Goal: Information Seeking & Learning: Understand process/instructions

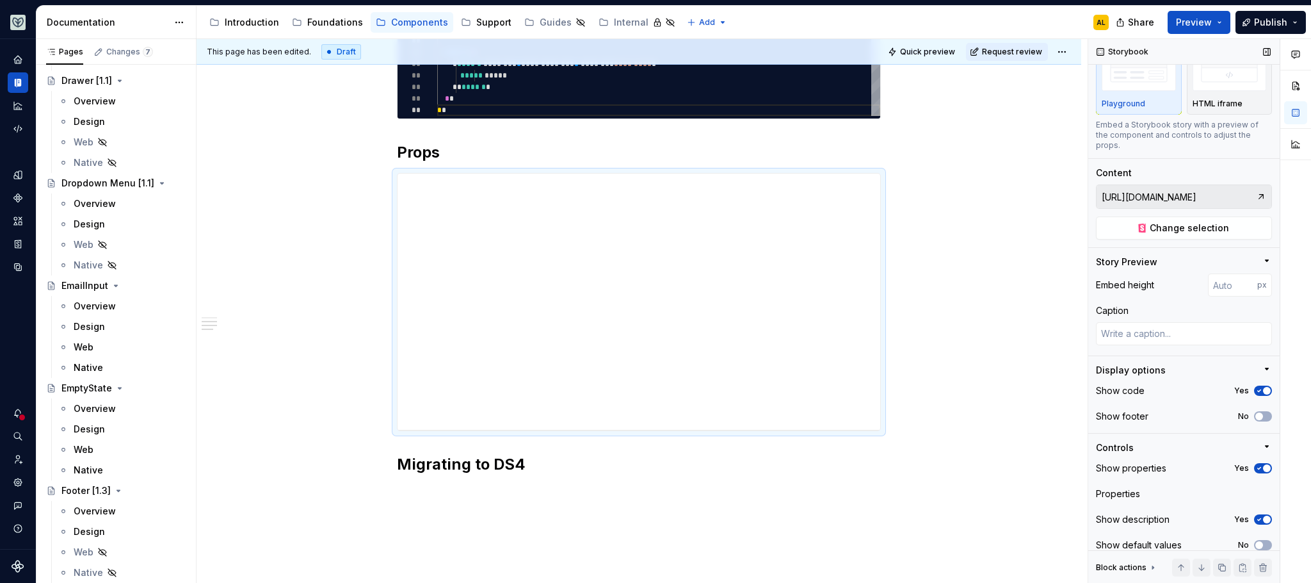
scroll to position [67, 0]
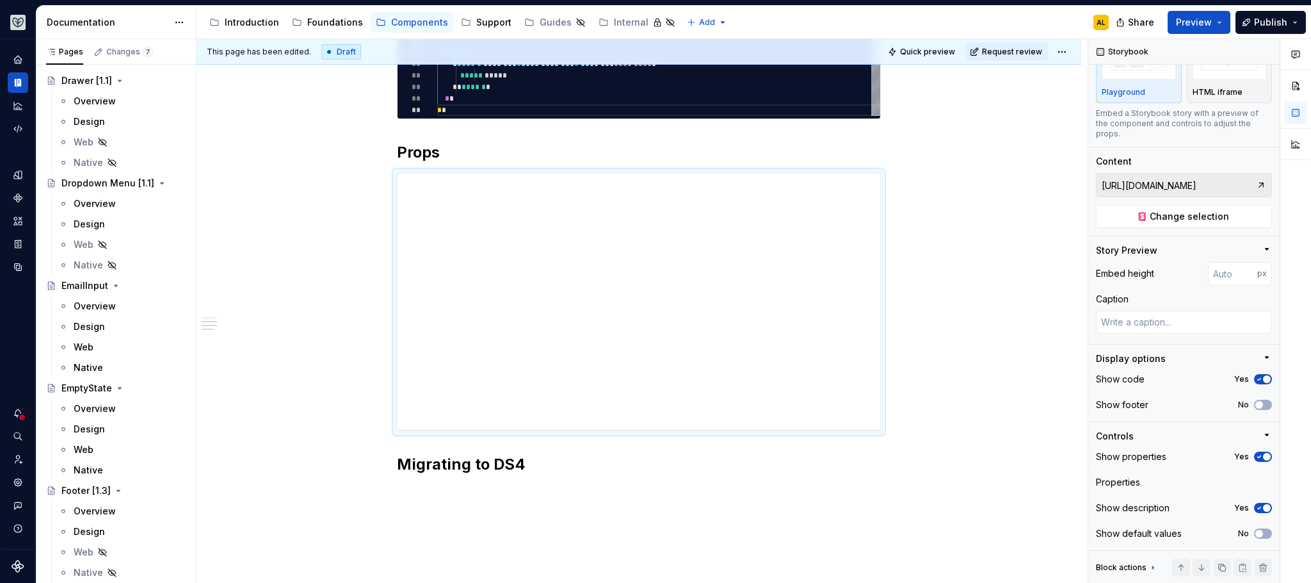
click at [1266, 535] on div "Comments Open comments No comments yet Select ‘Comment’ from the block context …" at bounding box center [1184, 311] width 192 height 544
click at [1260, 535] on button "No" at bounding box center [1263, 533] width 18 height 10
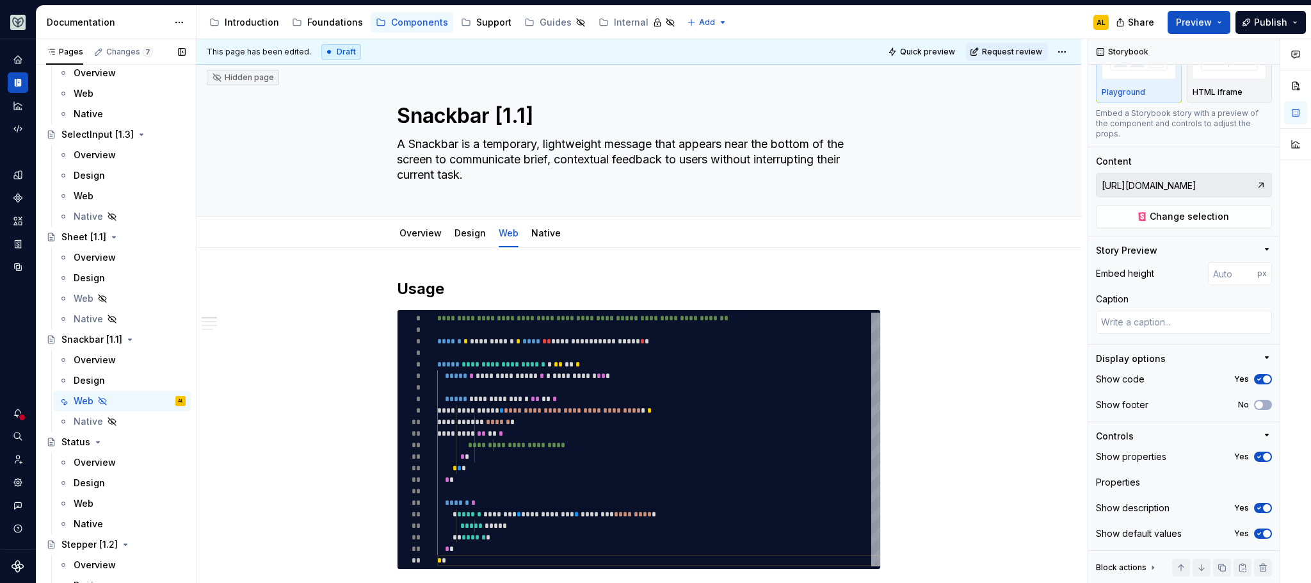
scroll to position [4976, 0]
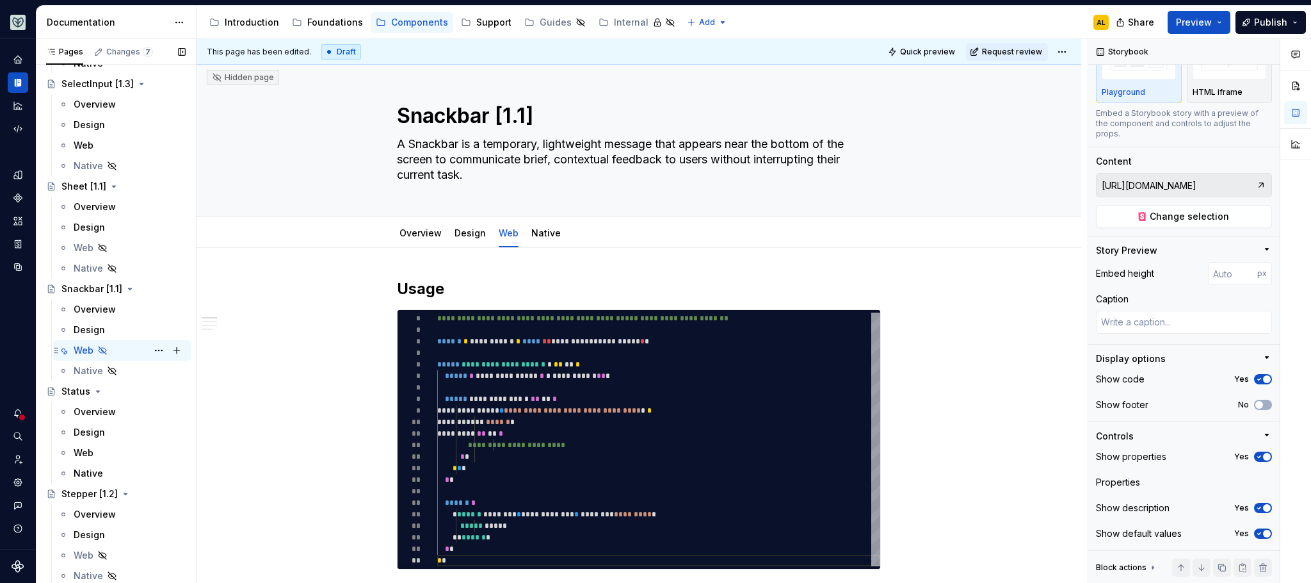
click at [103, 349] on icon "Page tree" at bounding box center [102, 350] width 10 height 10
click at [99, 351] on icon "Page tree" at bounding box center [103, 350] width 8 height 8
click at [155, 350] on button "Page tree" at bounding box center [159, 350] width 18 height 18
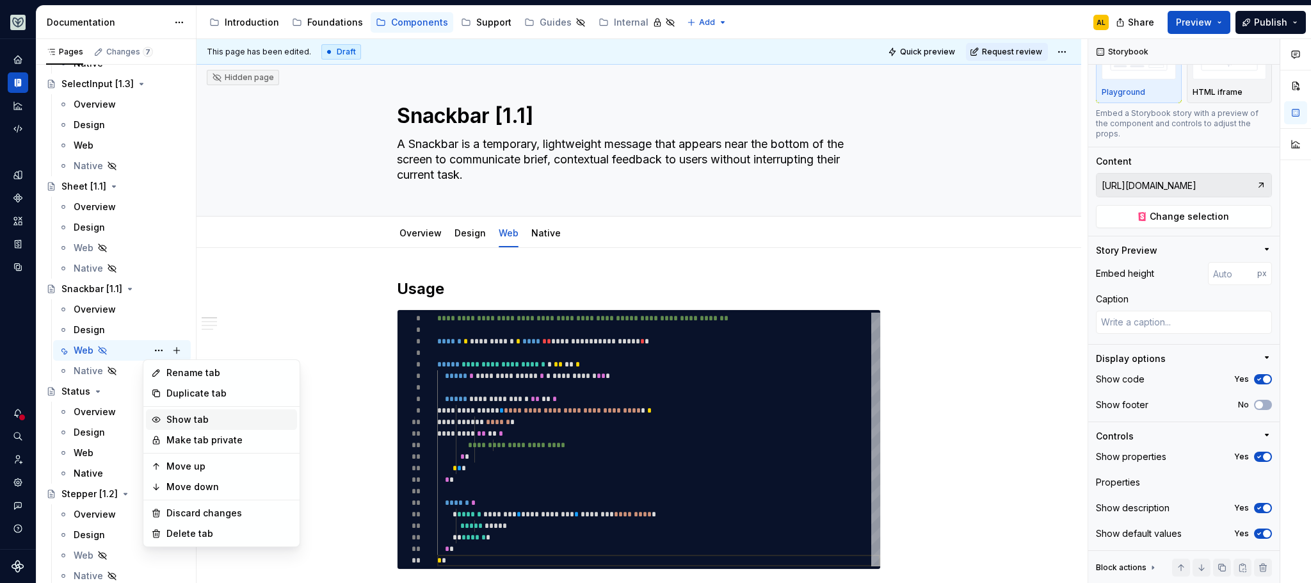
click at [199, 417] on div "Show tab" at bounding box center [228, 419] width 125 height 13
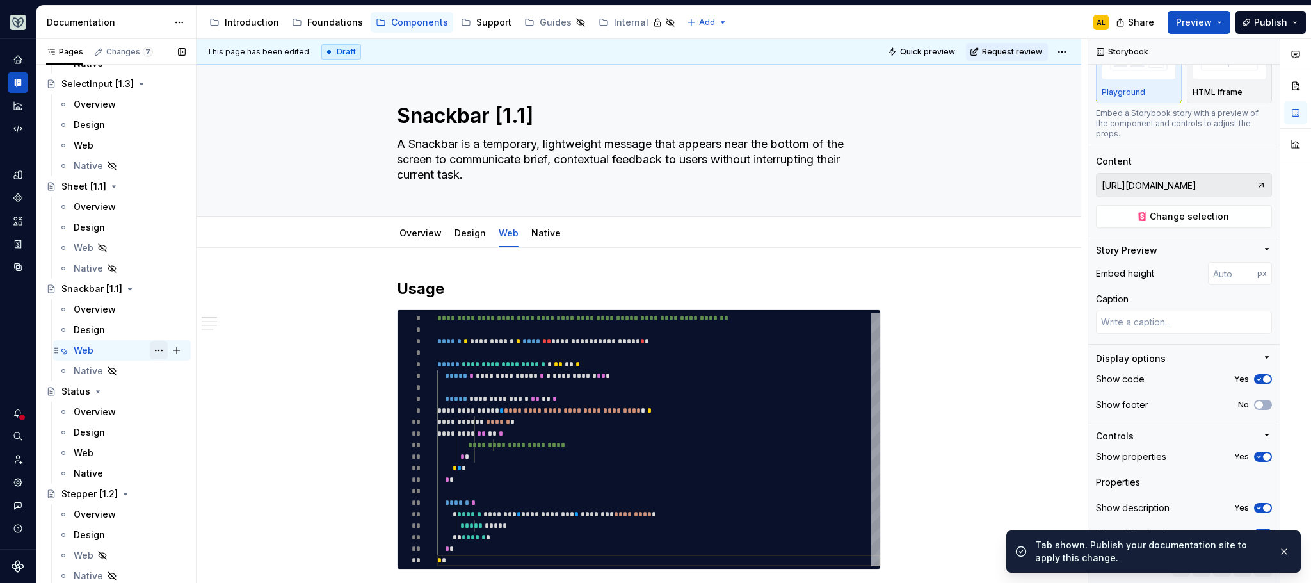
click at [152, 352] on button "Page tree" at bounding box center [159, 350] width 18 height 18
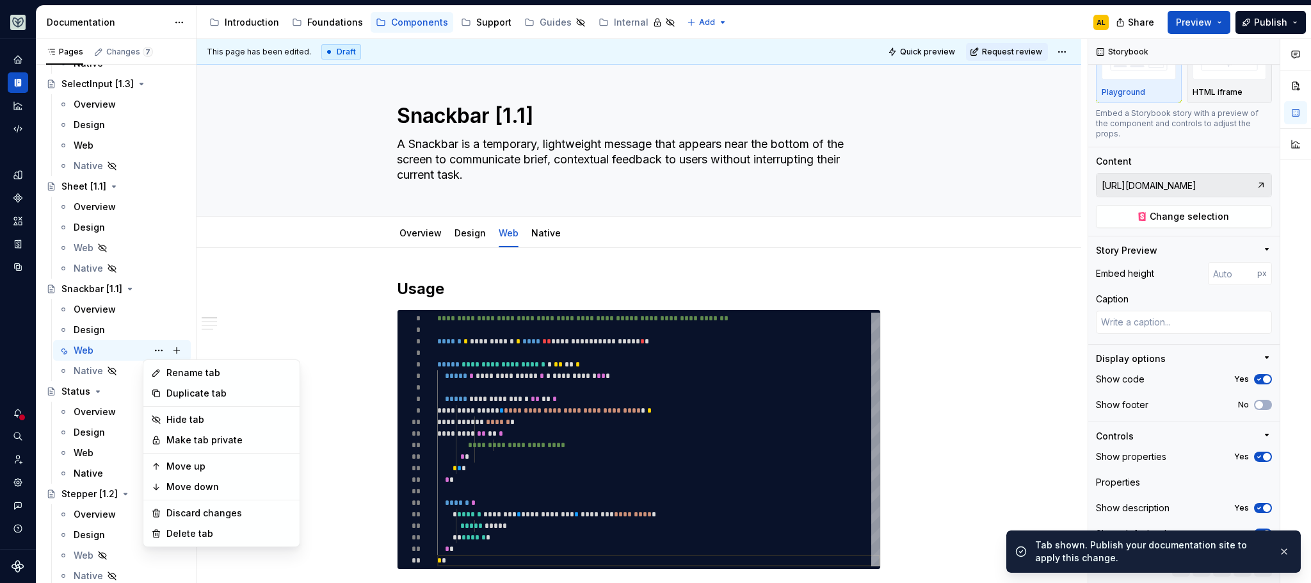
click at [321, 345] on html "Aviary AL Dataset [PERSON_NAME] Documentation Accessibility guide for tree Page…" at bounding box center [655, 291] width 1311 height 583
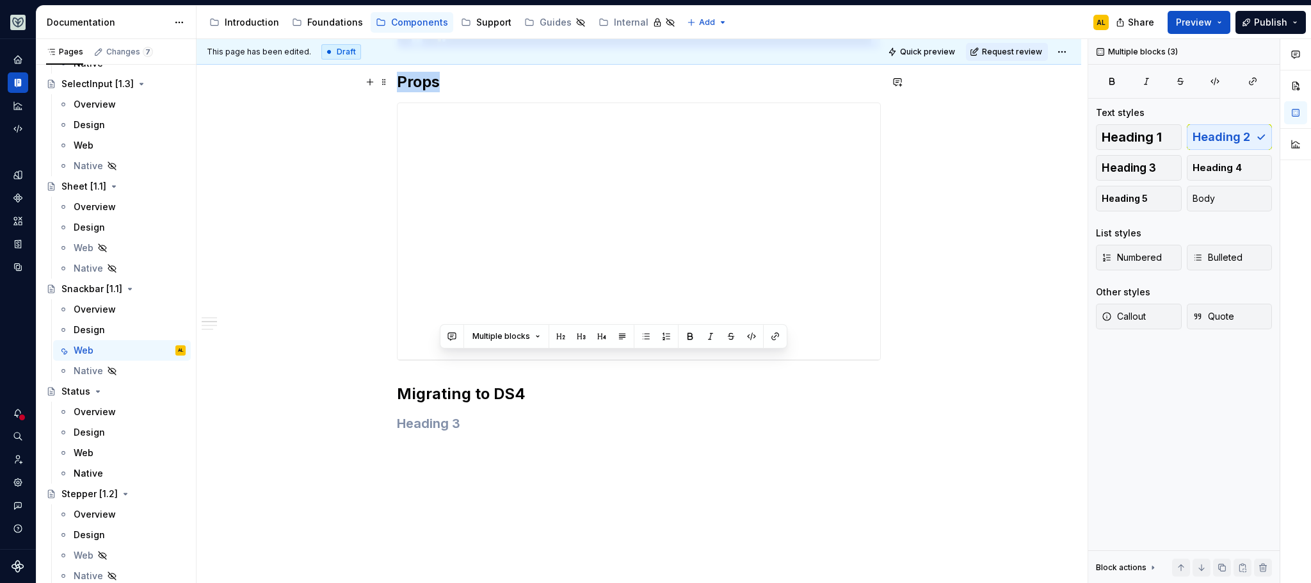
scroll to position [590, 0]
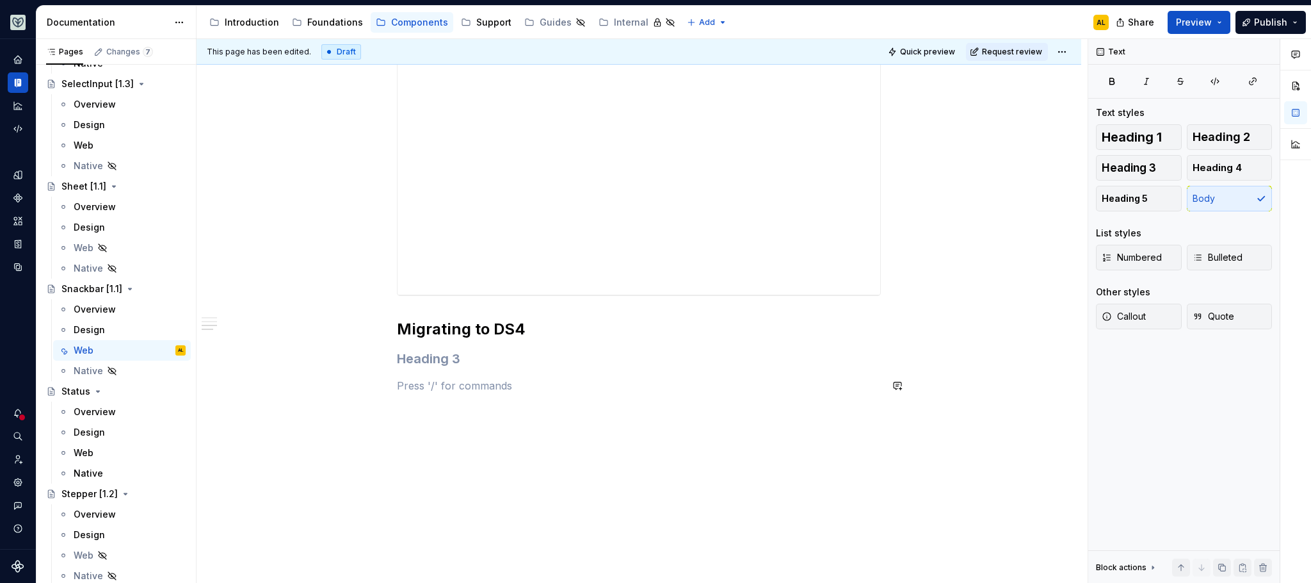
click at [529, 374] on div "**********" at bounding box center [639, 43] width 484 height 700
click at [525, 360] on h3 at bounding box center [639, 359] width 484 height 18
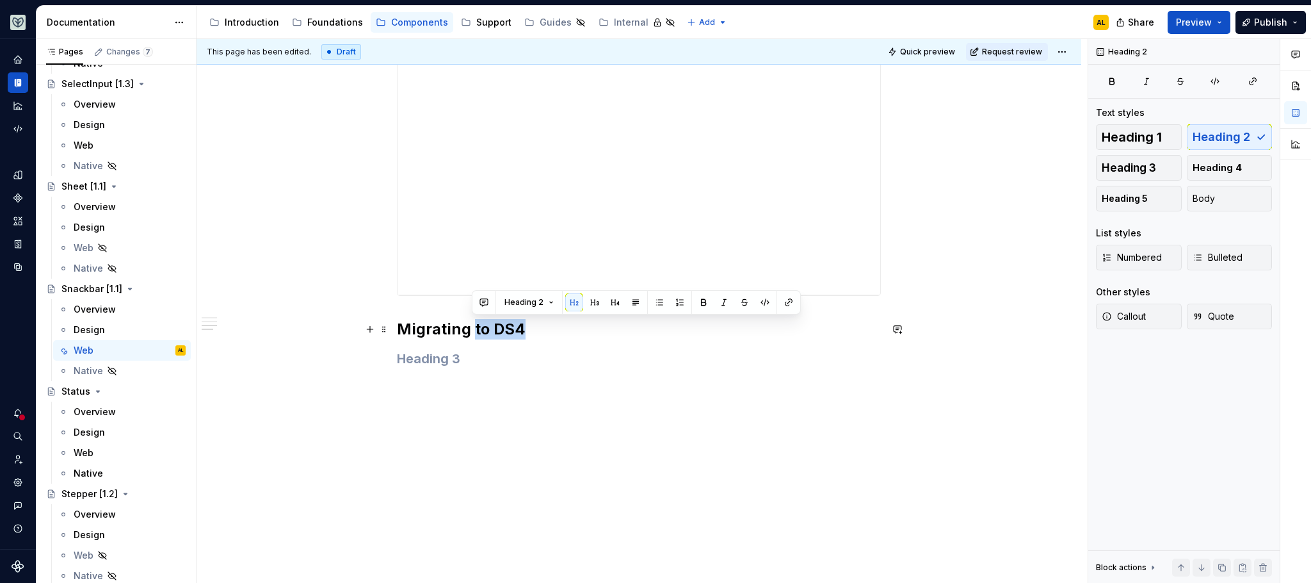
drag, startPoint x: 521, startPoint y: 328, endPoint x: 474, endPoint y: 328, distance: 47.4
click at [474, 328] on h2 "Migrating to DS4" at bounding box center [639, 329] width 484 height 20
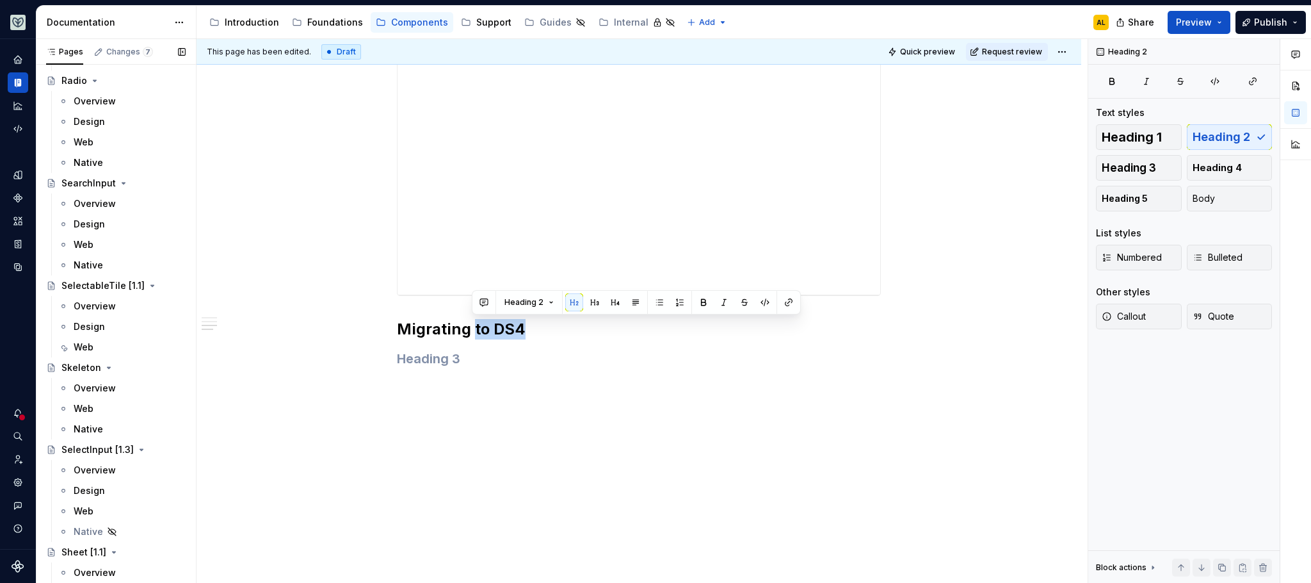
scroll to position [4517, 0]
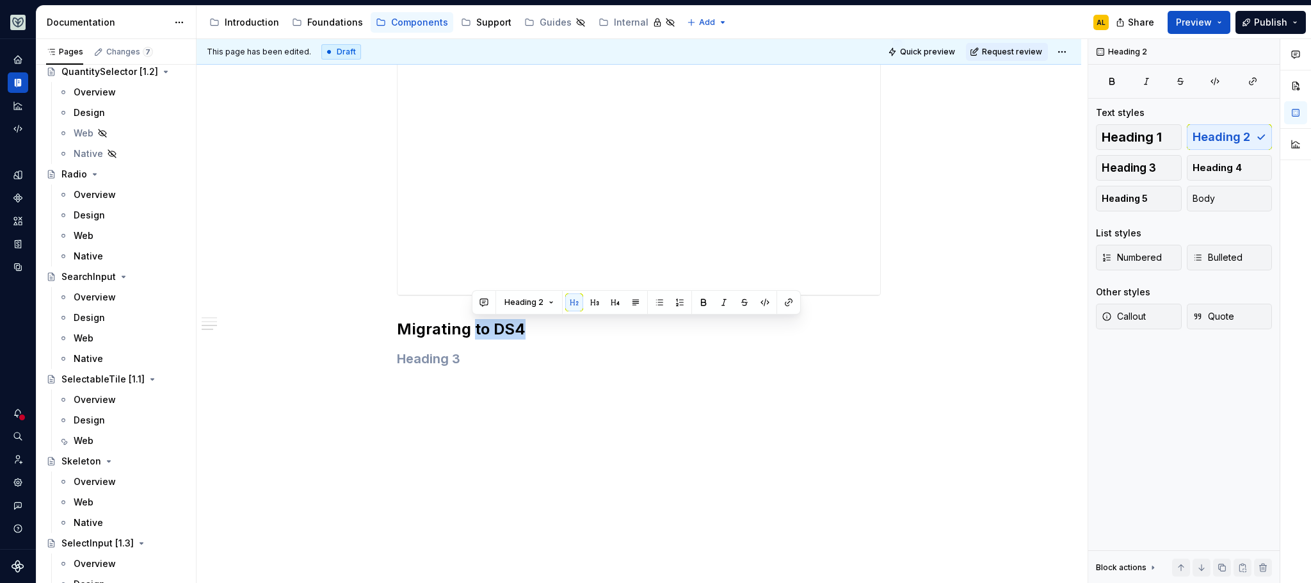
type textarea "*"
click at [492, 325] on h2 "Migrating to DS4" at bounding box center [639, 329] width 484 height 20
drag, startPoint x: 492, startPoint y: 326, endPoint x: 534, endPoint y: 326, distance: 41.6
click at [534, 326] on h2 "Migrating to DS4" at bounding box center [639, 329] width 484 height 20
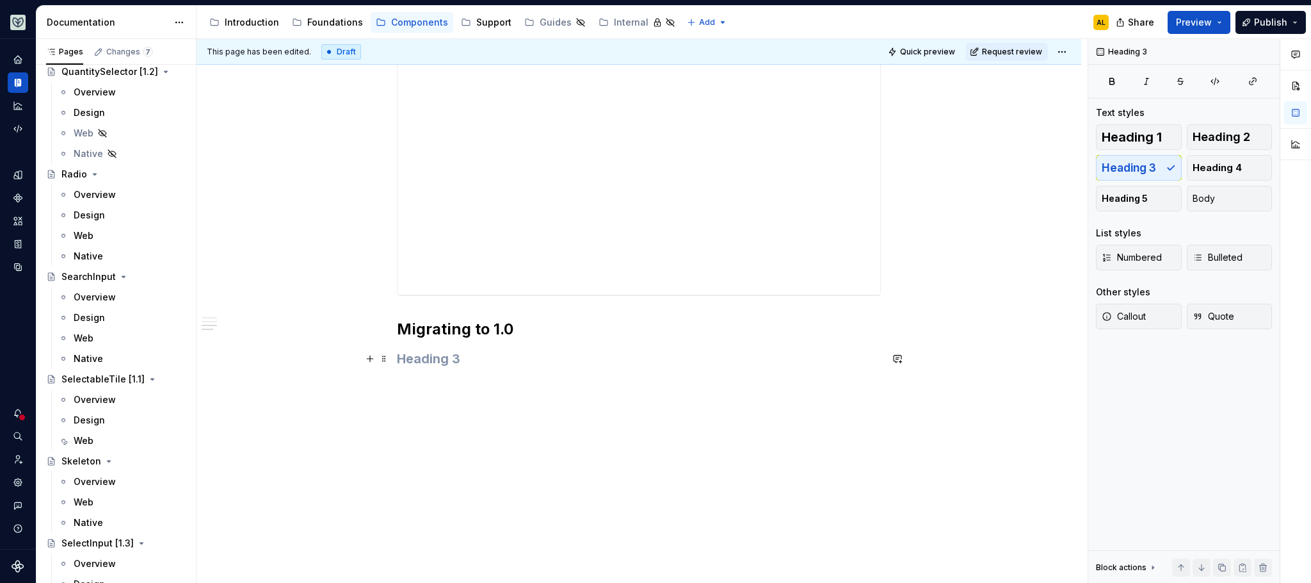
click at [476, 365] on h3 at bounding box center [639, 359] width 484 height 18
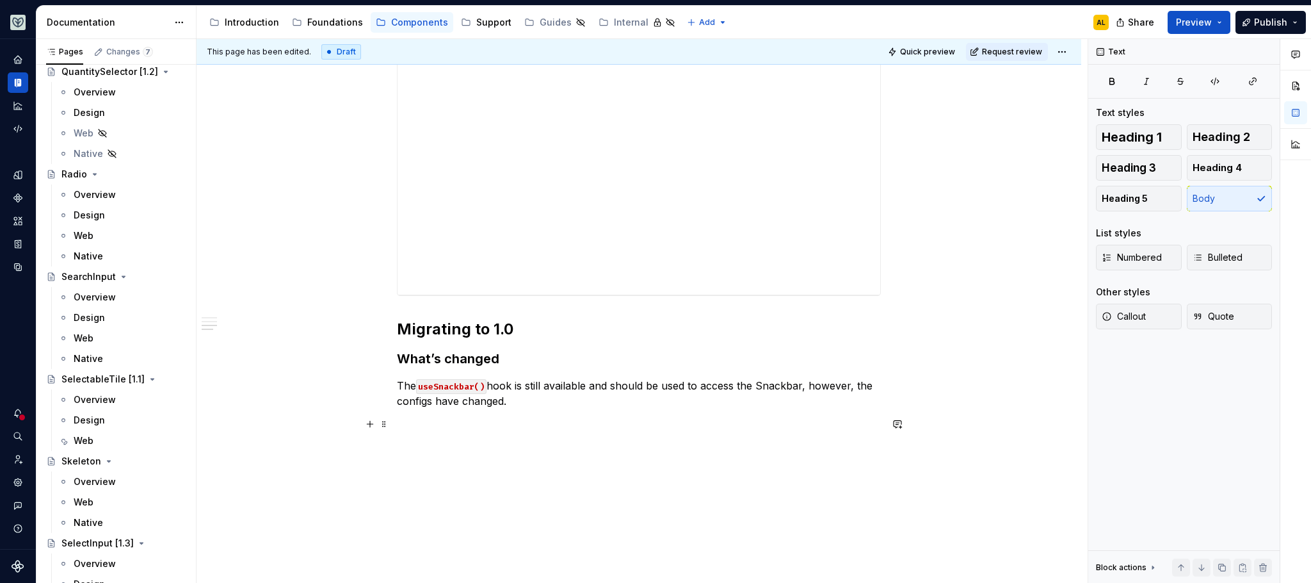
type textarea "*"
click at [533, 429] on p at bounding box center [639, 423] width 484 height 15
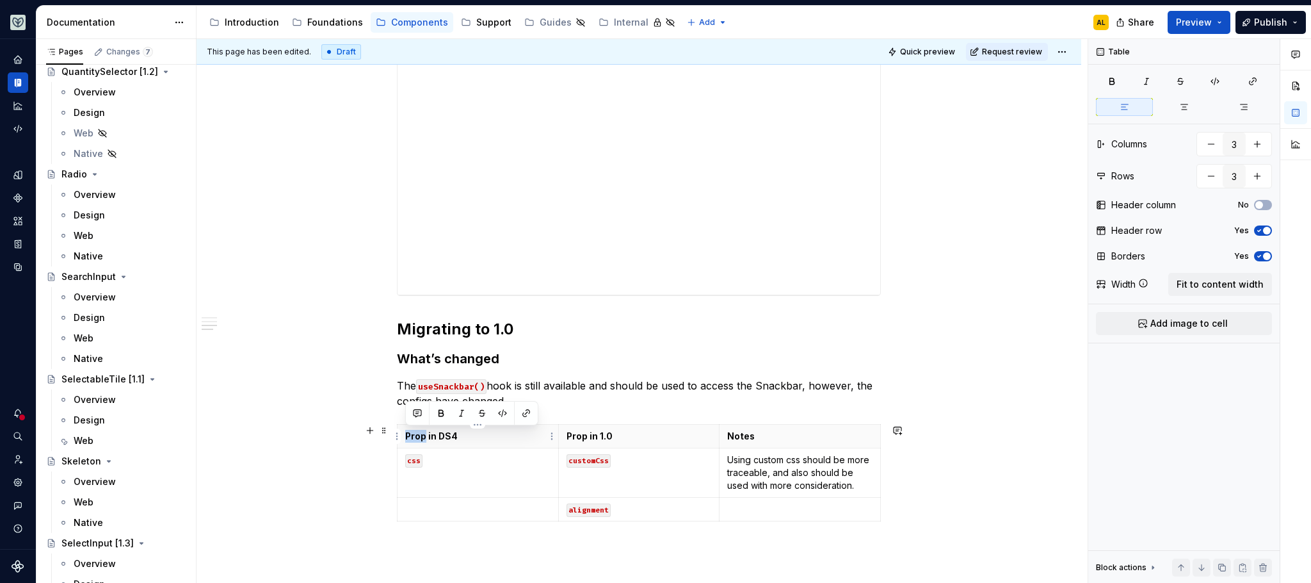
drag, startPoint x: 424, startPoint y: 438, endPoint x: 406, endPoint y: 439, distance: 18.6
click at [406, 439] on p "Prop in DS4" at bounding box center [477, 436] width 145 height 13
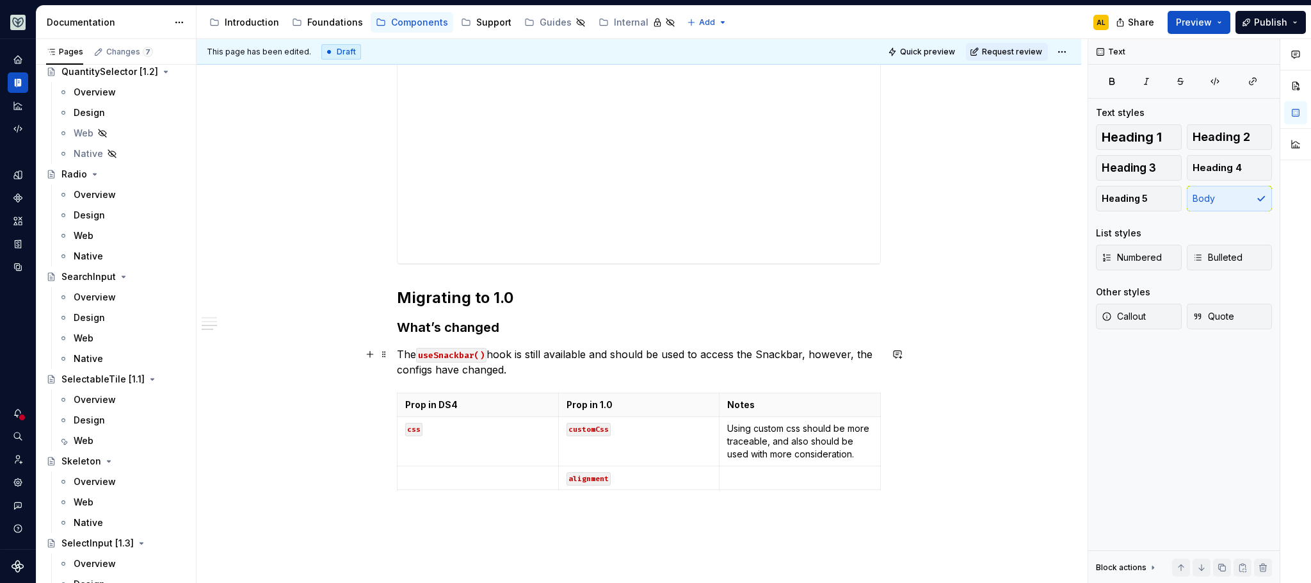
click at [631, 365] on p "The useSnackbar() hook is still available and should be used to access the Snac…" at bounding box center [639, 361] width 484 height 31
drag, startPoint x: 431, startPoint y: 371, endPoint x: 392, endPoint y: 370, distance: 39.1
click at [392, 370] on div "**********" at bounding box center [639, 173] width 885 height 1084
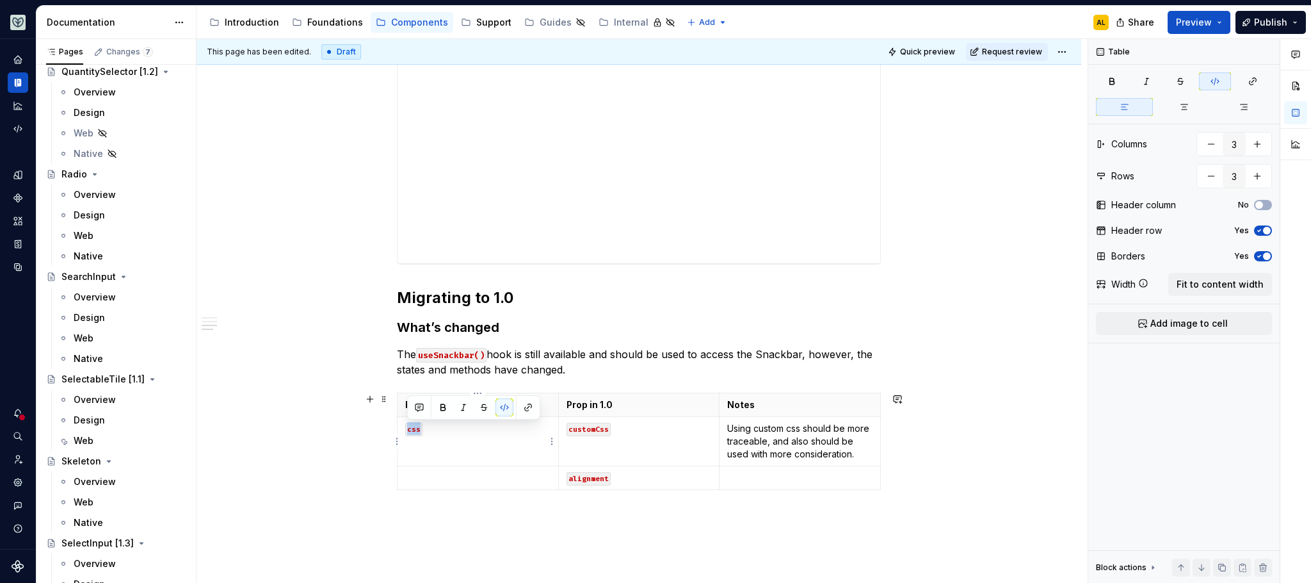
drag, startPoint x: 421, startPoint y: 429, endPoint x: 406, endPoint y: 429, distance: 14.1
click at [406, 429] on code "css" at bounding box center [413, 428] width 17 height 13
click at [597, 433] on code "customCss" at bounding box center [589, 428] width 44 height 13
drag, startPoint x: 618, startPoint y: 432, endPoint x: 565, endPoint y: 431, distance: 53.1
click at [565, 431] on td "customss" at bounding box center [638, 441] width 161 height 49
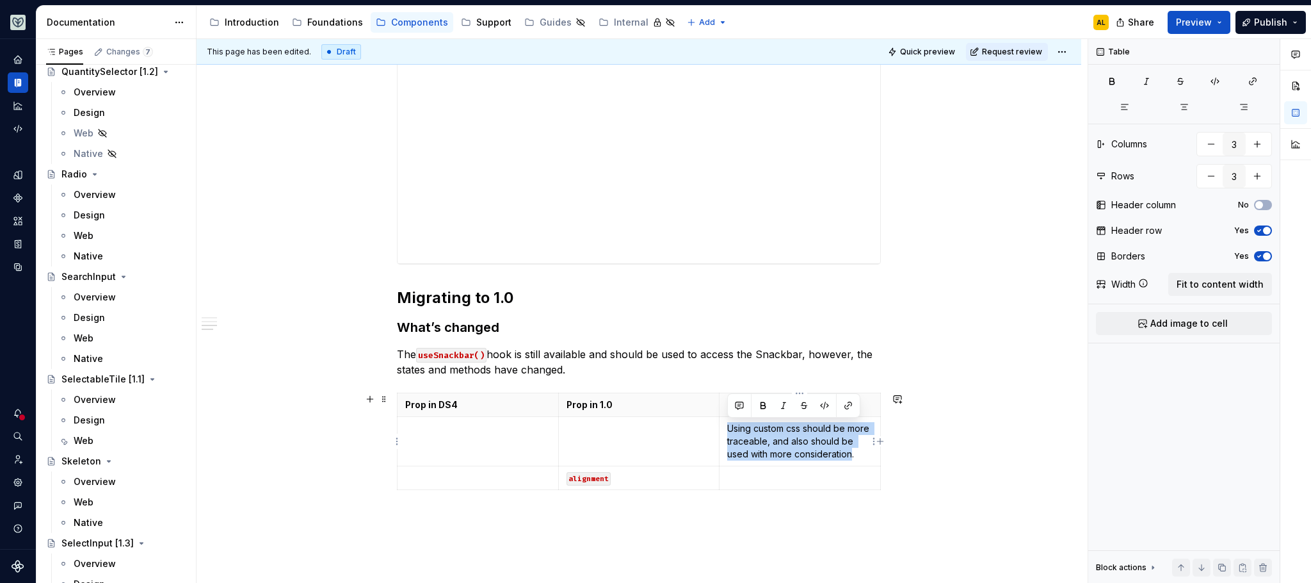
drag, startPoint x: 865, startPoint y: 455, endPoint x: 728, endPoint y: 430, distance: 138.6
click at [728, 430] on p "Using custom css should be more traceable, and also should be used with more co…" at bounding box center [799, 441] width 145 height 38
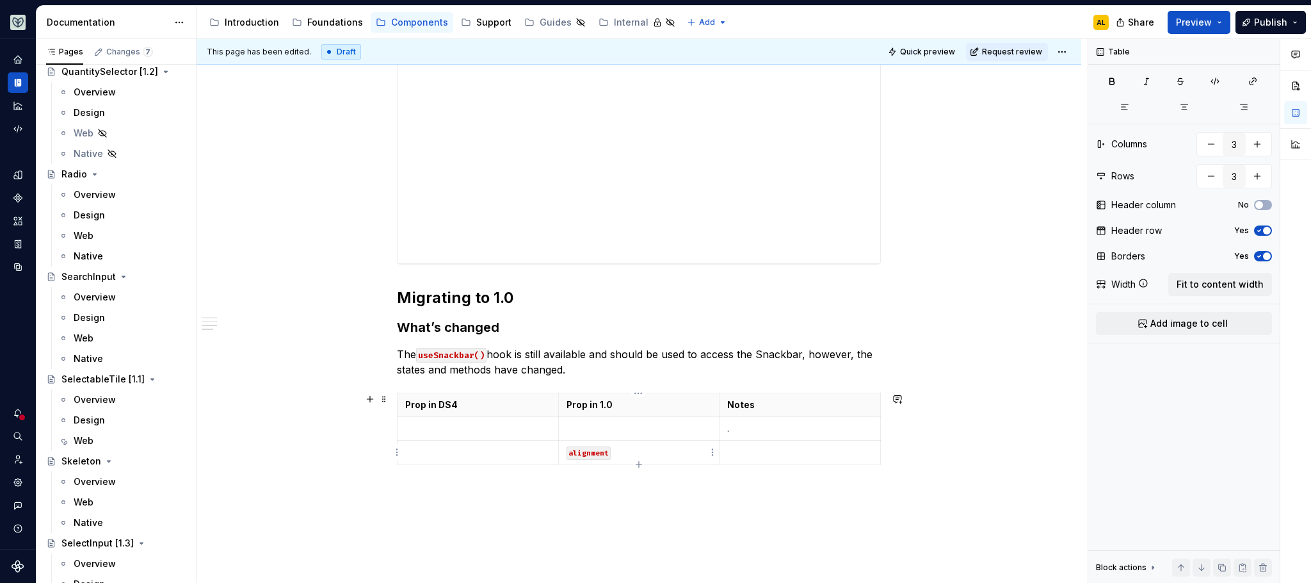
click at [629, 454] on p "alignment" at bounding box center [639, 452] width 145 height 13
drag, startPoint x: 631, startPoint y: 453, endPoint x: 555, endPoint y: 453, distance: 75.5
click at [555, 453] on body "Aviary AL Dataset [PERSON_NAME] Documentation Accessibility guide for tree Page…" at bounding box center [655, 291] width 1311 height 583
click at [608, 449] on p "alignme" at bounding box center [639, 452] width 145 height 13
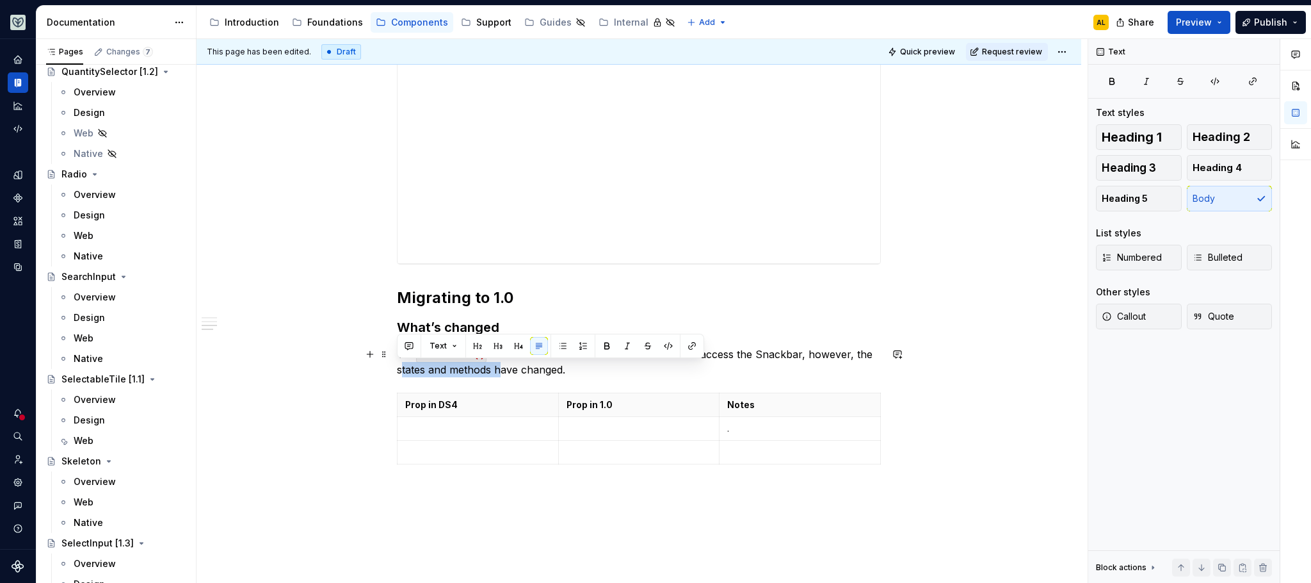
drag, startPoint x: 494, startPoint y: 373, endPoint x: 396, endPoint y: 369, distance: 98.7
click at [396, 369] on div "**********" at bounding box center [639, 160] width 885 height 1059
drag, startPoint x: 465, startPoint y: 369, endPoint x: 394, endPoint y: 369, distance: 71.7
click at [394, 369] on div "**********" at bounding box center [639, 160] width 885 height 1059
click at [479, 480] on div "**********" at bounding box center [639, 81] width 484 height 838
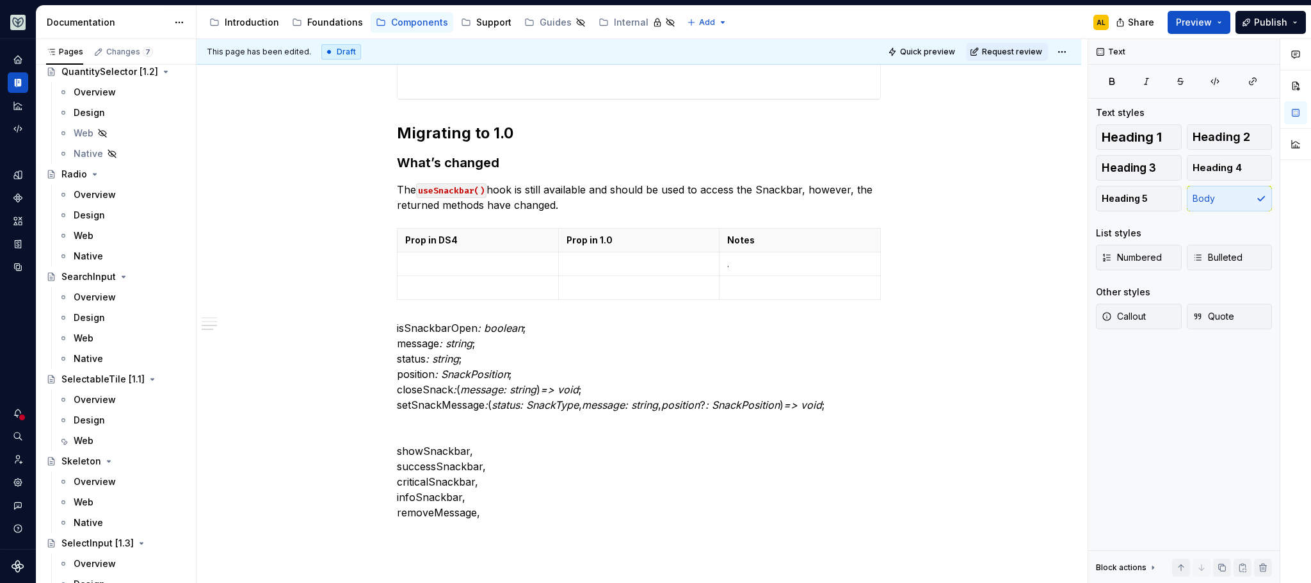
scroll to position [787, 0]
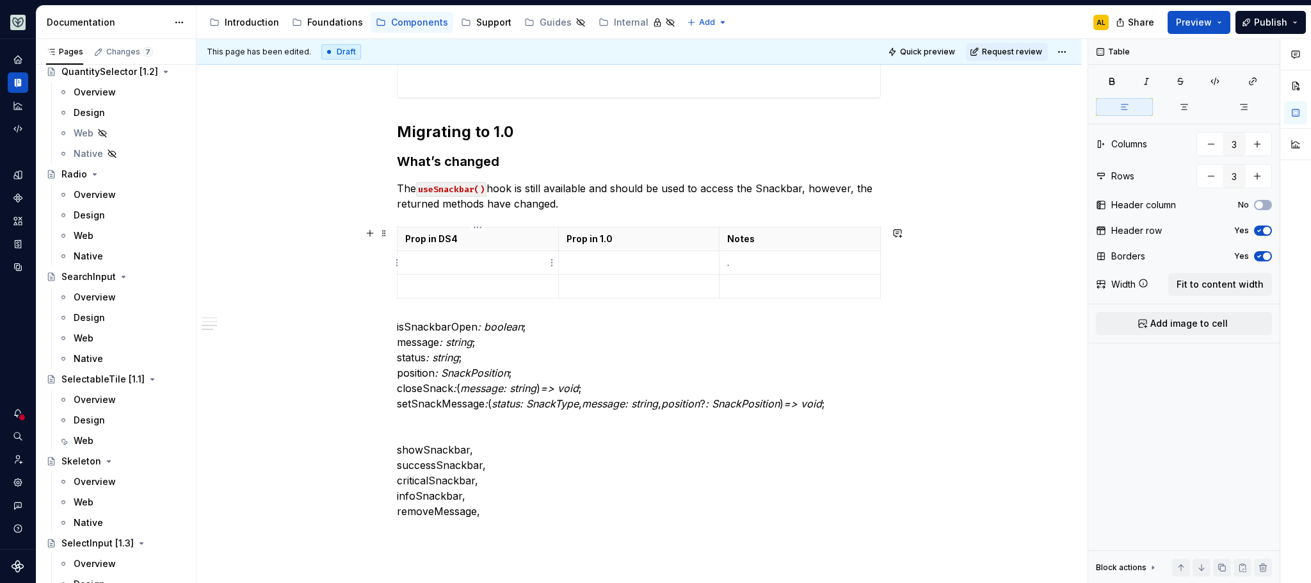
click at [495, 264] on p at bounding box center [477, 262] width 145 height 13
click at [438, 284] on p at bounding box center [477, 286] width 145 height 13
click at [639, 294] on icon "button" at bounding box center [639, 298] width 10 height 10
type input "4"
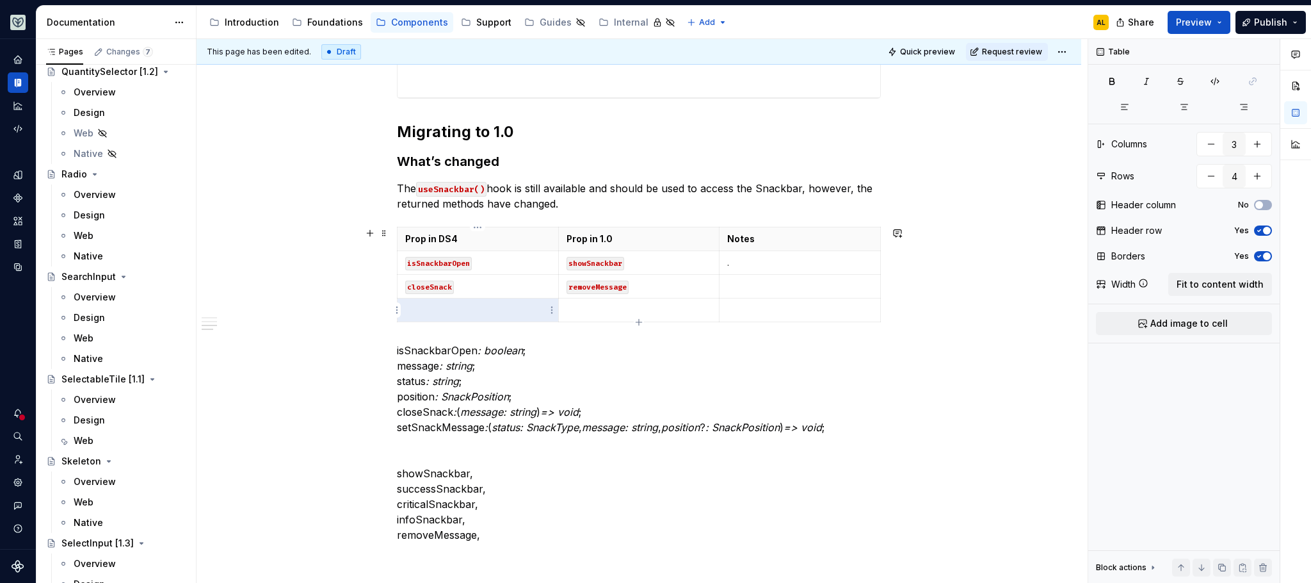
click at [476, 316] on td at bounding box center [478, 310] width 161 height 24
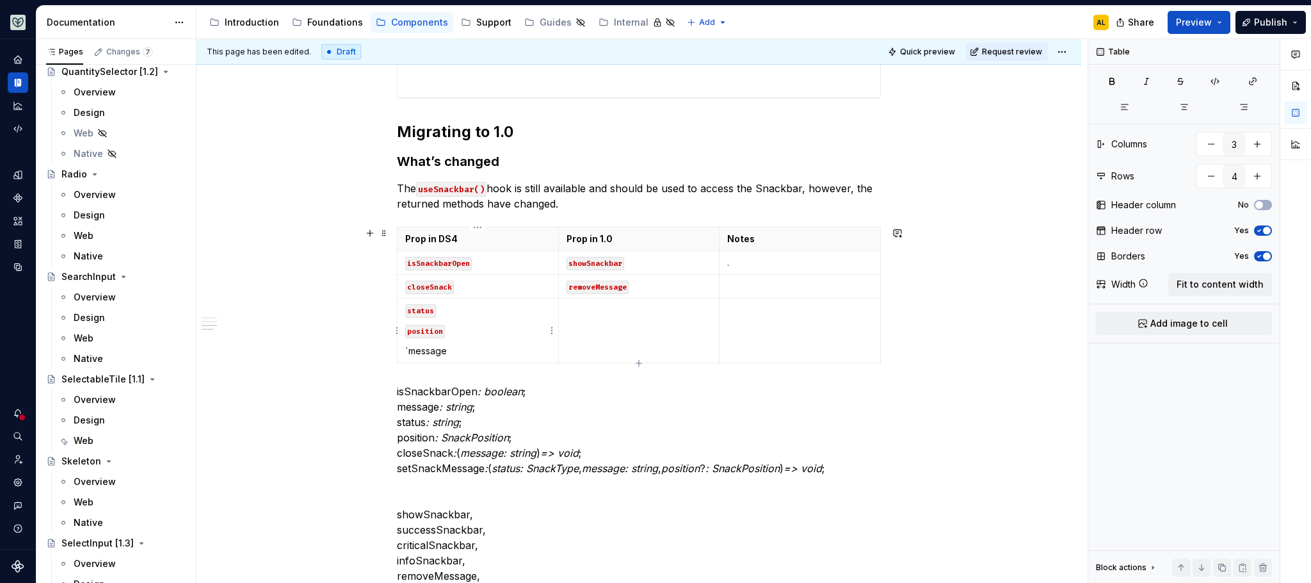
click at [474, 351] on p "`message" at bounding box center [477, 350] width 145 height 13
click at [670, 330] on td at bounding box center [638, 330] width 161 height 65
click at [746, 332] on td at bounding box center [800, 330] width 161 height 65
click at [634, 313] on code "successSnackbar" at bounding box center [602, 310] width 71 height 13
click at [736, 334] on td at bounding box center [800, 330] width 161 height 65
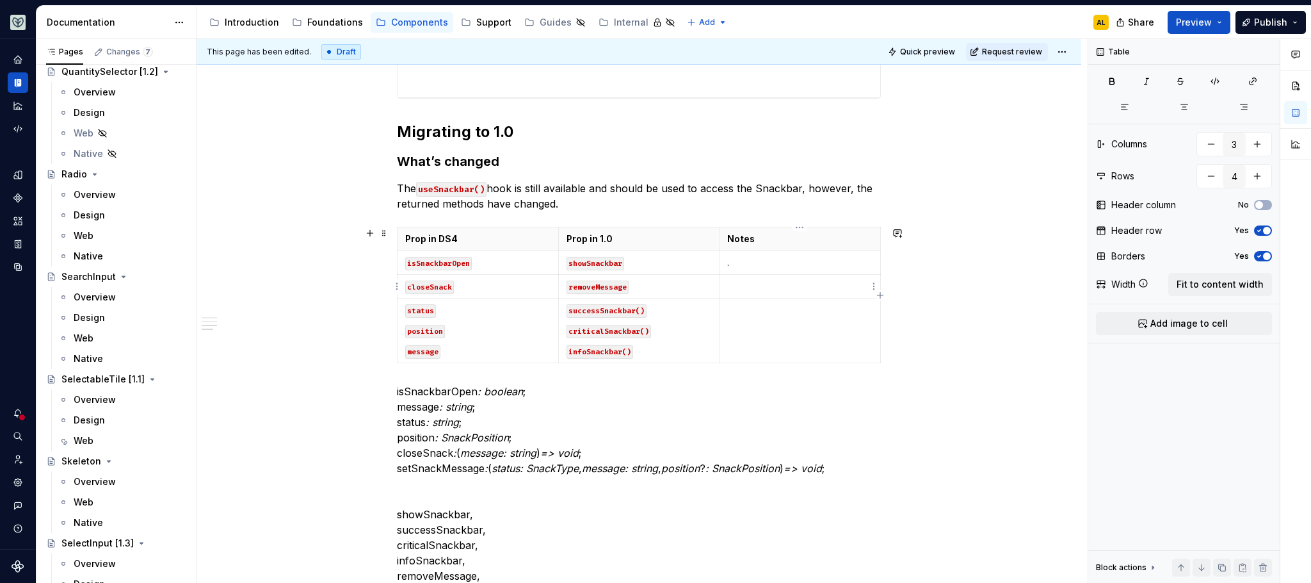
click at [746, 281] on p at bounding box center [799, 286] width 145 height 13
drag, startPoint x: 756, startPoint y: 286, endPoint x: 725, endPoint y: 282, distance: 31.0
click at [725, 282] on td "Now manually dismisses the" at bounding box center [800, 287] width 161 height 24
drag, startPoint x: 725, startPoint y: 283, endPoint x: 868, endPoint y: 286, distance: 142.8
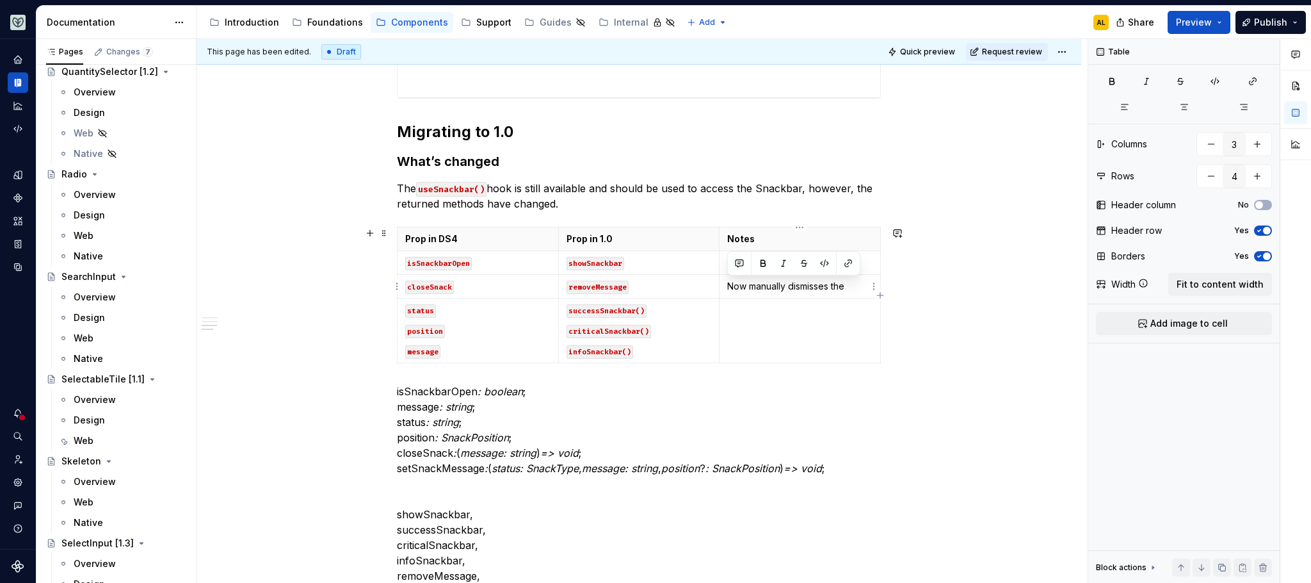
click at [868, 286] on td "Now manually dismisses the" at bounding box center [800, 287] width 161 height 24
click at [627, 290] on code "removeMessage" at bounding box center [598, 286] width 62 height 13
click at [620, 264] on code "showSnackbar" at bounding box center [596, 263] width 58 height 13
click at [753, 262] on p "." at bounding box center [799, 262] width 145 height 13
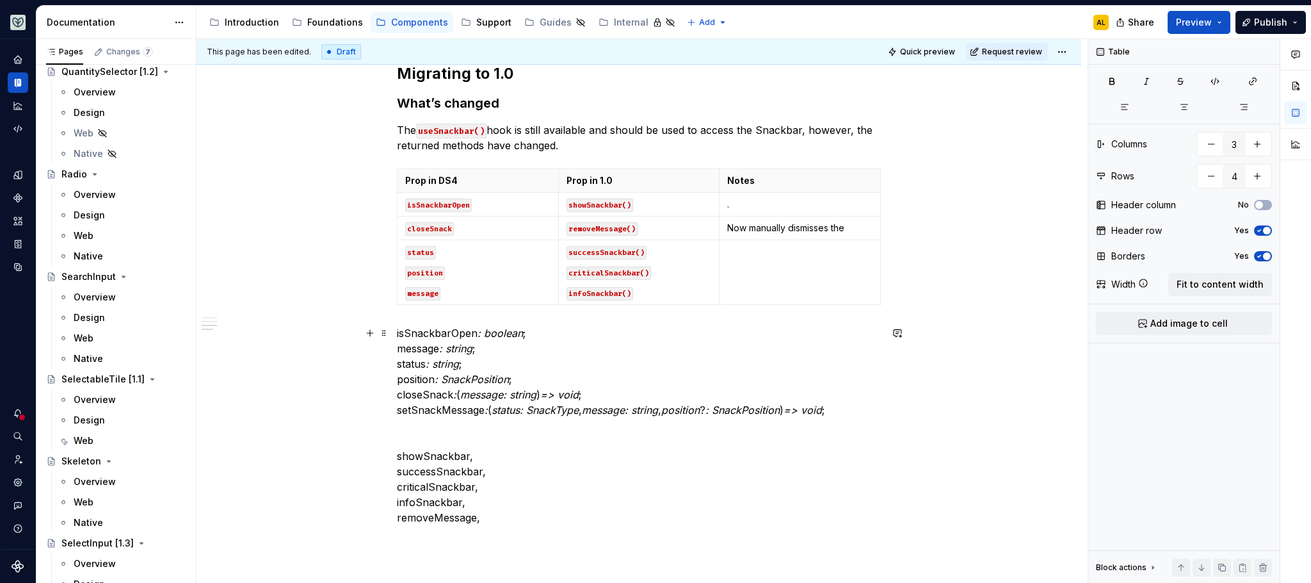
scroll to position [847, 0]
type textarea "*"
drag, startPoint x: 654, startPoint y: 201, endPoint x: 568, endPoint y: 202, distance: 85.8
click at [568, 202] on p "showSnackbar()" at bounding box center [639, 203] width 145 height 13
drag, startPoint x: 519, startPoint y: 205, endPoint x: 401, endPoint y: 201, distance: 118.5
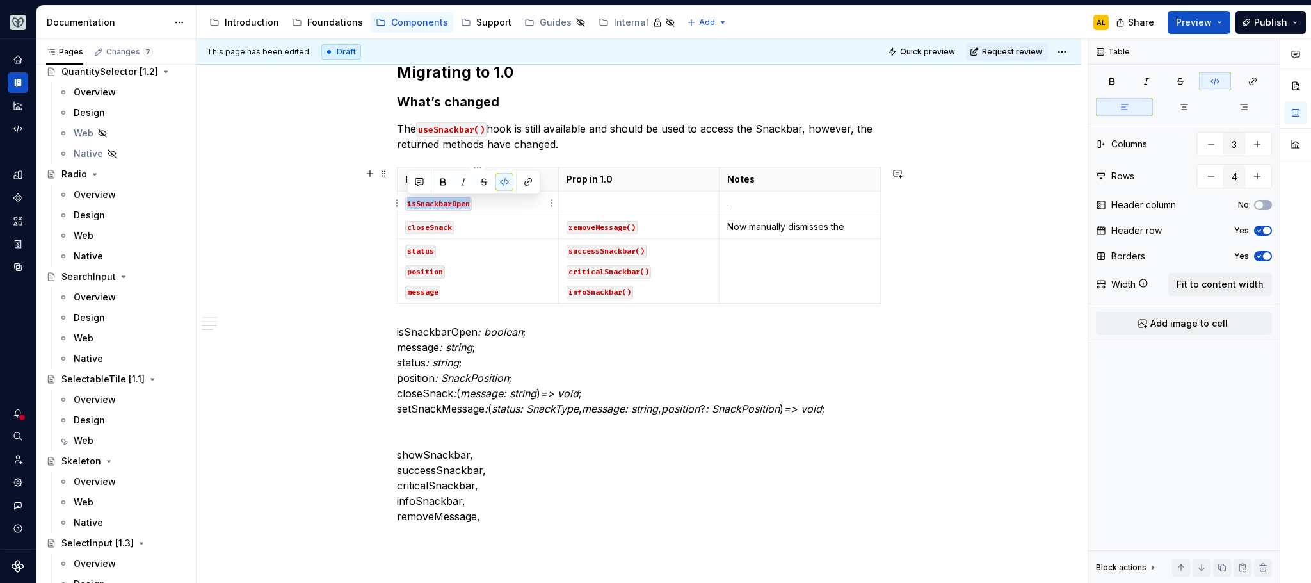
click at [401, 201] on td "isSnackbarOpen" at bounding box center [478, 203] width 161 height 24
click at [636, 302] on icon "button" at bounding box center [639, 303] width 10 height 10
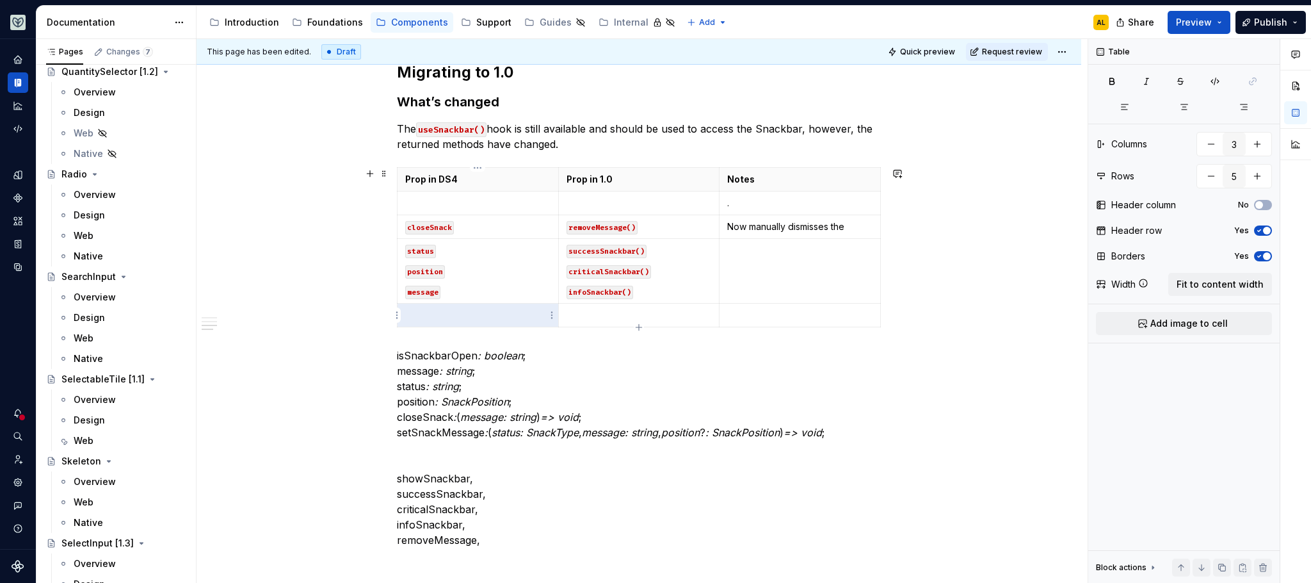
click at [514, 321] on p at bounding box center [477, 315] width 145 height 13
click at [639, 325] on icon "button" at bounding box center [639, 327] width 10 height 10
type input "6"
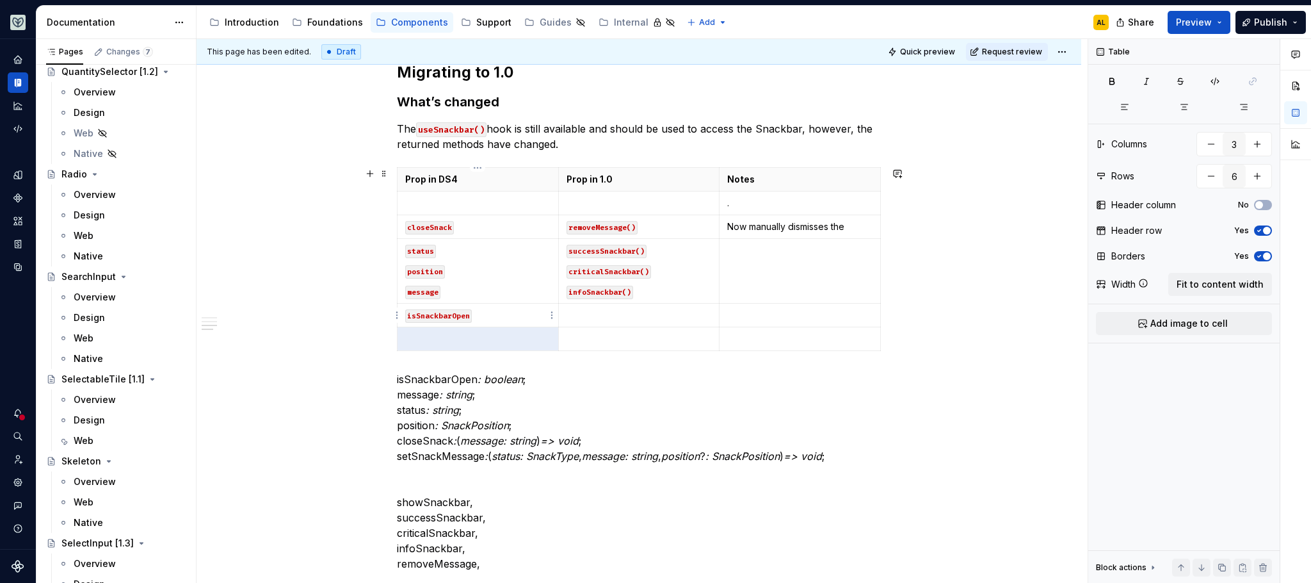
click at [488, 317] on p "isSnackbarOpen" at bounding box center [477, 315] width 145 height 13
click at [476, 337] on p at bounding box center [477, 338] width 145 height 13
drag, startPoint x: 485, startPoint y: 320, endPoint x: 405, endPoint y: 318, distance: 80.1
click at [405, 318] on p "isSnackbarOpen" at bounding box center [477, 315] width 145 height 13
click at [584, 321] on td at bounding box center [638, 315] width 161 height 24
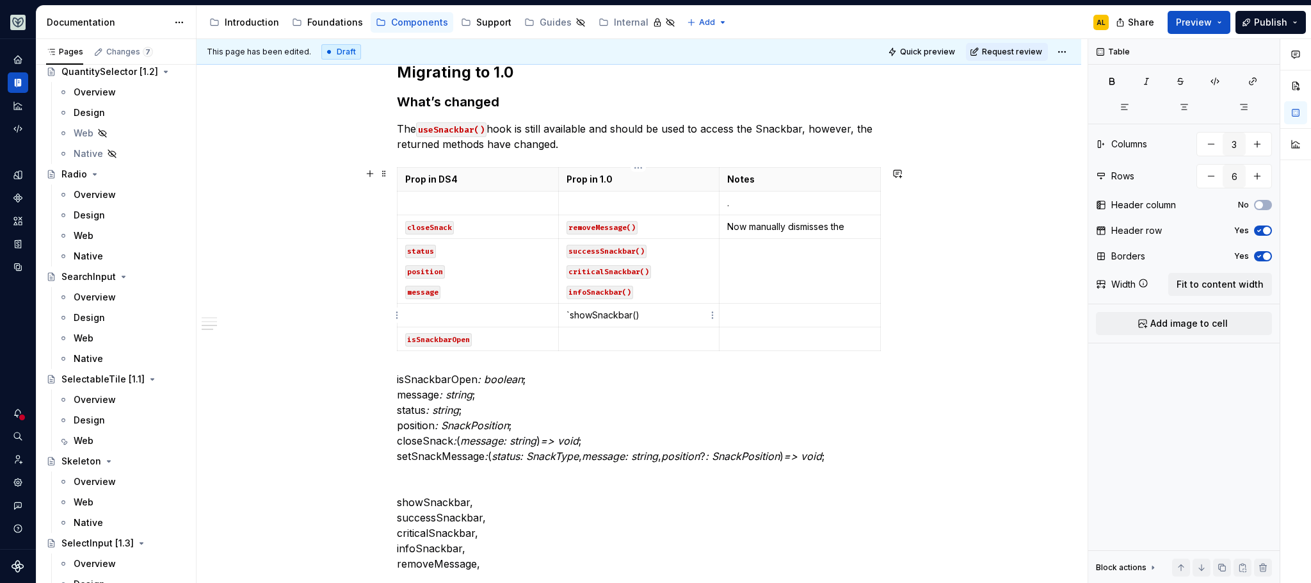
click at [662, 316] on p "`showSnackbar()" at bounding box center [639, 315] width 145 height 13
click at [754, 314] on p at bounding box center [799, 315] width 145 height 13
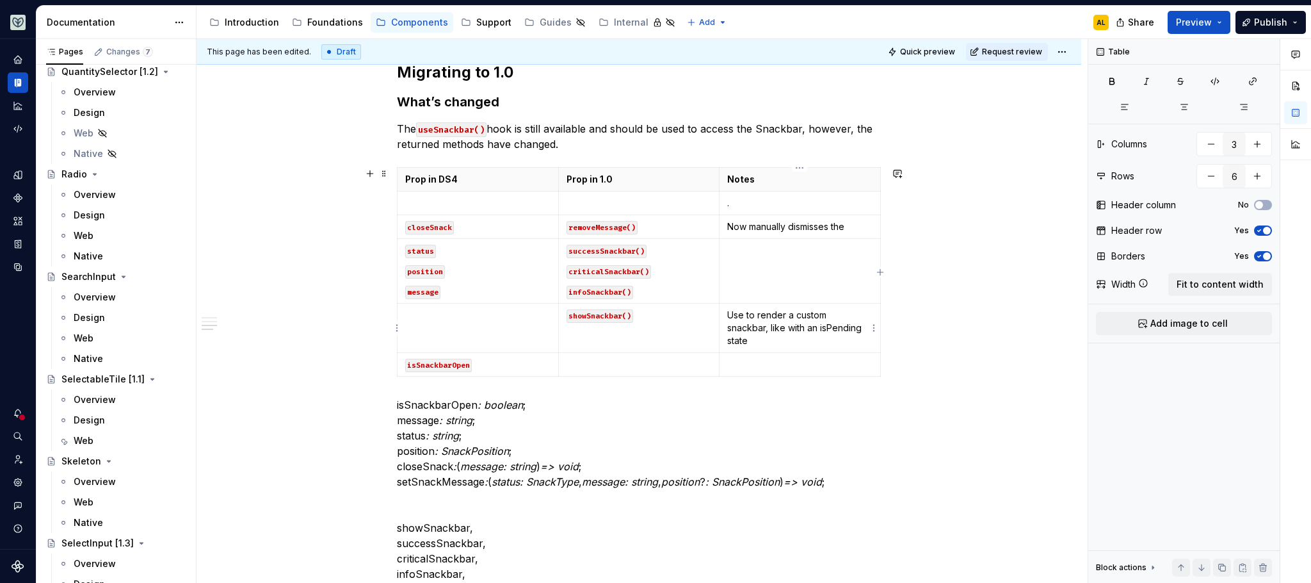
click at [820, 330] on p "Use to render a custom snackbar, like with an isPending state" at bounding box center [799, 328] width 145 height 38
click at [864, 328] on p "Use to render a custom snackbar, like with an `isPending state" at bounding box center [799, 328] width 145 height 38
click at [759, 341] on p "Use to render a custom snackbar, like with an isPending state" at bounding box center [799, 328] width 145 height 38
drag, startPoint x: 768, startPoint y: 327, endPoint x: 768, endPoint y: 341, distance: 13.4
click at [768, 341] on p "Use to render a custom snackbar, like with an isPending state" at bounding box center [799, 328] width 145 height 38
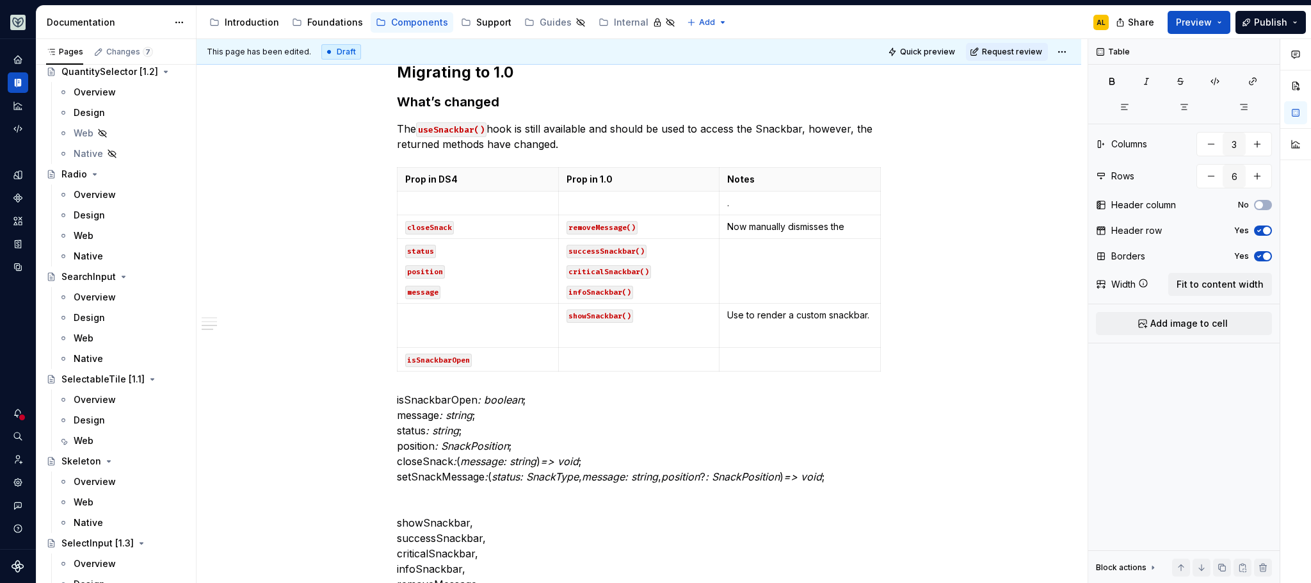
type textarea "*"
drag, startPoint x: 858, startPoint y: 227, endPoint x: 738, endPoint y: 229, distance: 120.4
click at [738, 229] on p "Now manually dismisses the" at bounding box center [799, 226] width 145 height 13
click at [724, 228] on td "Now manually dismisses the" at bounding box center [800, 227] width 161 height 24
drag, startPoint x: 725, startPoint y: 227, endPoint x: 861, endPoint y: 230, distance: 136.4
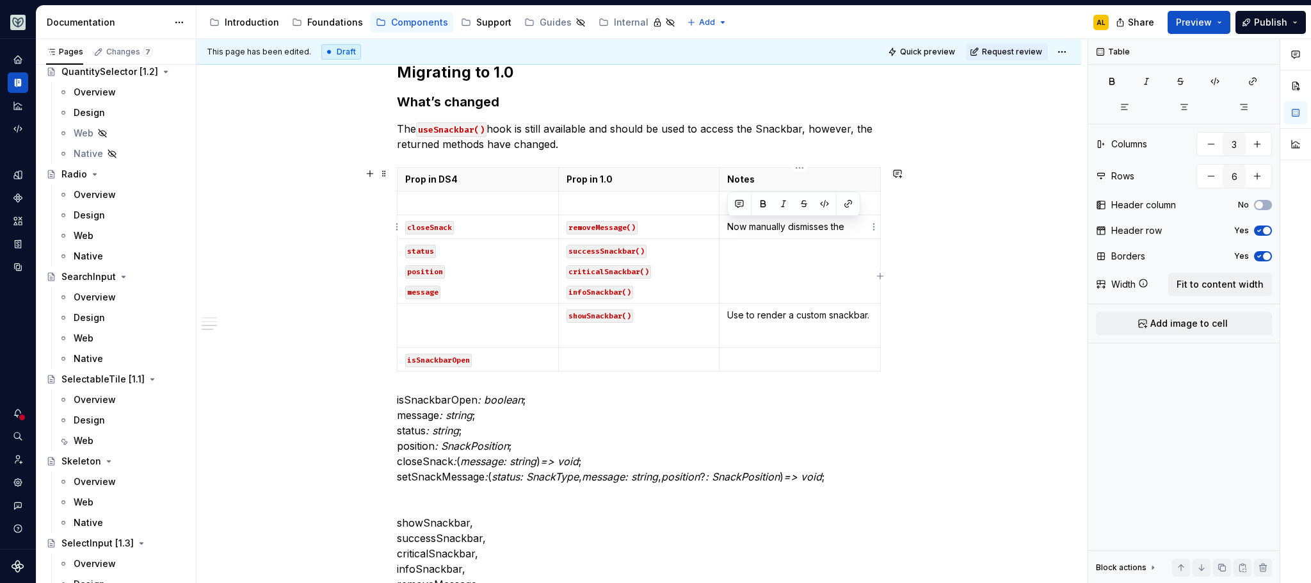
click at [861, 230] on td "Now manually dismisses the" at bounding box center [800, 227] width 161 height 24
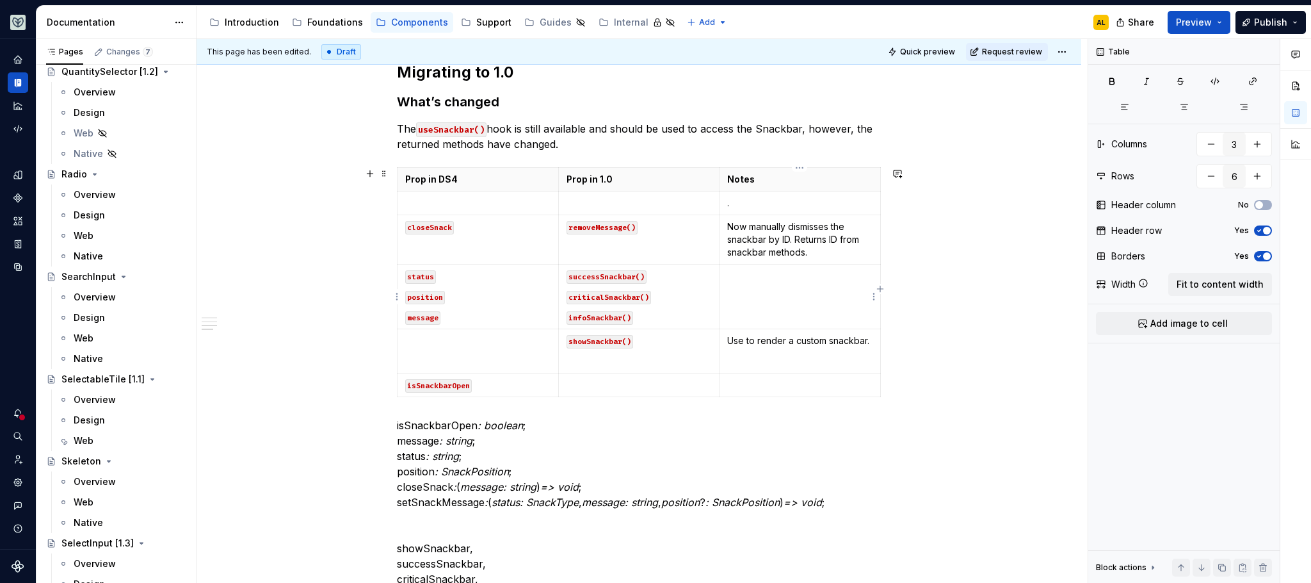
click at [821, 292] on td at bounding box center [800, 296] width 161 height 65
drag, startPoint x: 790, startPoint y: 238, endPoint x: 783, endPoint y: 238, distance: 7.0
click at [783, 238] on p "Now manually dismisses the snackbar by ID. Returns ID from snackbar methods." at bounding box center [799, 239] width 145 height 38
click at [787, 292] on td at bounding box center [800, 296] width 161 height 65
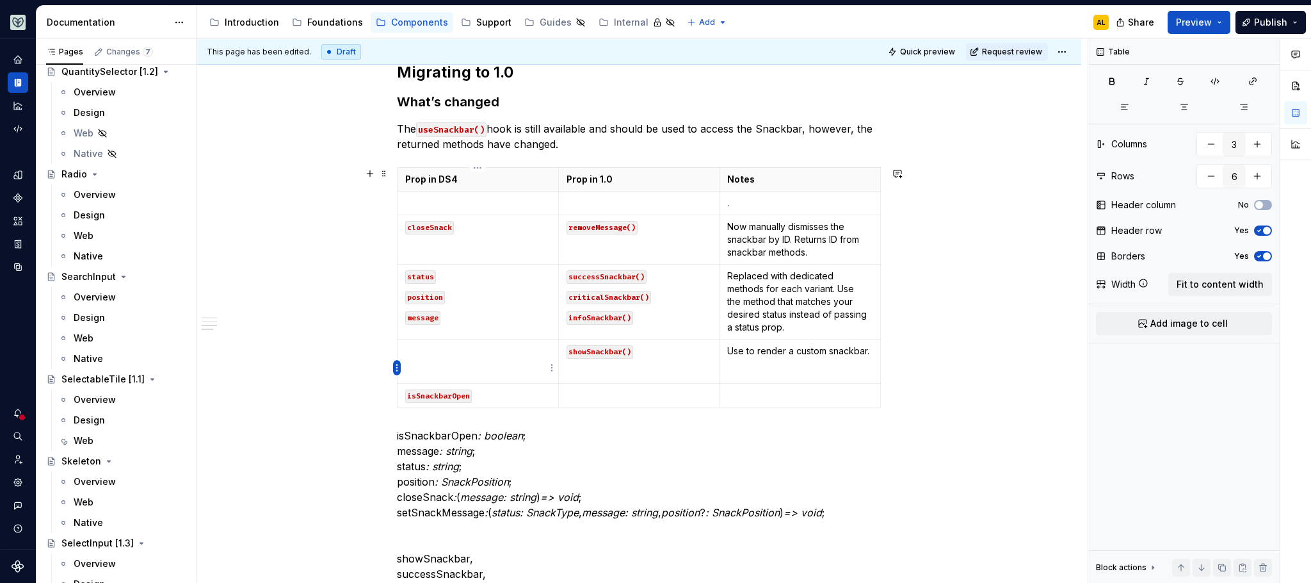
click at [399, 369] on html "Aviary AL Dataset [PERSON_NAME] Documentation Accessibility guide for tree Page…" at bounding box center [655, 291] width 1311 height 583
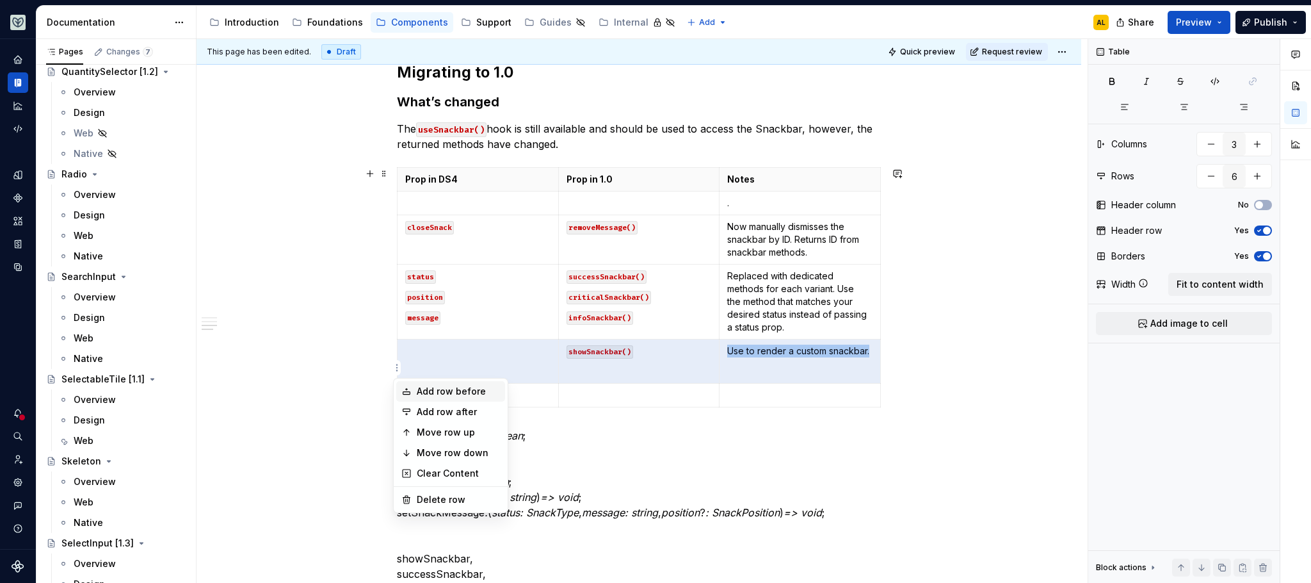
click at [442, 393] on div "Add row before" at bounding box center [458, 391] width 83 height 13
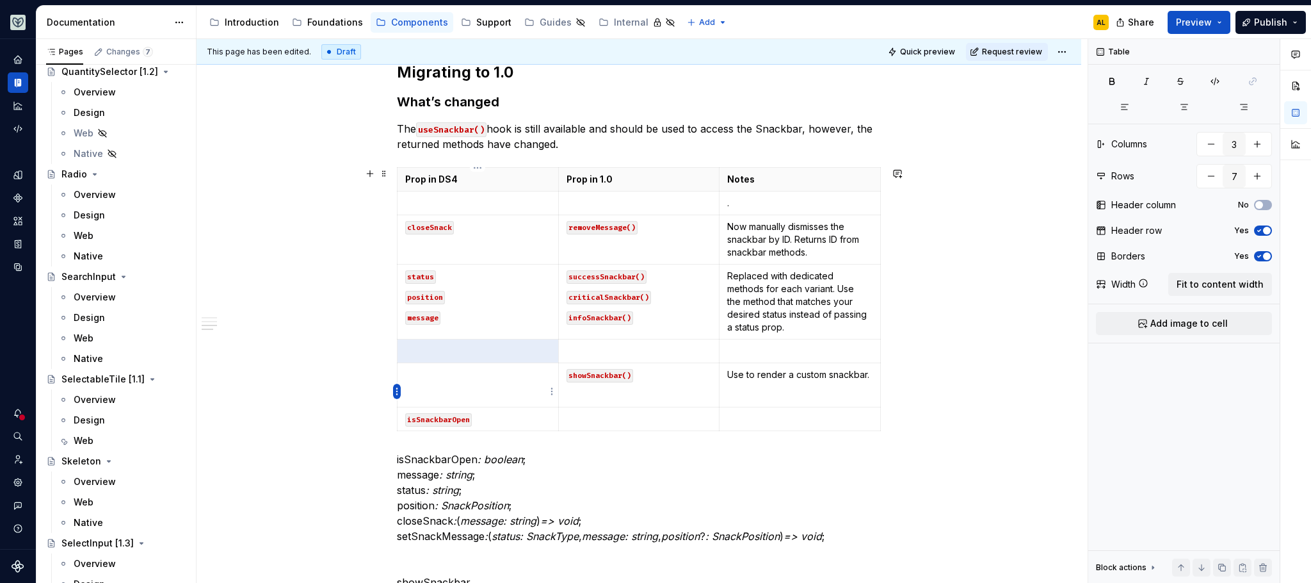
click at [397, 393] on html "Aviary AL Dataset [PERSON_NAME] Documentation Accessibility guide for tree Page…" at bounding box center [655, 291] width 1311 height 583
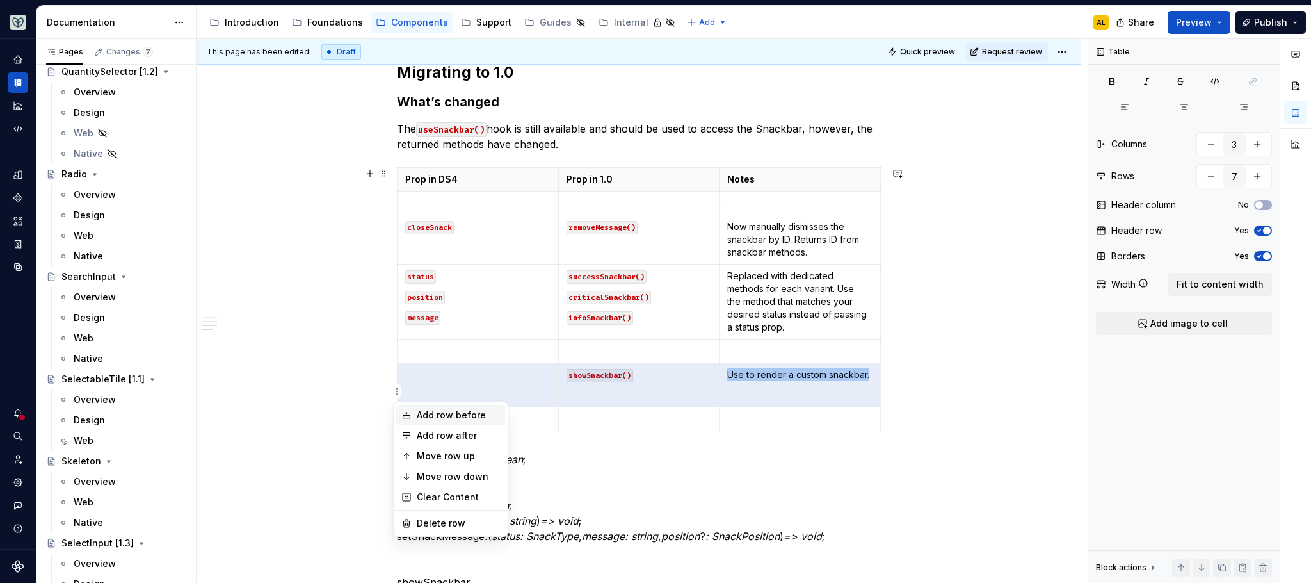
click at [437, 409] on div "Add row before" at bounding box center [458, 414] width 83 height 13
type input "8"
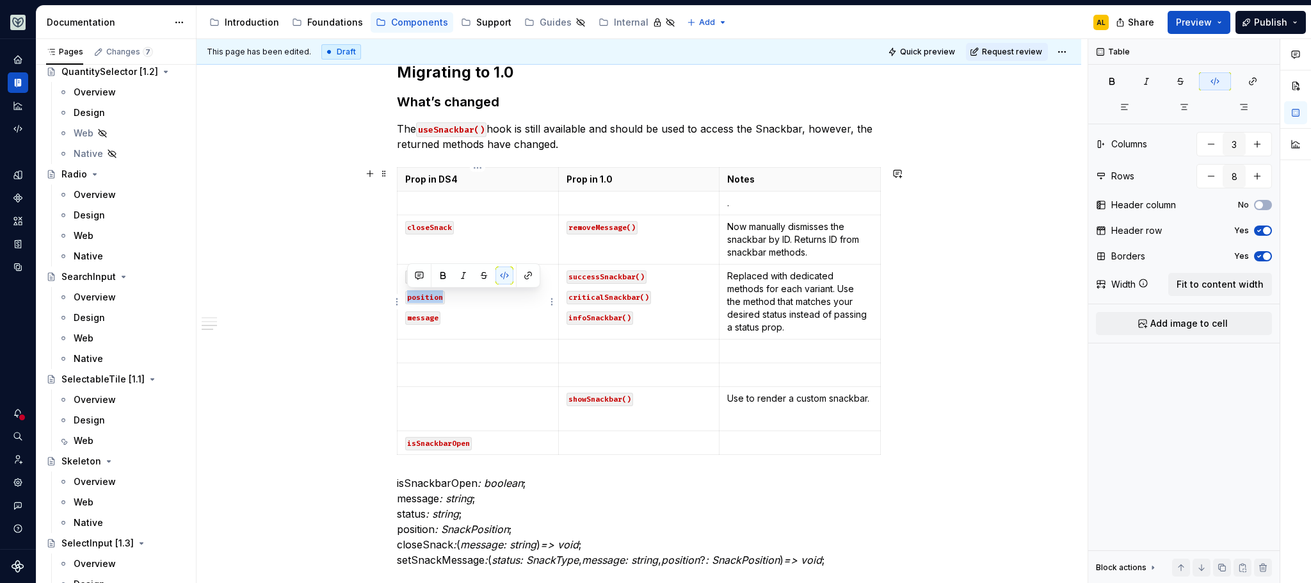
drag, startPoint x: 444, startPoint y: 297, endPoint x: 403, endPoint y: 294, distance: 40.5
click at [403, 294] on td "status position message" at bounding box center [478, 301] width 161 height 75
click at [433, 349] on p at bounding box center [477, 350] width 145 height 13
click at [629, 351] on p at bounding box center [639, 350] width 145 height 13
click at [741, 352] on p at bounding box center [799, 350] width 145 height 13
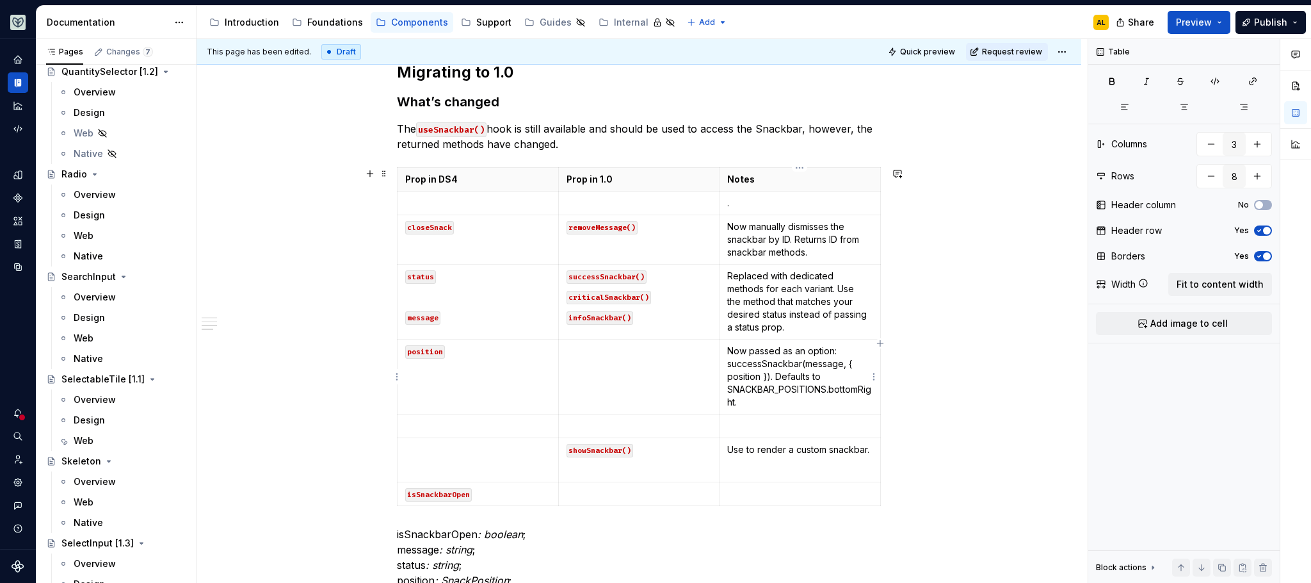
click at [728, 363] on p "Now passed as an option: successSnackbar(message, { position }). Defaults to SN…" at bounding box center [799, 376] width 145 height 64
click at [769, 376] on p "Now passed as an option: `successSnackbar(message, { position }). Defaults to S…" at bounding box center [799, 376] width 145 height 64
drag, startPoint x: 728, startPoint y: 392, endPoint x: 741, endPoint y: 399, distance: 13.7
click at [741, 399] on p "Now passed as an option: successSnackbar(message, { position }) . Defaults to S…" at bounding box center [799, 376] width 145 height 64
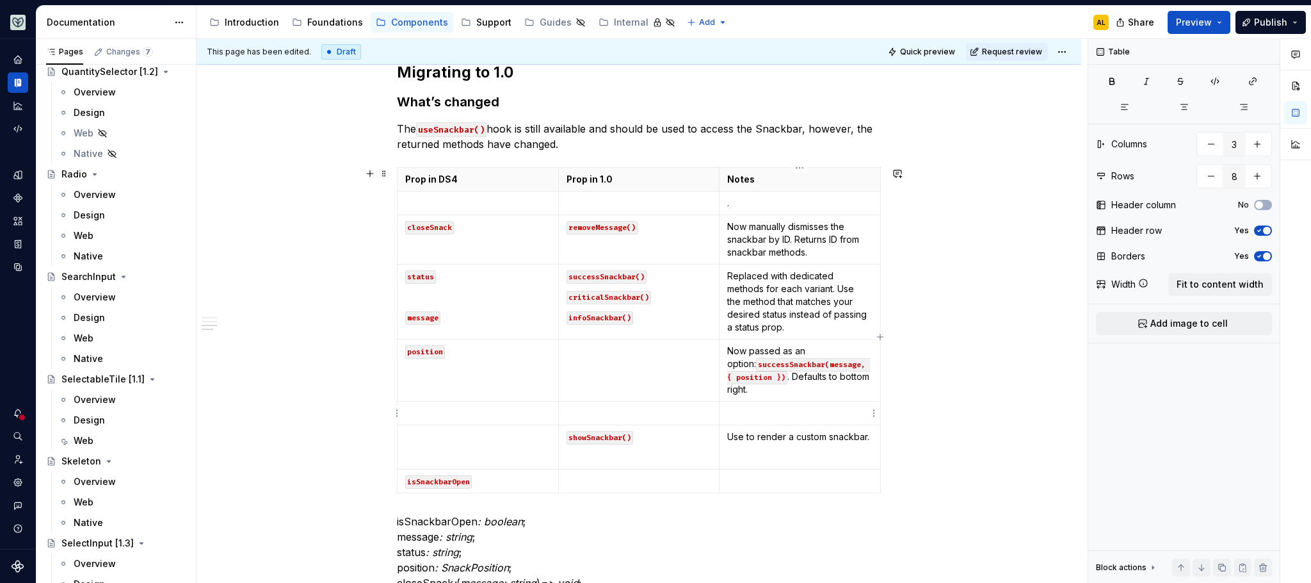
click at [835, 417] on p at bounding box center [799, 412] width 145 height 13
click at [785, 380] on p "Now passed as an option: successSnackbar(message, { position }) . Defaults to b…" at bounding box center [799, 369] width 145 height 51
drag, startPoint x: 785, startPoint y: 380, endPoint x: 785, endPoint y: 390, distance: 9.6
click at [785, 390] on p "Now passed as an option: successSnackbar(message, { position }) . Defaults to b…" at bounding box center [799, 369] width 145 height 51
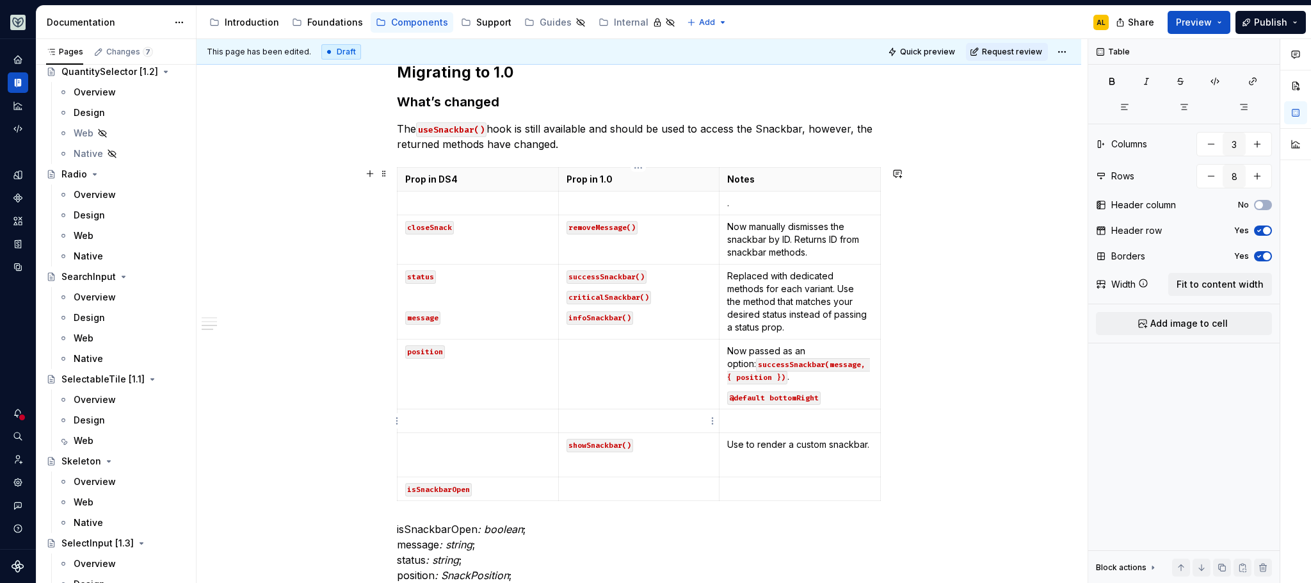
click at [659, 431] on td at bounding box center [638, 421] width 161 height 24
click at [510, 423] on p at bounding box center [477, 420] width 145 height 13
click at [760, 421] on p at bounding box center [799, 420] width 145 height 13
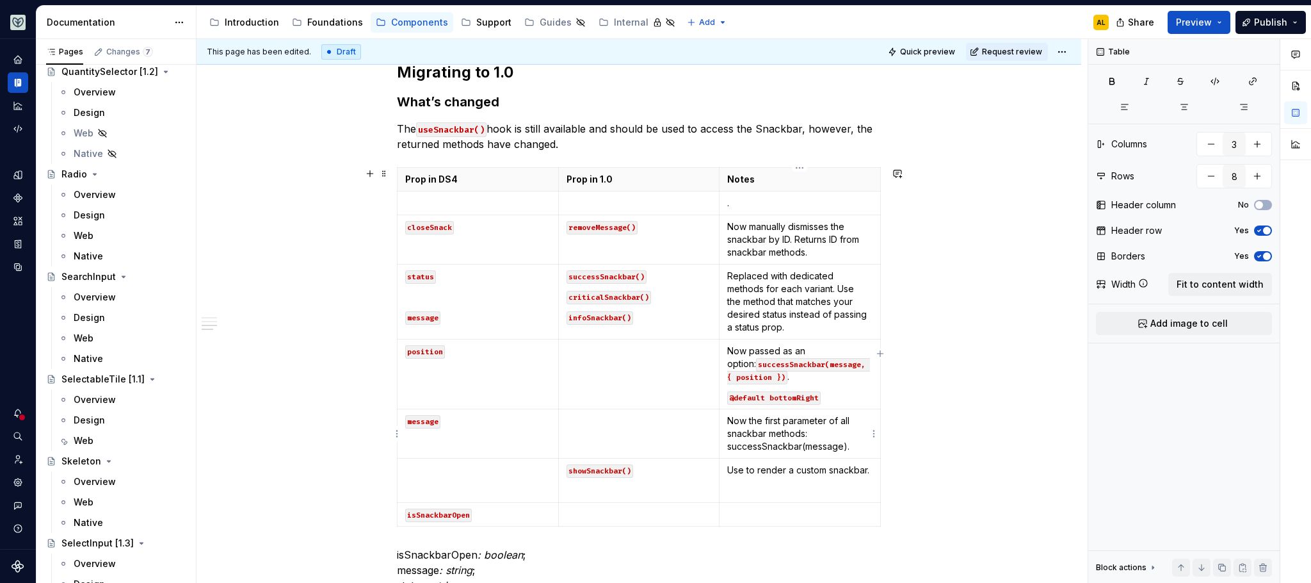
click at [728, 448] on p "Now the first parameter of all snackbar methods: successSnackbar(message)." at bounding box center [799, 433] width 145 height 38
click at [850, 444] on p "Now the first parameter of all snackbar methods: `successSnackbar(message)." at bounding box center [799, 433] width 145 height 38
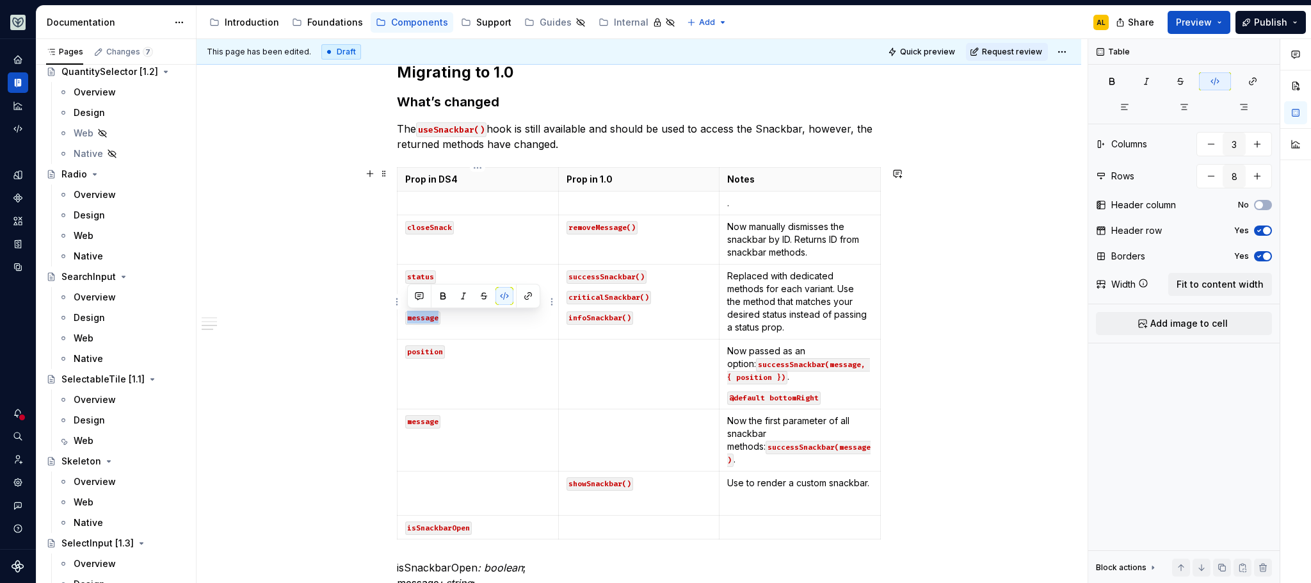
drag, startPoint x: 438, startPoint y: 318, endPoint x: 403, endPoint y: 316, distance: 35.2
click at [403, 316] on td "status message" at bounding box center [478, 301] width 161 height 75
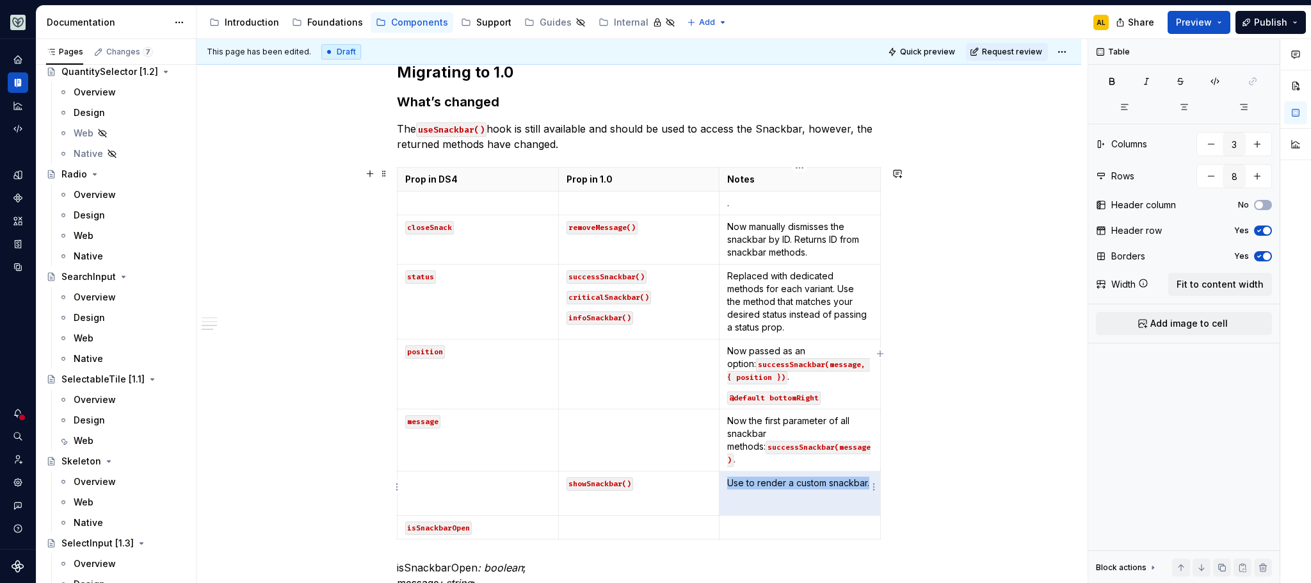
drag, startPoint x: 780, startPoint y: 483, endPoint x: 728, endPoint y: 466, distance: 54.5
click at [728, 476] on p "Use to render a custom snackbar." at bounding box center [799, 482] width 145 height 13
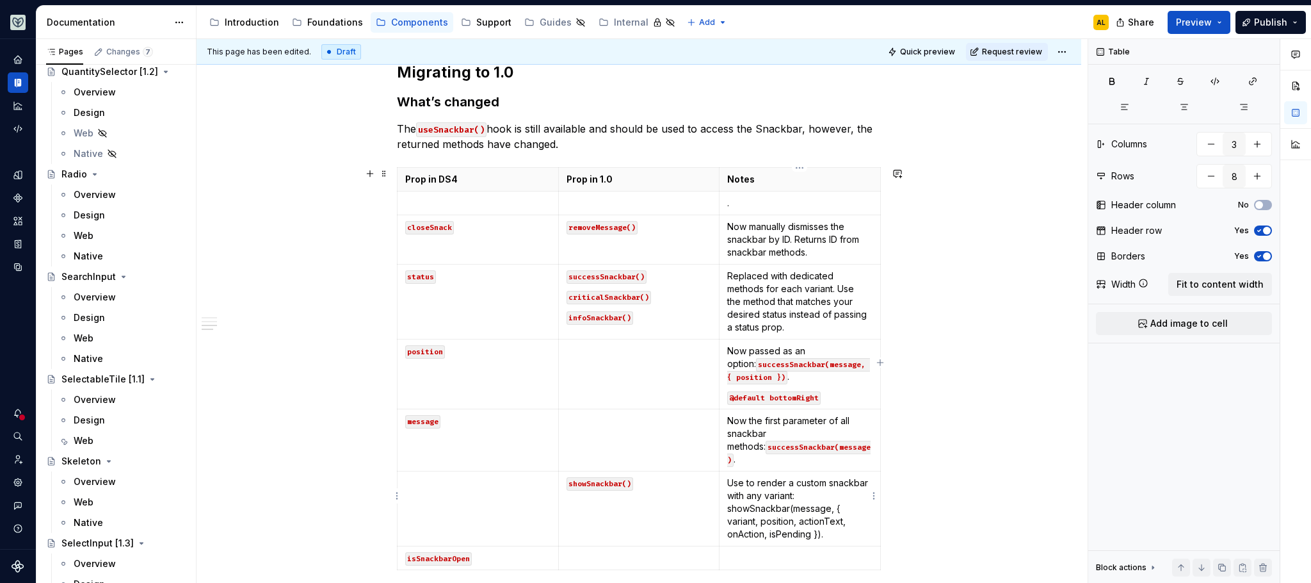
click at [727, 497] on p "Use to render a custom snackbar with any variant: showSnackbar(message, { varia…" at bounding box center [799, 508] width 145 height 64
click at [853, 524] on p "Use to render a custom snackbar with any variant: `showSnackbar(message, { vari…" at bounding box center [799, 508] width 145 height 64
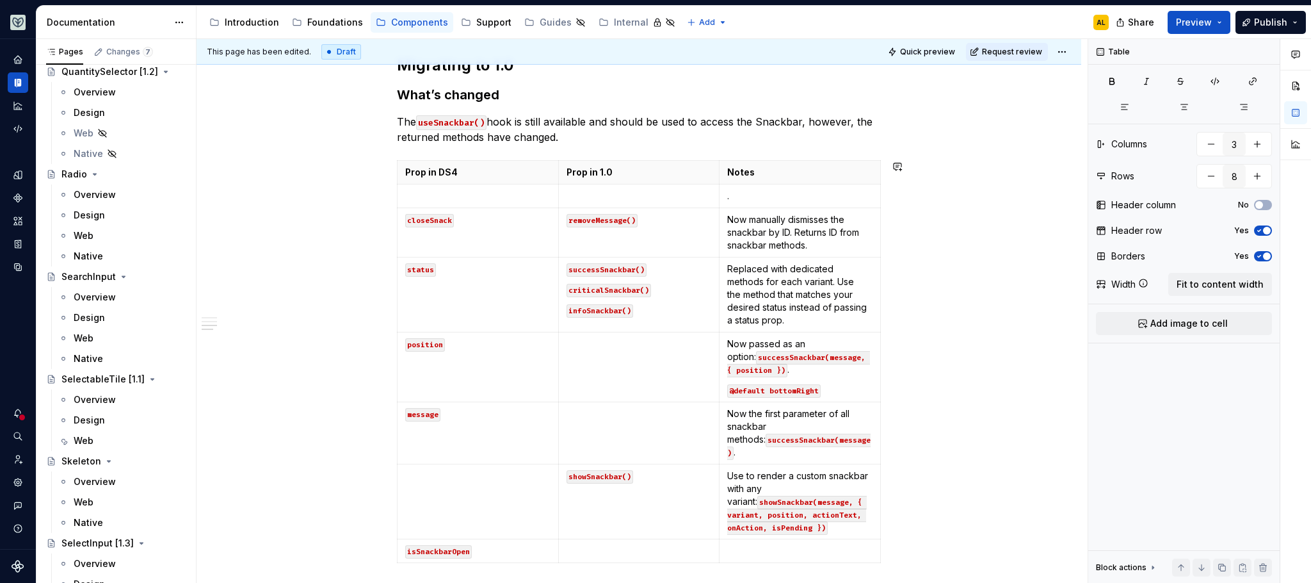
scroll to position [855, 0]
click at [796, 543] on p at bounding box center [799, 549] width 145 height 13
type textarea "*"
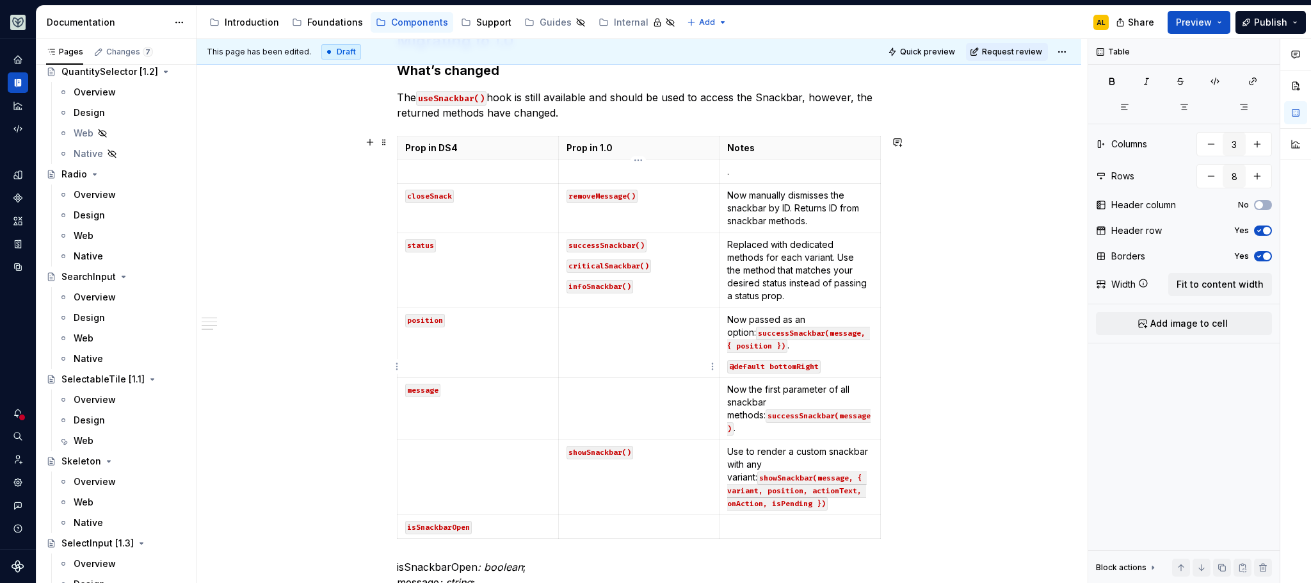
scroll to position [879, 0]
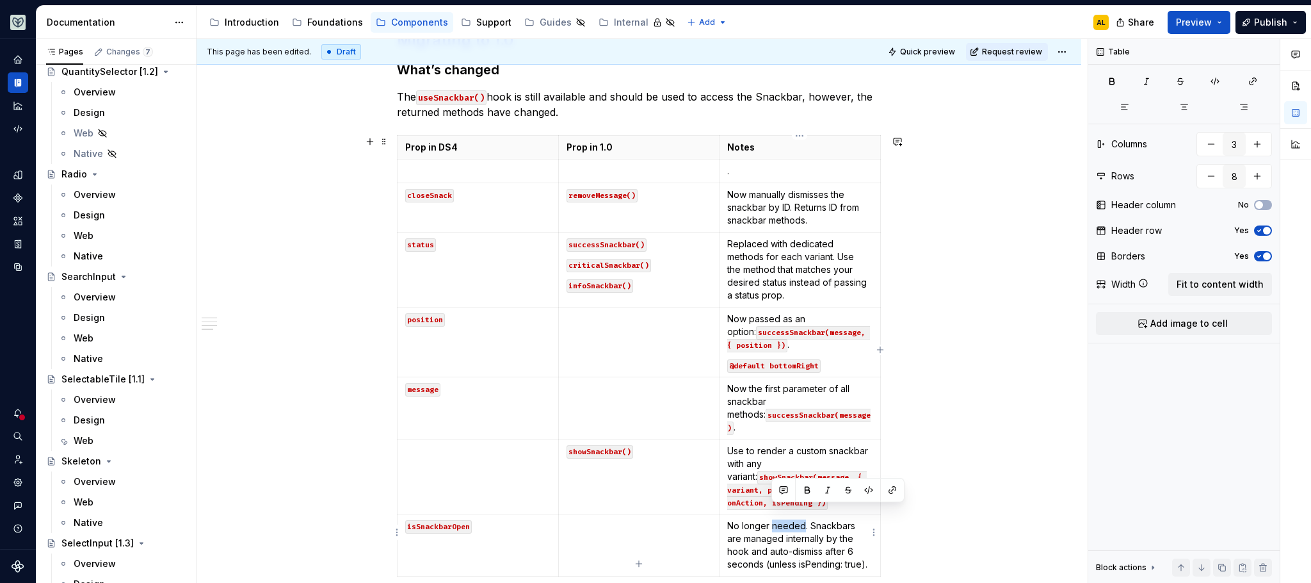
drag, startPoint x: 803, startPoint y: 513, endPoint x: 773, endPoint y: 513, distance: 30.1
click at [773, 519] on p "No longer needed. Snackbars are managed internally by the hook and auto-dismiss…" at bounding box center [799, 544] width 145 height 51
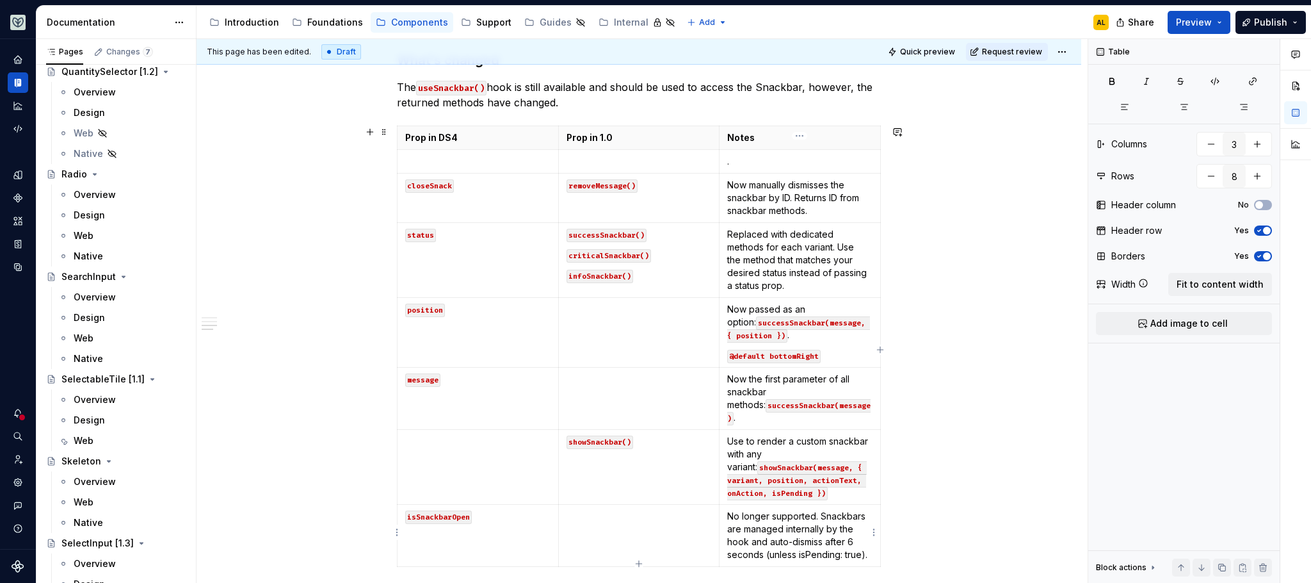
scroll to position [892, 0]
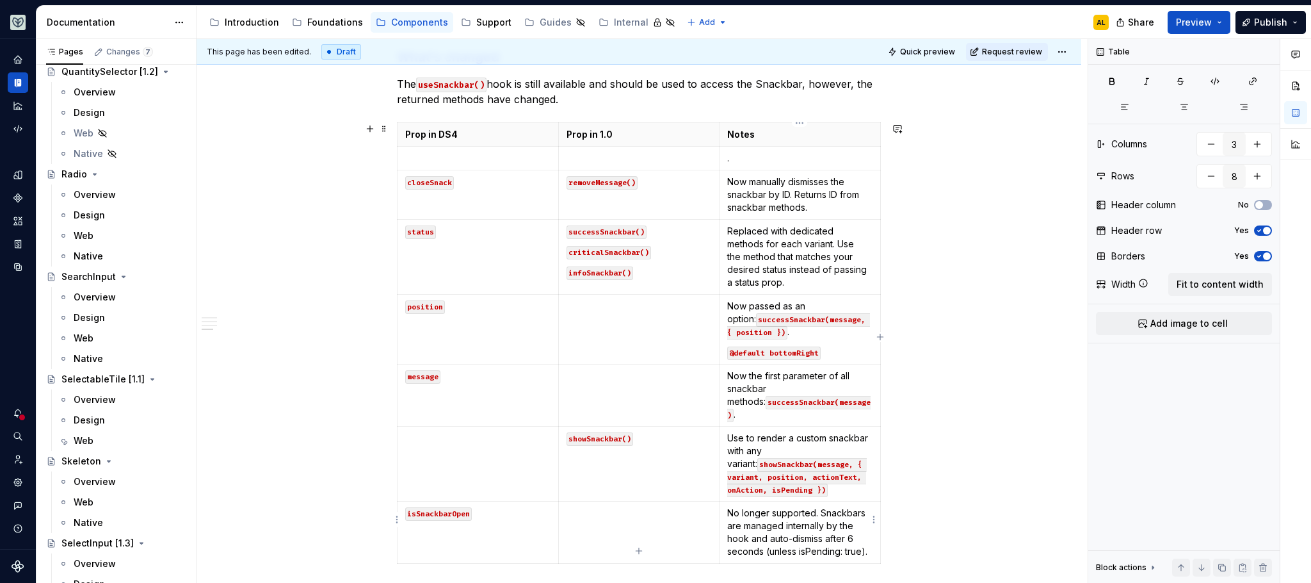
click at [799, 540] on p "No longer supported. Snackbars are managed internally by the hook and auto-dism…" at bounding box center [799, 531] width 145 height 51
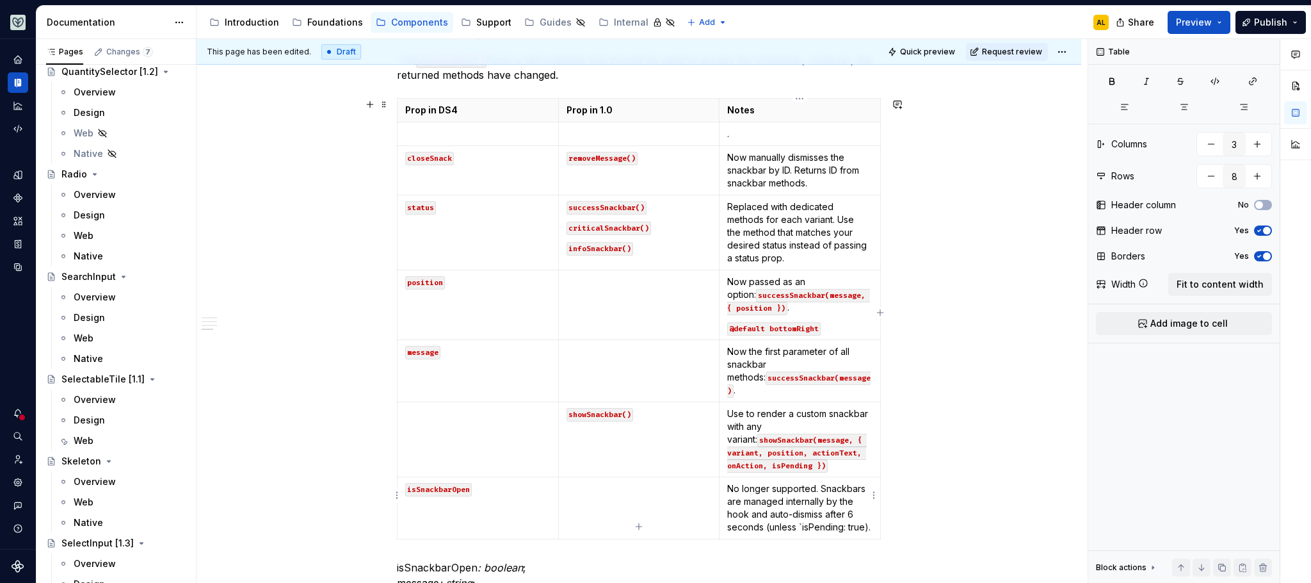
click at [863, 513] on p "No longer supported. Snackbars are managed internally by the hook and auto-dism…" at bounding box center [799, 507] width 145 height 51
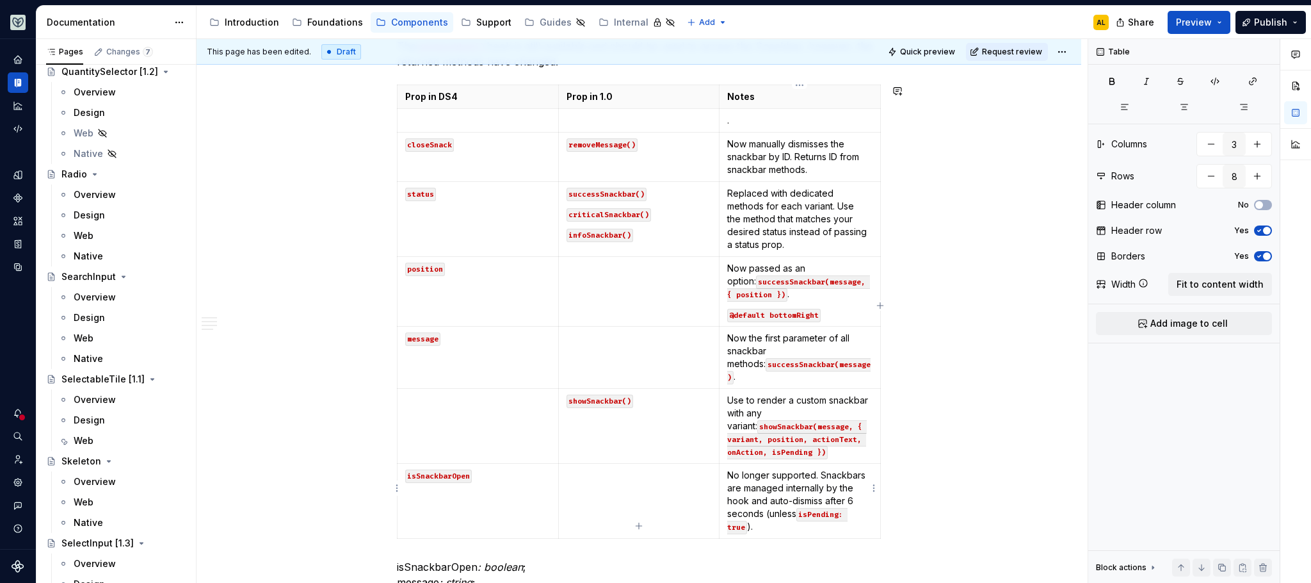
click at [852, 520] on td "No longer supported. Snackbars are managed internally by the hook and auto-dism…" at bounding box center [800, 500] width 161 height 75
click at [844, 355] on p "Now the first parameter of all snackbar methods: successSnackbar(message) ." at bounding box center [799, 357] width 145 height 51
click at [844, 362] on p "Now the first parameter of all snackbar methods: successSnackbar(message) ." at bounding box center [799, 357] width 145 height 51
click at [833, 246] on p "Replaced with dedicated methods for each variant. Use the method that matches y…" at bounding box center [799, 219] width 145 height 64
click at [832, 169] on p "Now manually dismisses the snackbar by ID. Returns ID from snackbar methods." at bounding box center [799, 157] width 145 height 38
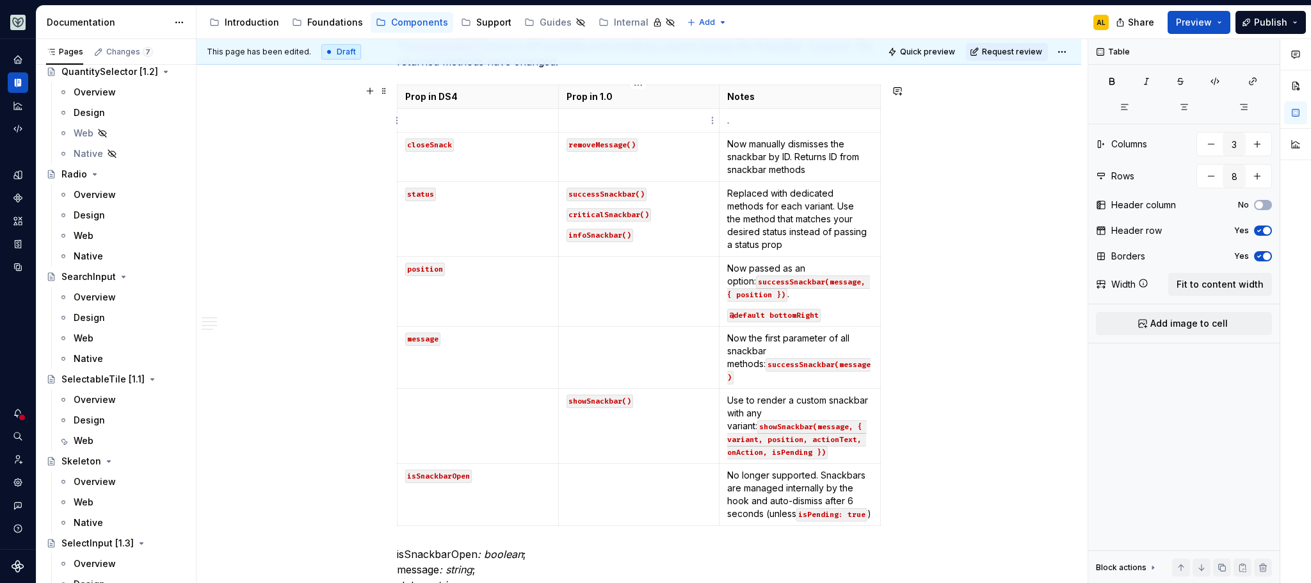
click at [632, 122] on p at bounding box center [639, 120] width 145 height 13
click at [398, 119] on html "Aviary AL Dataset [PERSON_NAME] Documentation Accessibility guide for tree Page…" at bounding box center [655, 291] width 1311 height 583
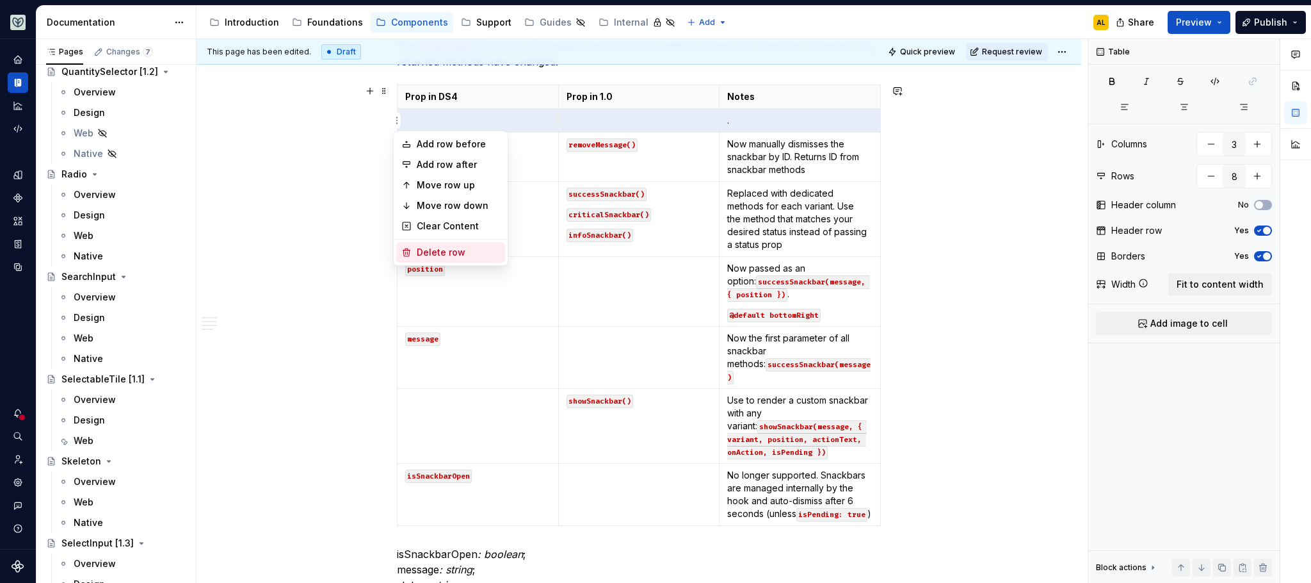
click at [437, 255] on div "Delete row" at bounding box center [458, 252] width 83 height 13
type input "7"
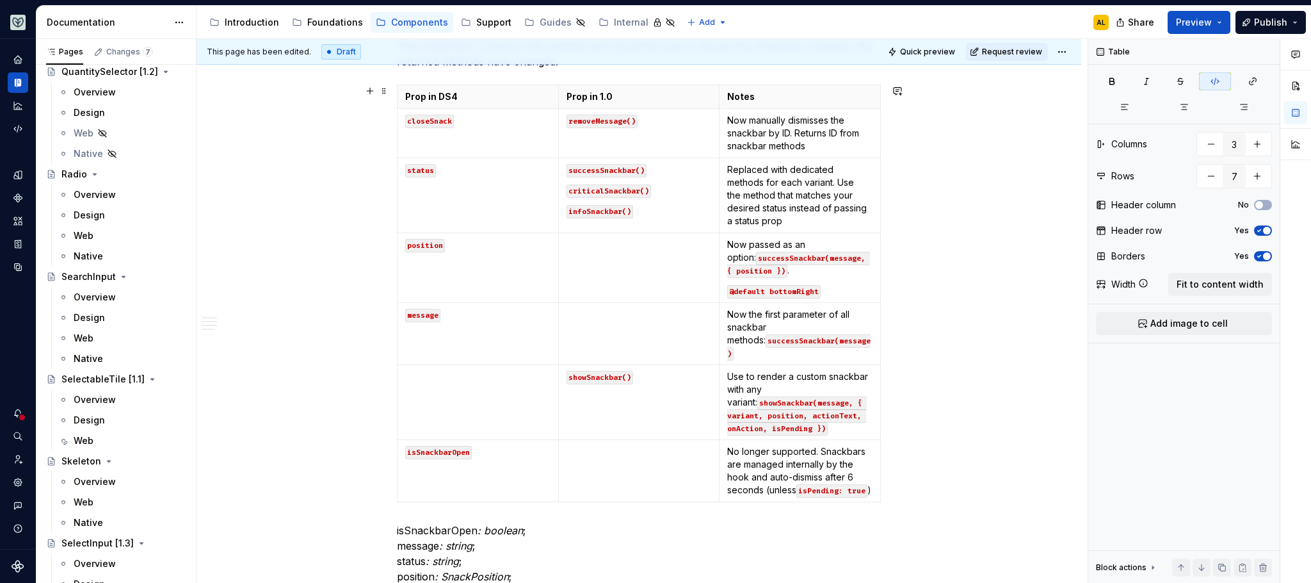
click at [357, 261] on div "**********" at bounding box center [639, 117] width 885 height 1589
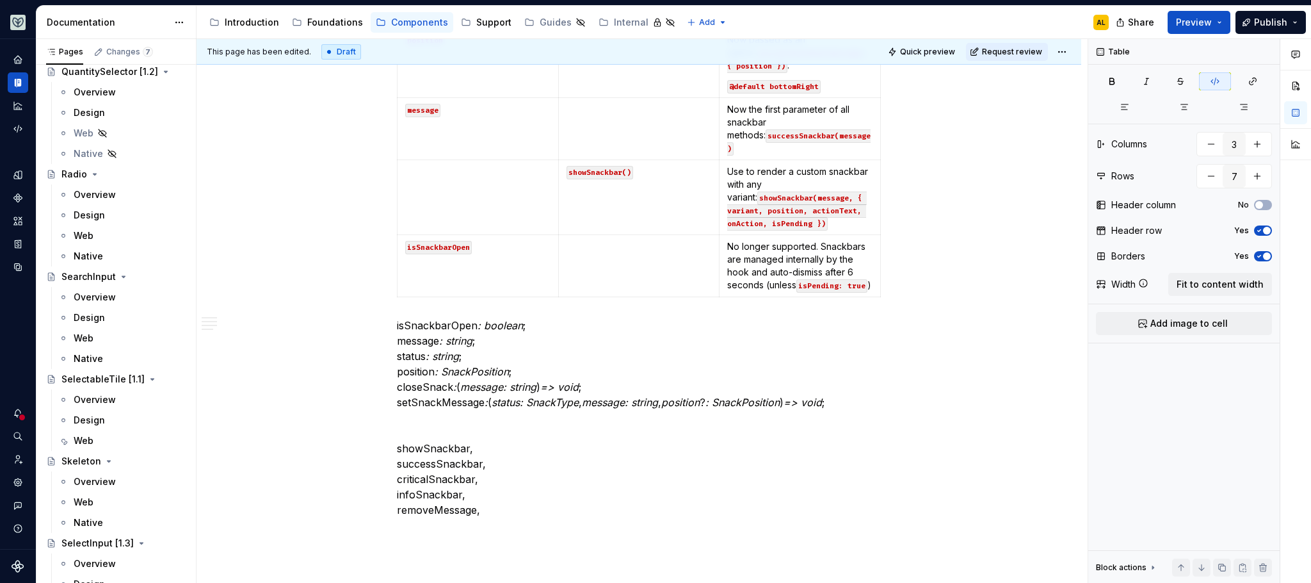
scroll to position [1154, 0]
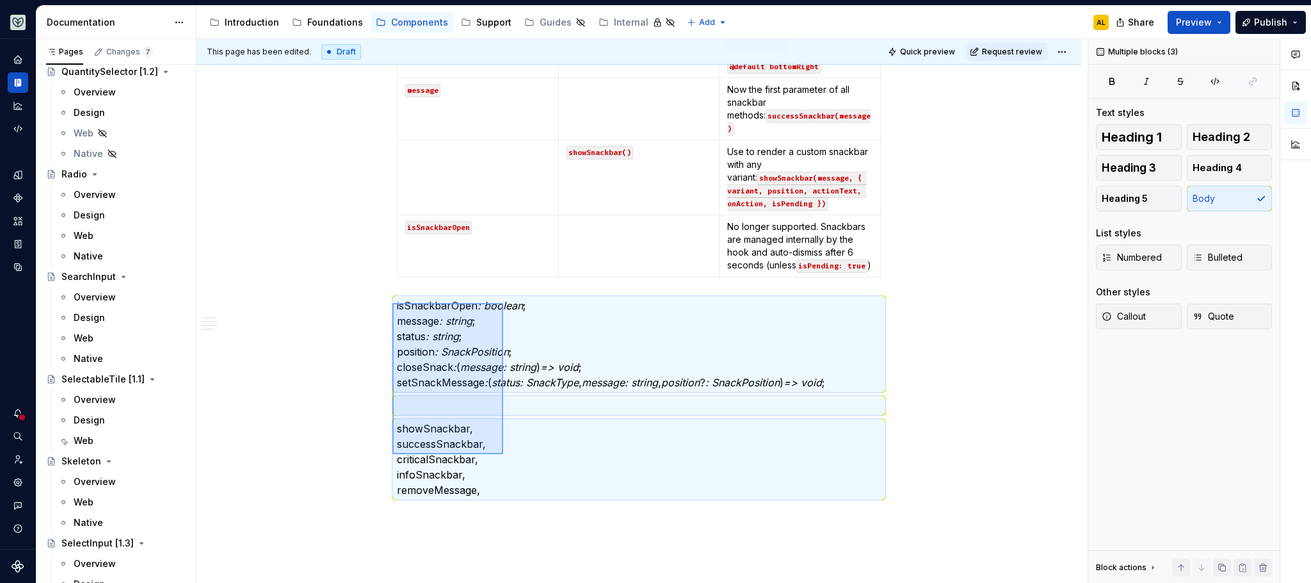
drag, startPoint x: 392, startPoint y: 303, endPoint x: 503, endPoint y: 454, distance: 187.3
click at [503, 454] on div "**********" at bounding box center [642, 311] width 891 height 544
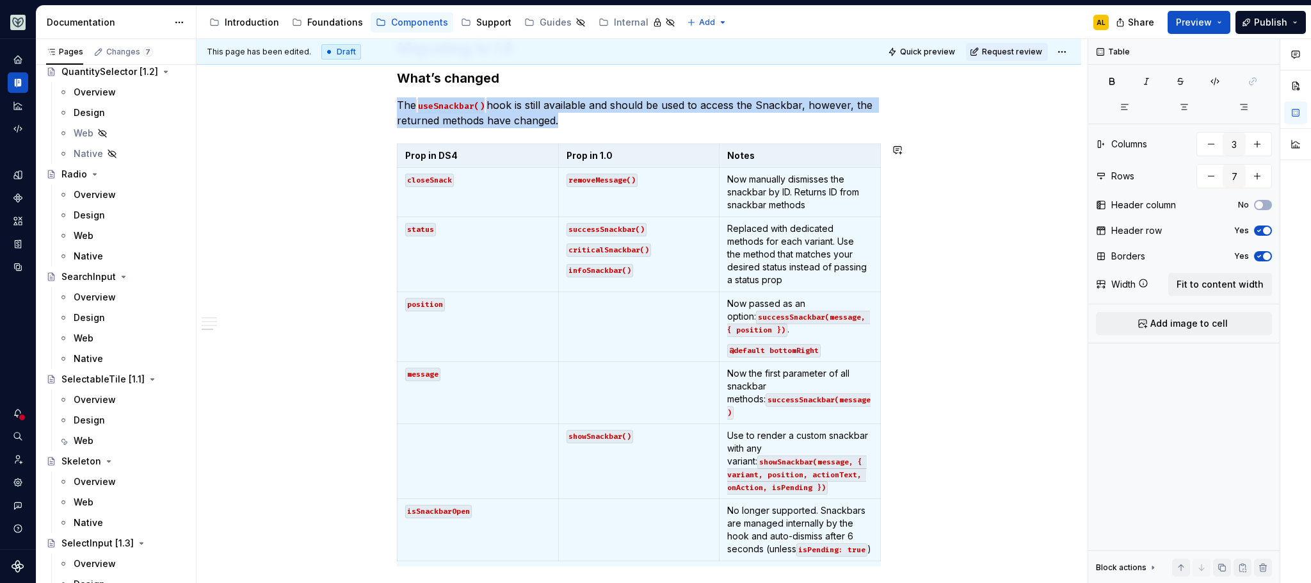
scroll to position [737, 0]
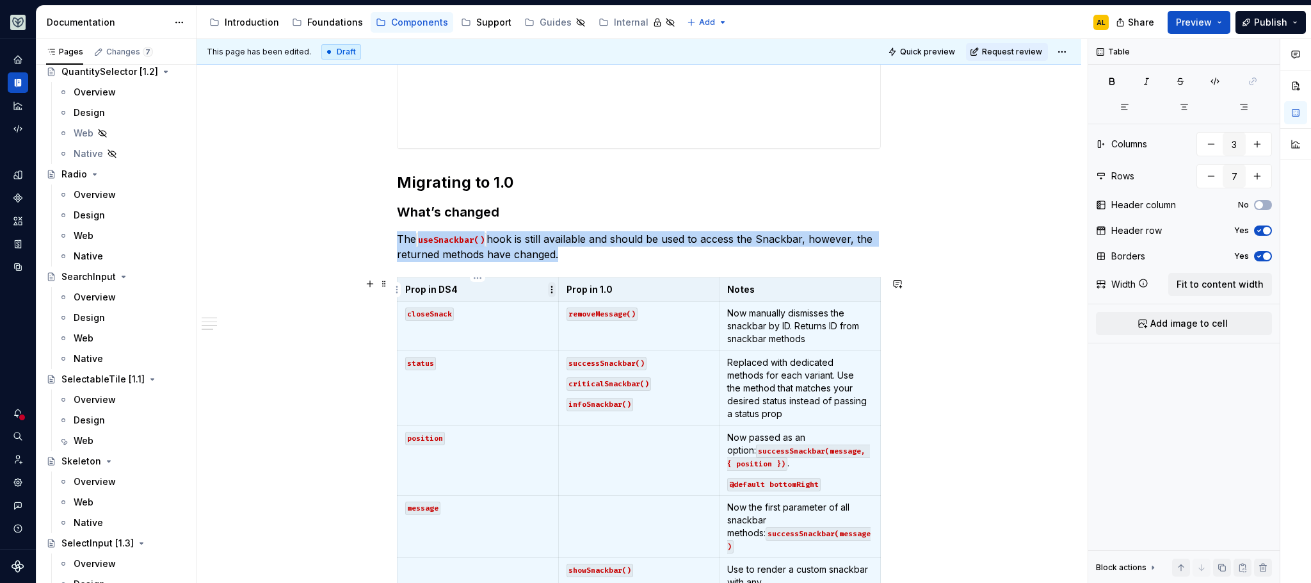
click at [547, 289] on html "Aviary AL Dataset [PERSON_NAME] Documentation Accessibility guide for tree Page…" at bounding box center [655, 291] width 1311 height 583
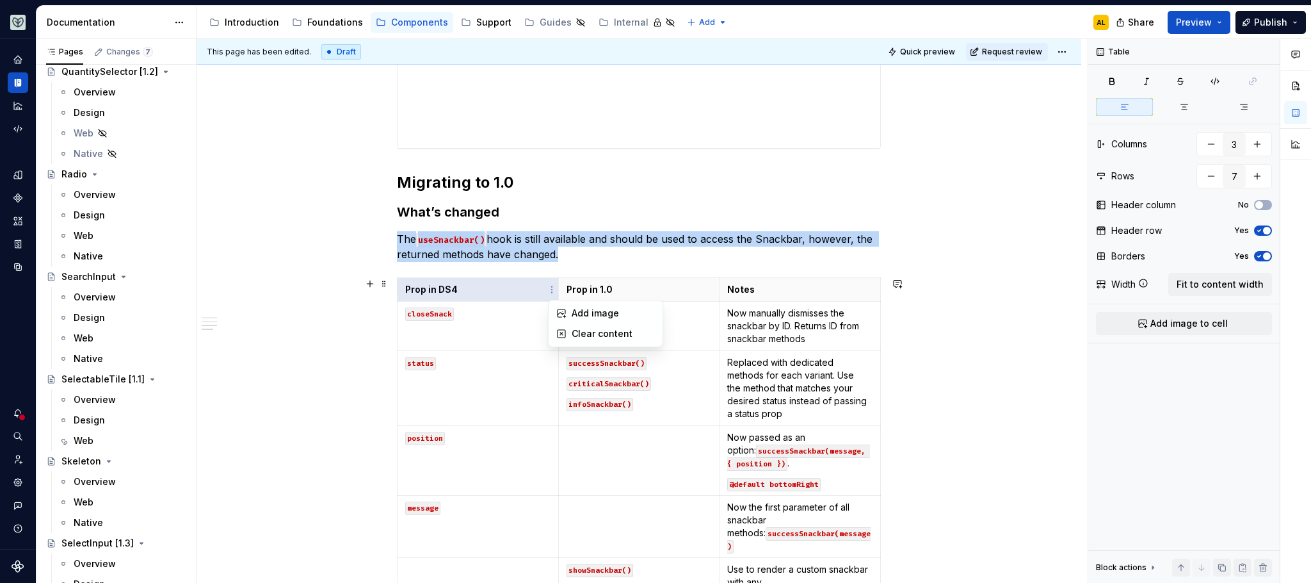
click at [513, 291] on html "Aviary AL Dataset [PERSON_NAME] Documentation Accessibility guide for tree Page…" at bounding box center [655, 291] width 1311 height 583
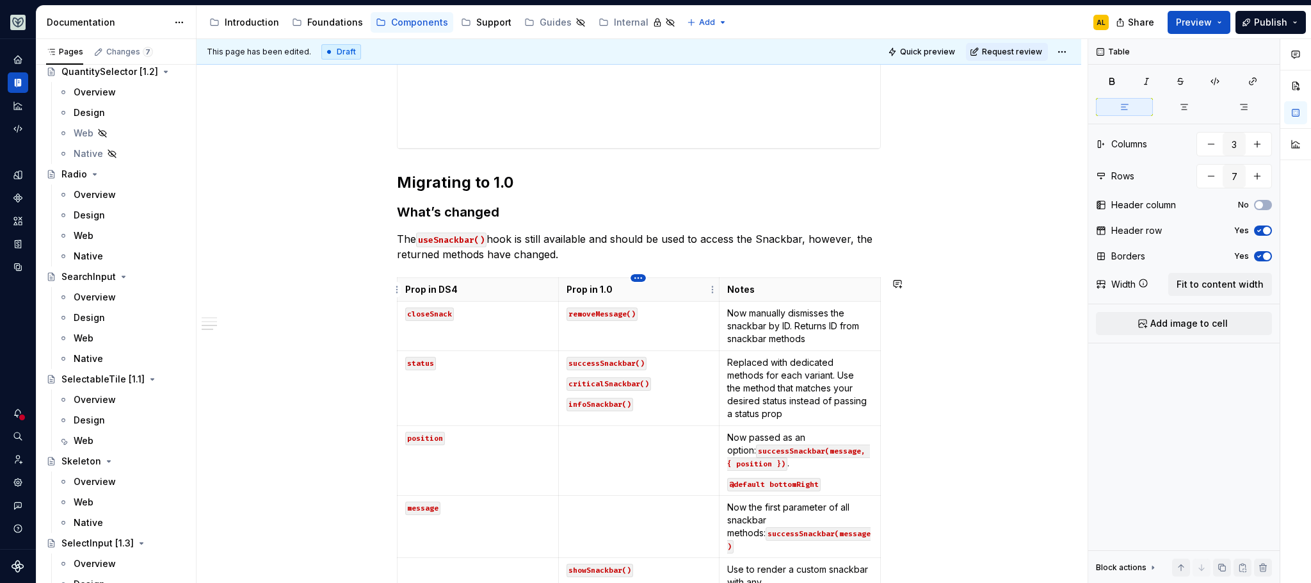
click at [637, 277] on html "Aviary AL Dataset [PERSON_NAME] Documentation Accessibility guide for tree Page…" at bounding box center [655, 291] width 1311 height 583
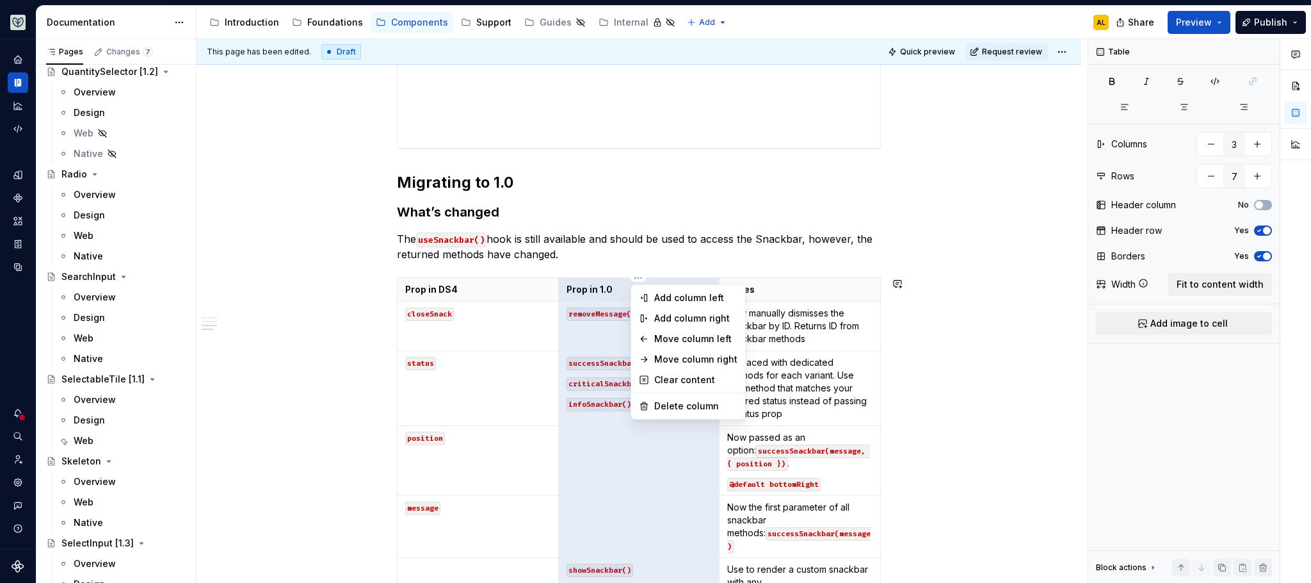
click at [595, 282] on html "Aviary AL Dataset [PERSON_NAME] Documentation Accessibility guide for tree Page…" at bounding box center [655, 291] width 1311 height 583
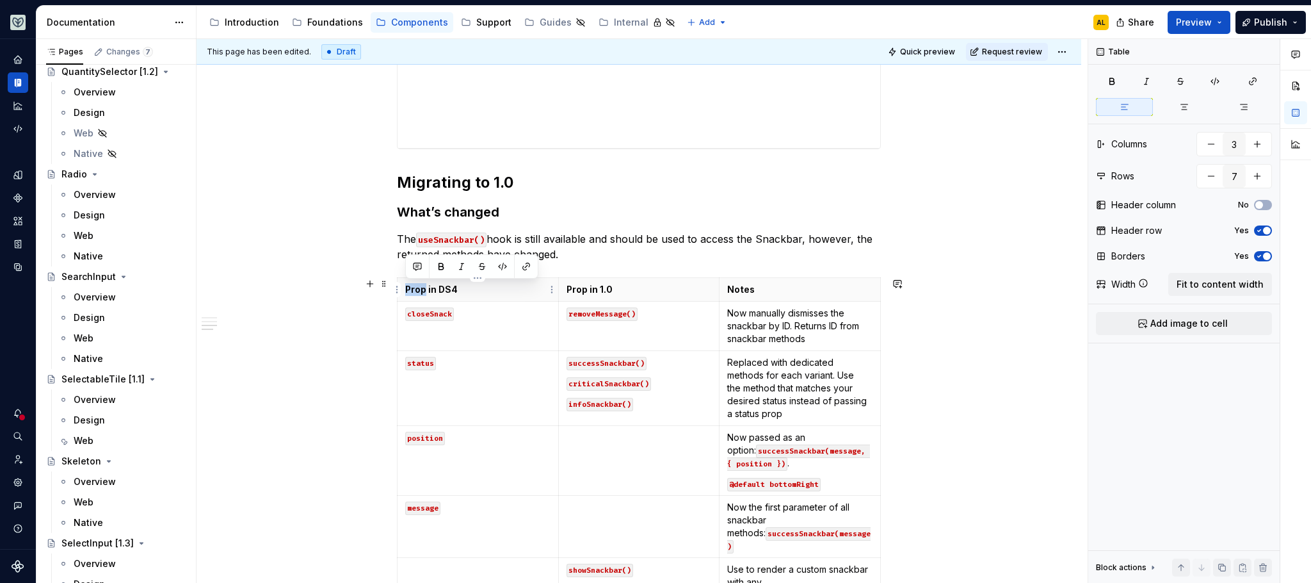
drag, startPoint x: 426, startPoint y: 293, endPoint x: 407, endPoint y: 293, distance: 18.6
click at [407, 293] on p "Prop in DS4" at bounding box center [477, 289] width 145 height 13
drag, startPoint x: 585, startPoint y: 293, endPoint x: 563, endPoint y: 294, distance: 22.4
click at [563, 294] on th "Prop in 1.0" at bounding box center [638, 290] width 161 height 24
click at [724, 279] on th "Notes" at bounding box center [800, 290] width 161 height 24
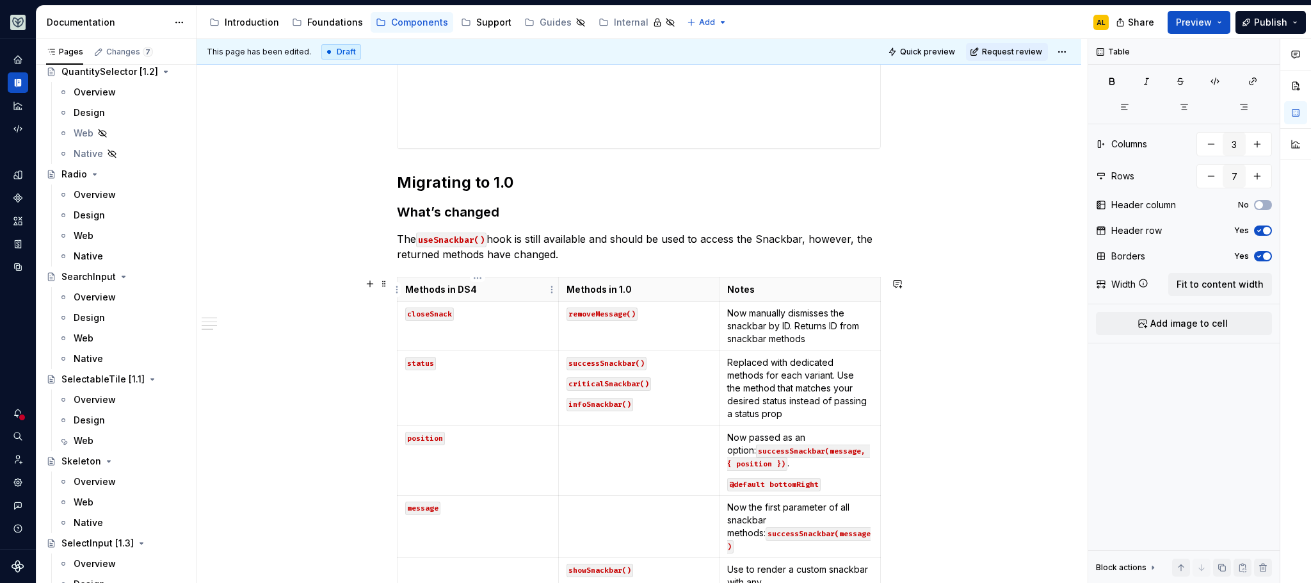
click at [445, 278] on th "Methods in DS4" at bounding box center [478, 290] width 161 height 24
click at [1226, 276] on button "Fit to content width" at bounding box center [1220, 284] width 104 height 23
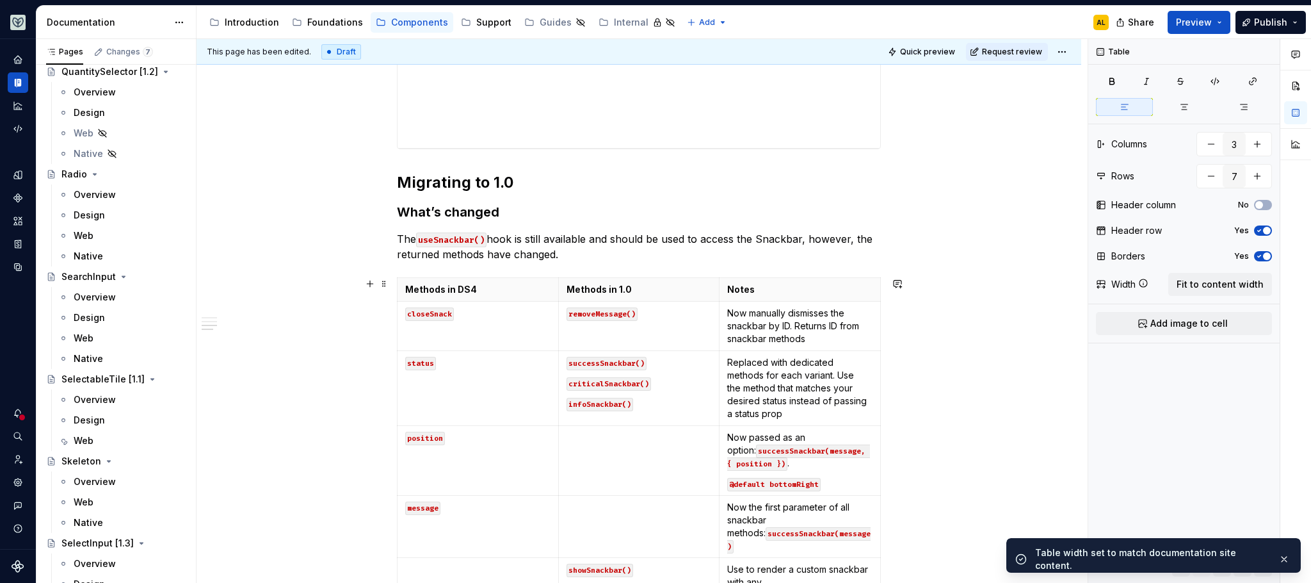
click at [936, 293] on div "**********" at bounding box center [639, 203] width 885 height 1374
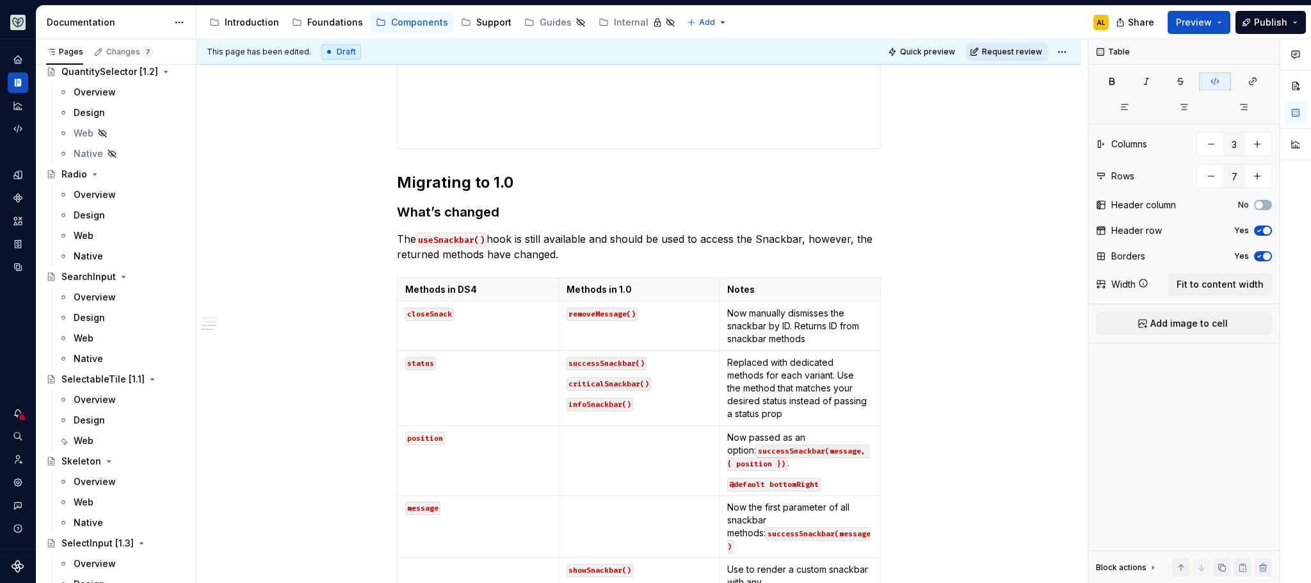
click at [994, 51] on span "Request review" at bounding box center [1012, 52] width 60 height 10
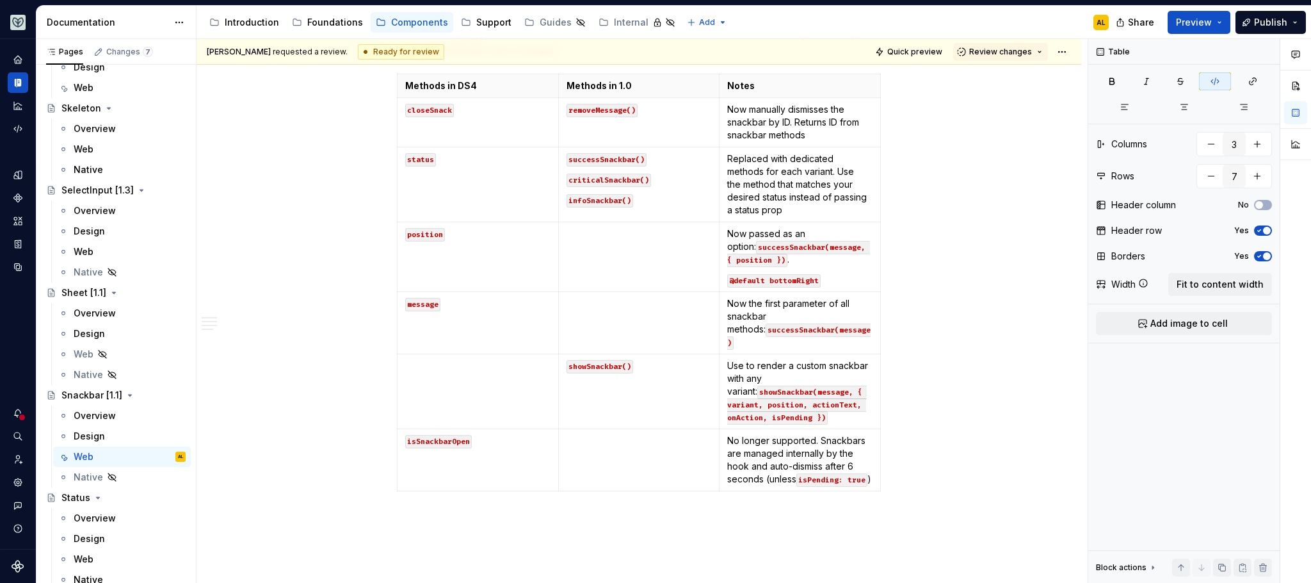
scroll to position [940, 0]
click at [807, 213] on p "Replaced with dedicated methods for each variant. Use the method that matches y…" at bounding box center [799, 185] width 145 height 64
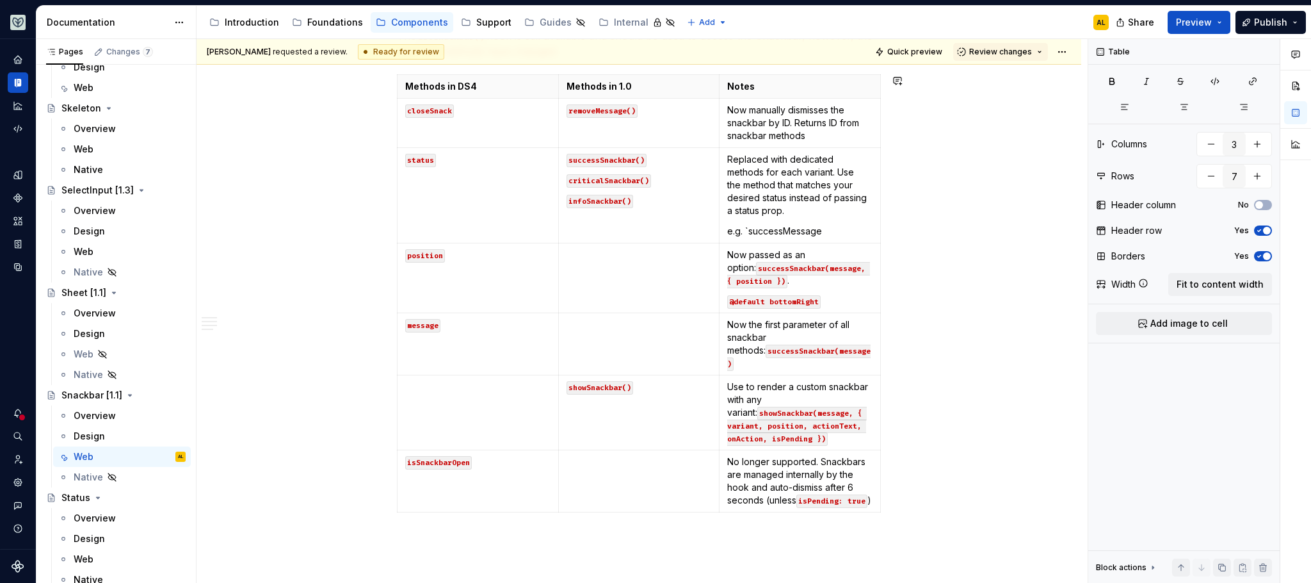
type textarea "*"
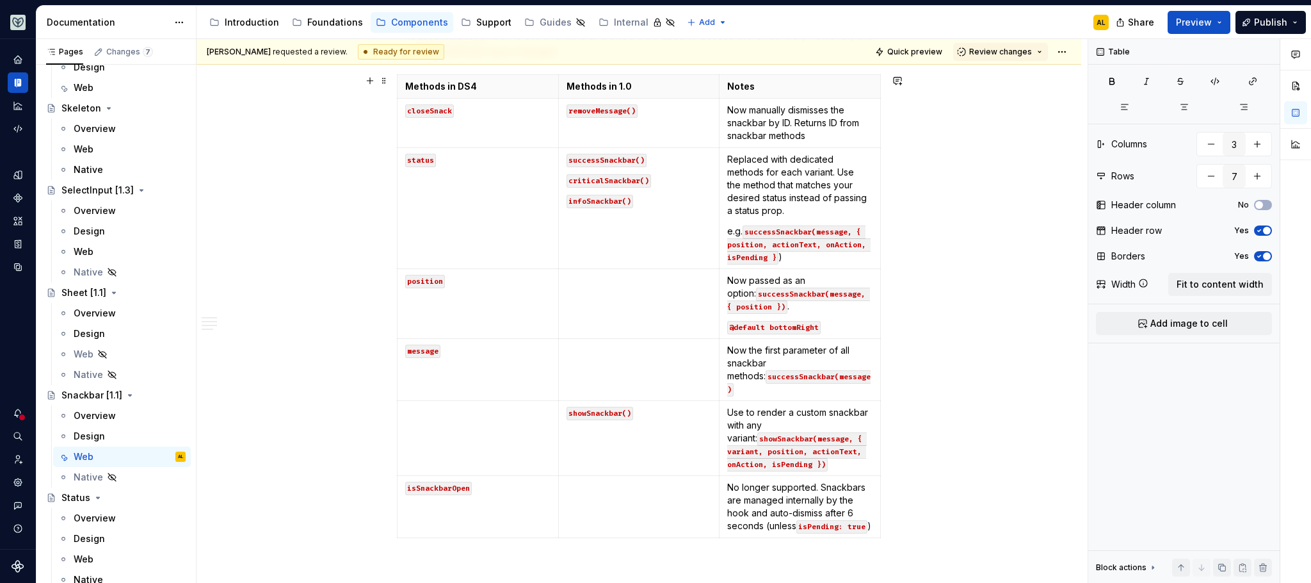
click at [935, 309] on div "**********" at bounding box center [639, 23] width 885 height 1420
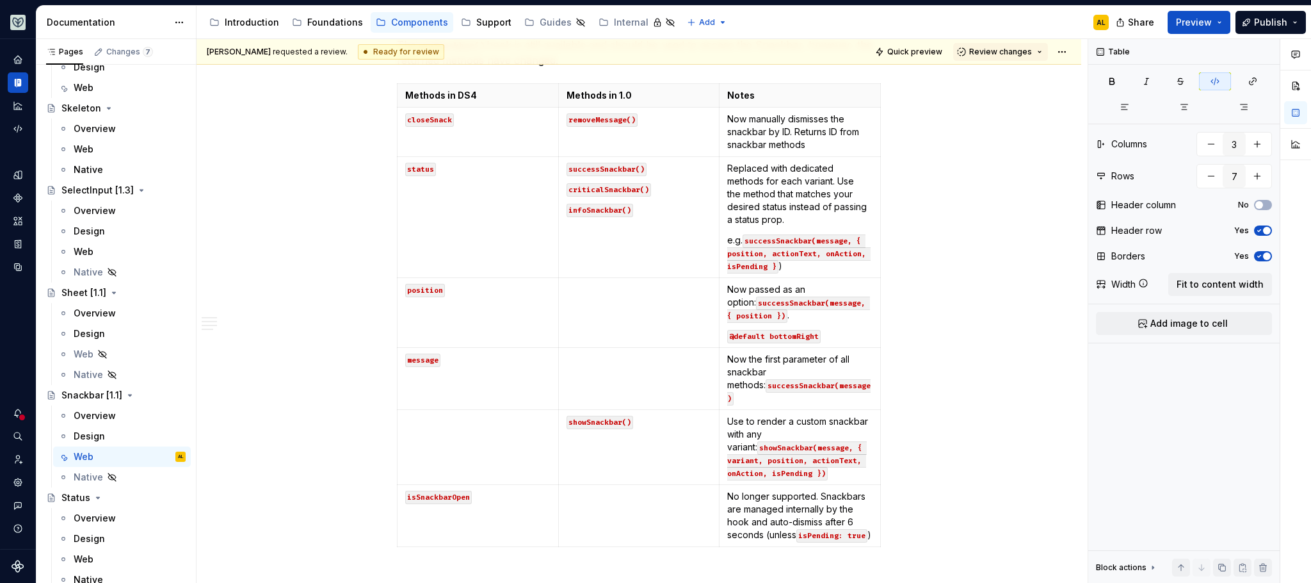
scroll to position [923, 0]
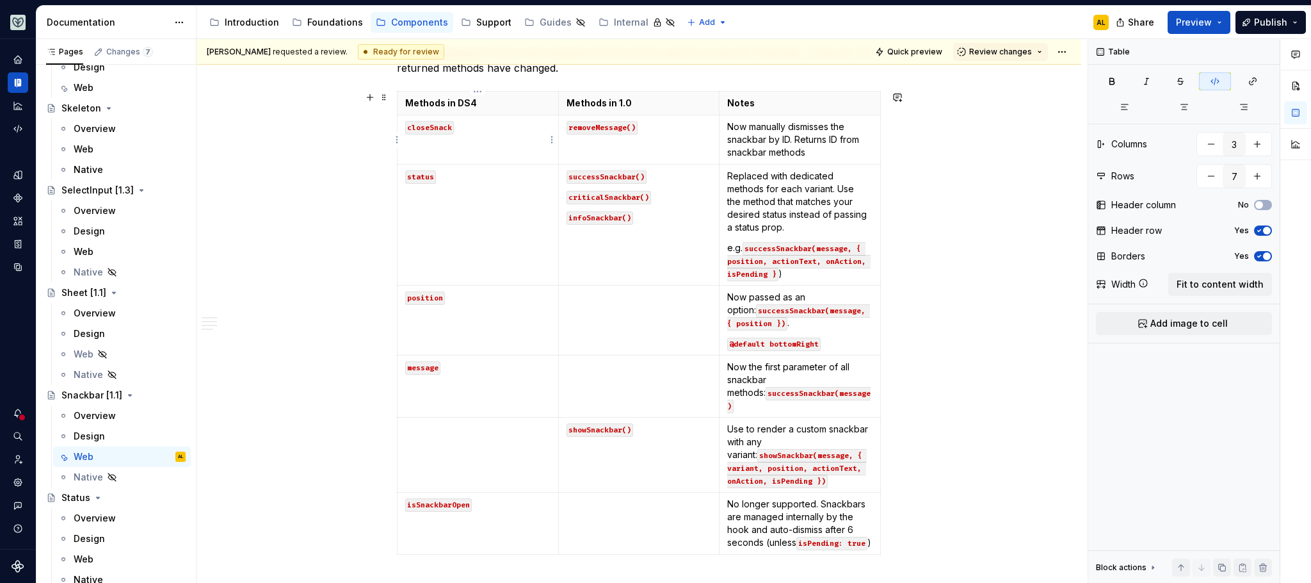
click at [449, 128] on code "closeSnack" at bounding box center [429, 127] width 49 height 13
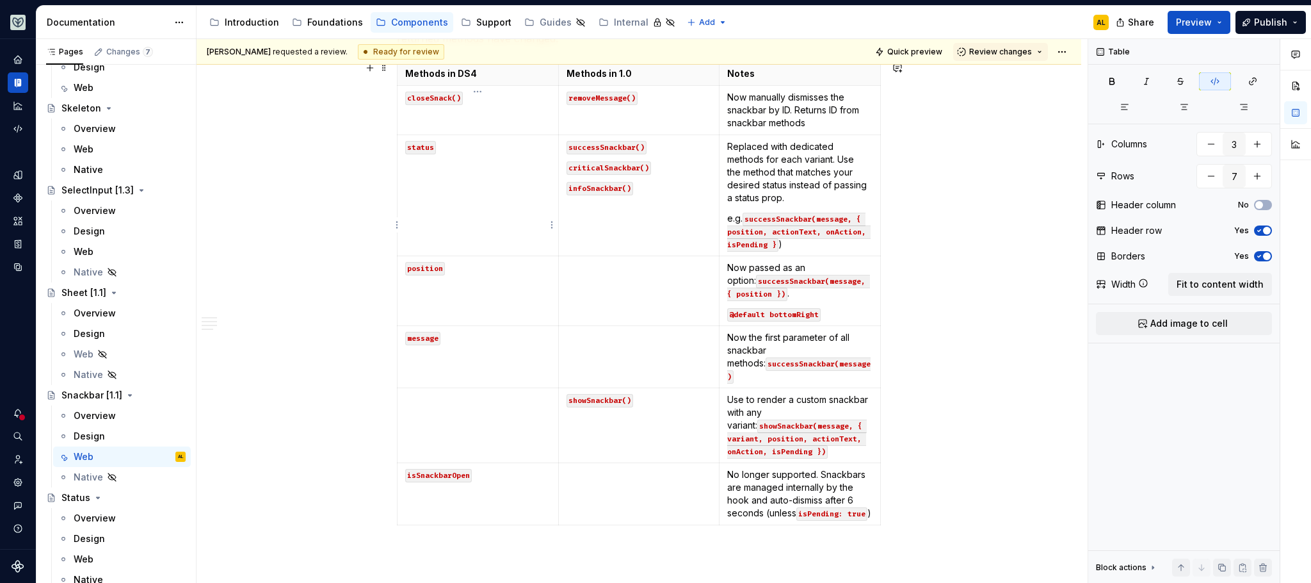
scroll to position [950, 0]
click at [481, 215] on td "status" at bounding box center [478, 198] width 161 height 121
click at [501, 396] on p at bounding box center [477, 402] width 145 height 13
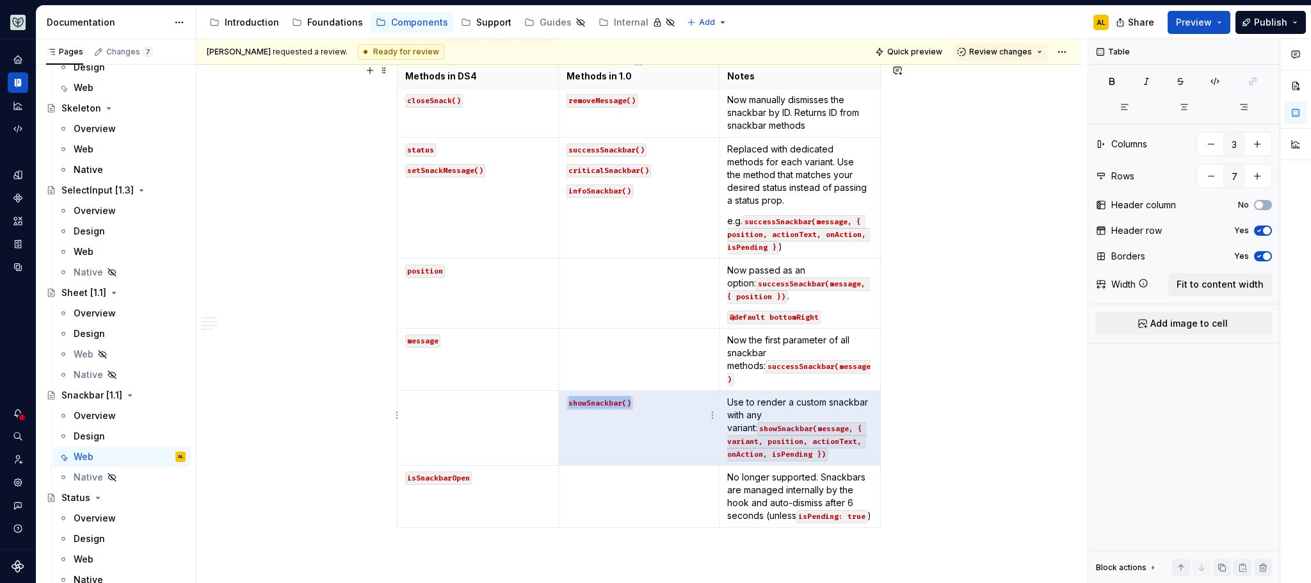
drag, startPoint x: 850, startPoint y: 443, endPoint x: 646, endPoint y: 403, distance: 208.0
click at [646, 403] on tr "showSnackbar() Use to render a custom snackbar with any variant: showSnackbar(m…" at bounding box center [639, 427] width 483 height 75
click at [393, 296] on html "Aviary AL Dataset [PERSON_NAME] Documentation Accessibility guide for tree Page…" at bounding box center [655, 291] width 1311 height 583
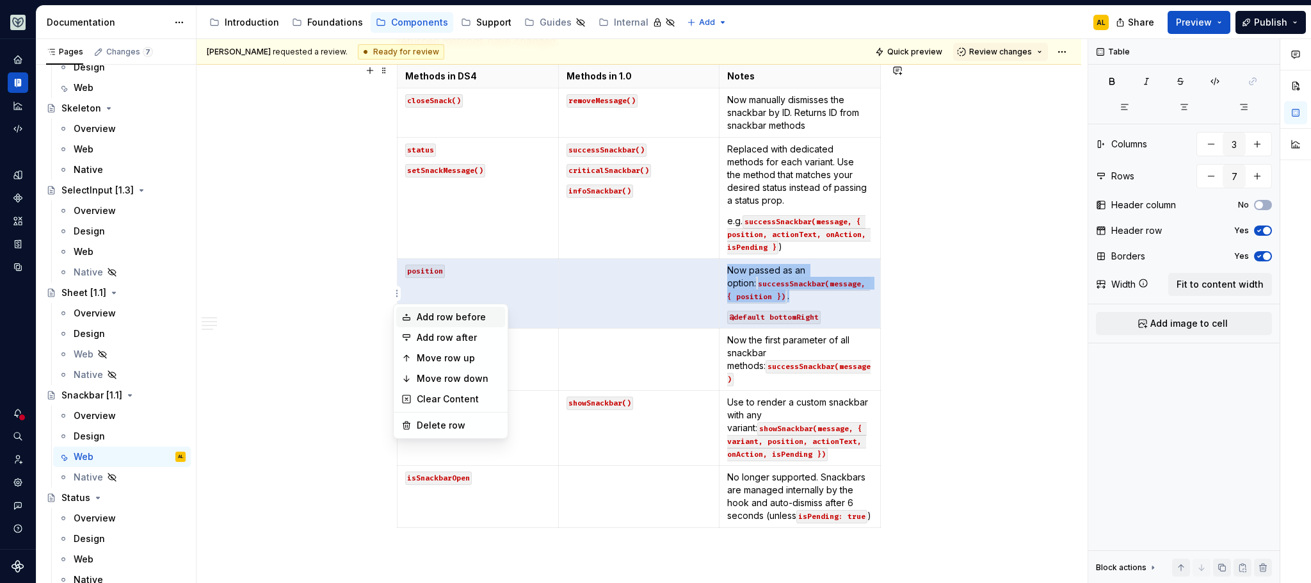
click at [422, 316] on div "Add row before" at bounding box center [458, 316] width 83 height 13
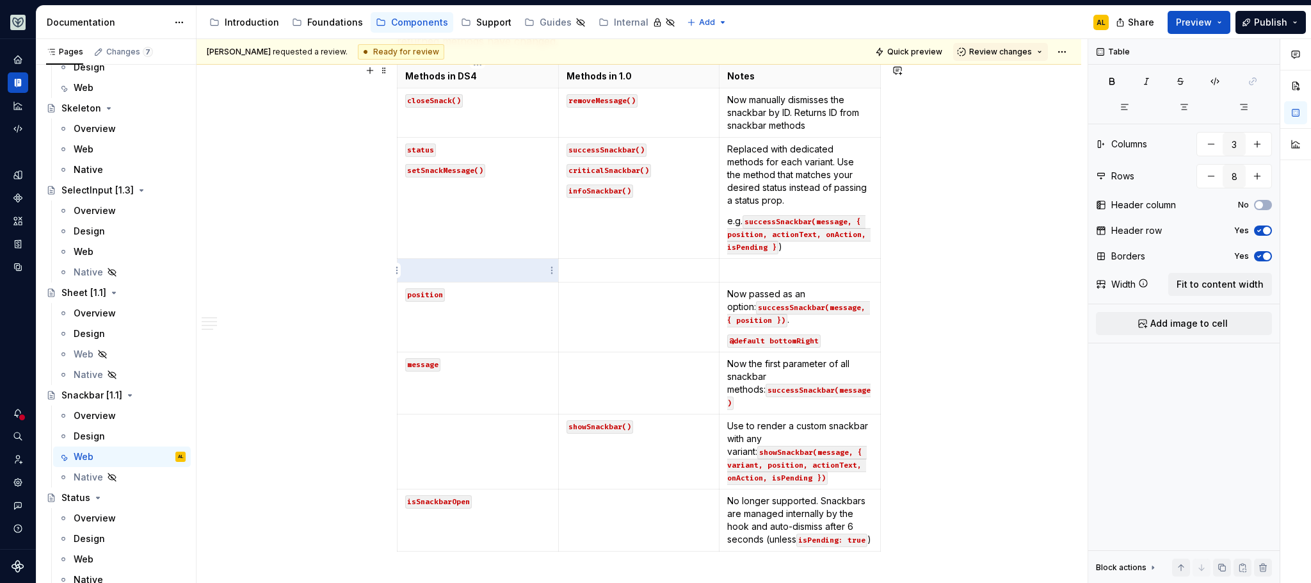
click at [479, 276] on p at bounding box center [477, 270] width 145 height 13
drag, startPoint x: 563, startPoint y: 408, endPoint x: 658, endPoint y: 417, distance: 95.1
click at [658, 417] on td "showSnackbar()" at bounding box center [638, 451] width 161 height 75
click at [588, 276] on p at bounding box center [639, 270] width 145 height 13
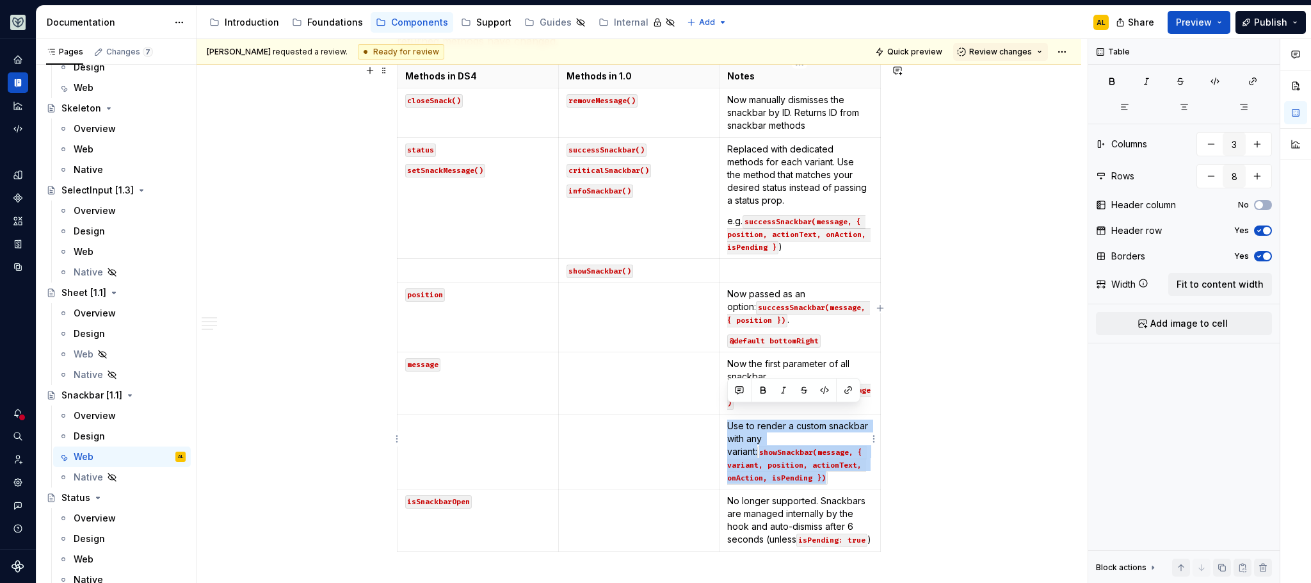
drag, startPoint x: 842, startPoint y: 464, endPoint x: 724, endPoint y: 412, distance: 129.5
click at [724, 414] on td "Use to render a custom snackbar with any variant: showSnackbar(message, { varia…" at bounding box center [800, 451] width 161 height 75
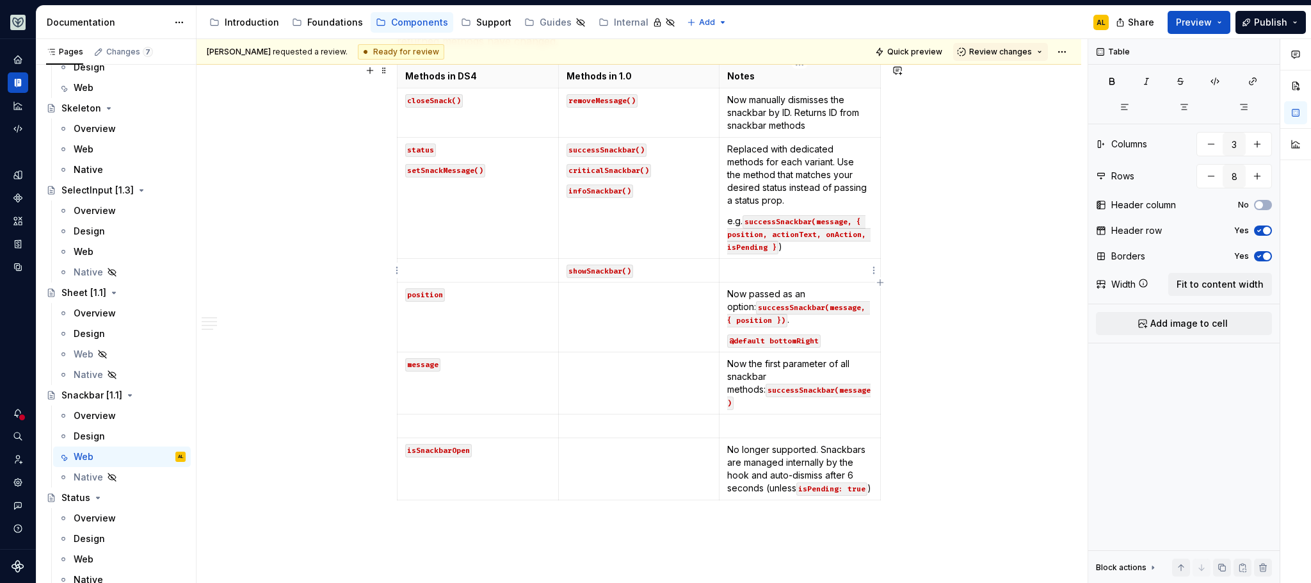
click at [757, 268] on p at bounding box center [799, 270] width 145 height 13
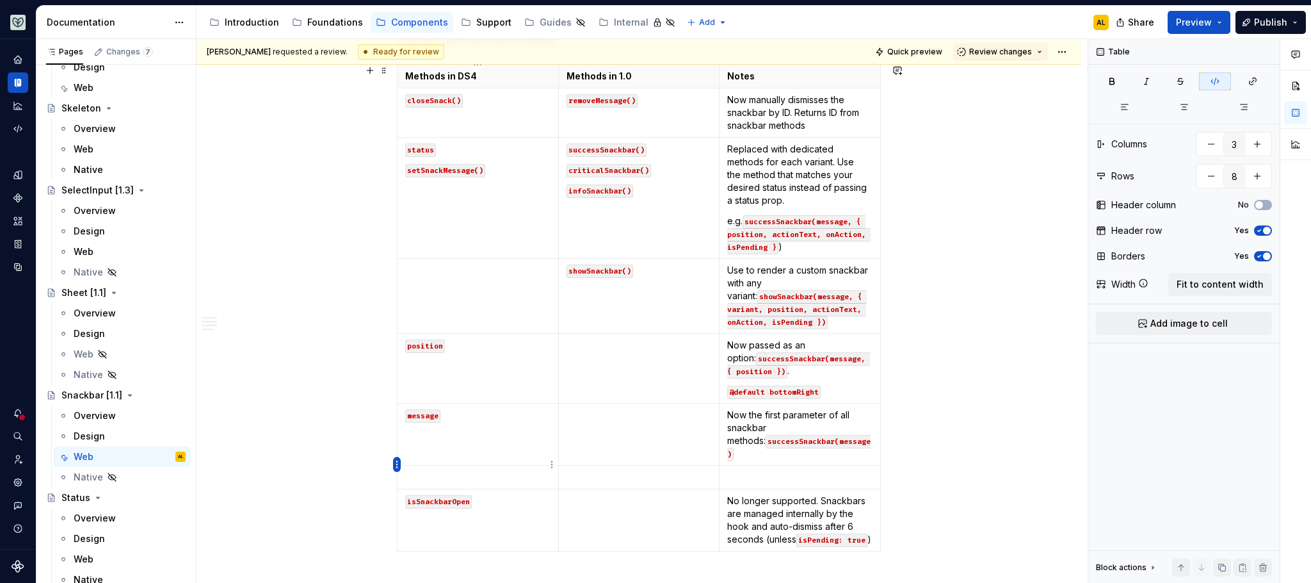
click at [393, 460] on html "Aviary AL Dataset [PERSON_NAME] Documentation Accessibility guide for tree Page…" at bounding box center [655, 291] width 1311 height 583
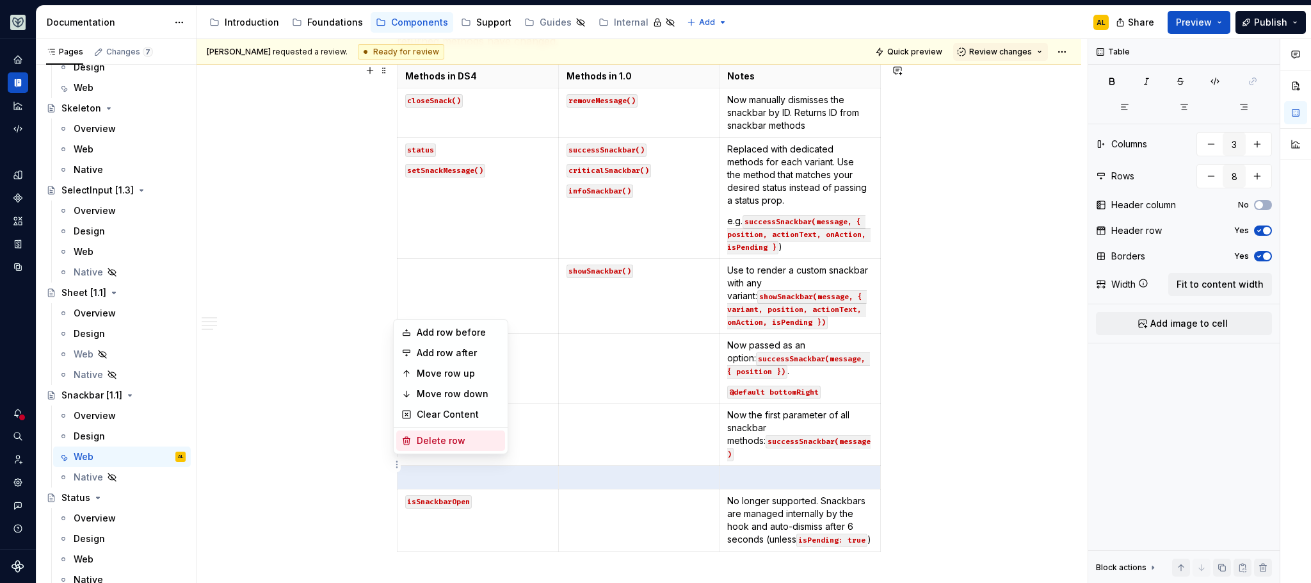
click at [417, 437] on div "Delete row" at bounding box center [458, 440] width 83 height 13
type input "7"
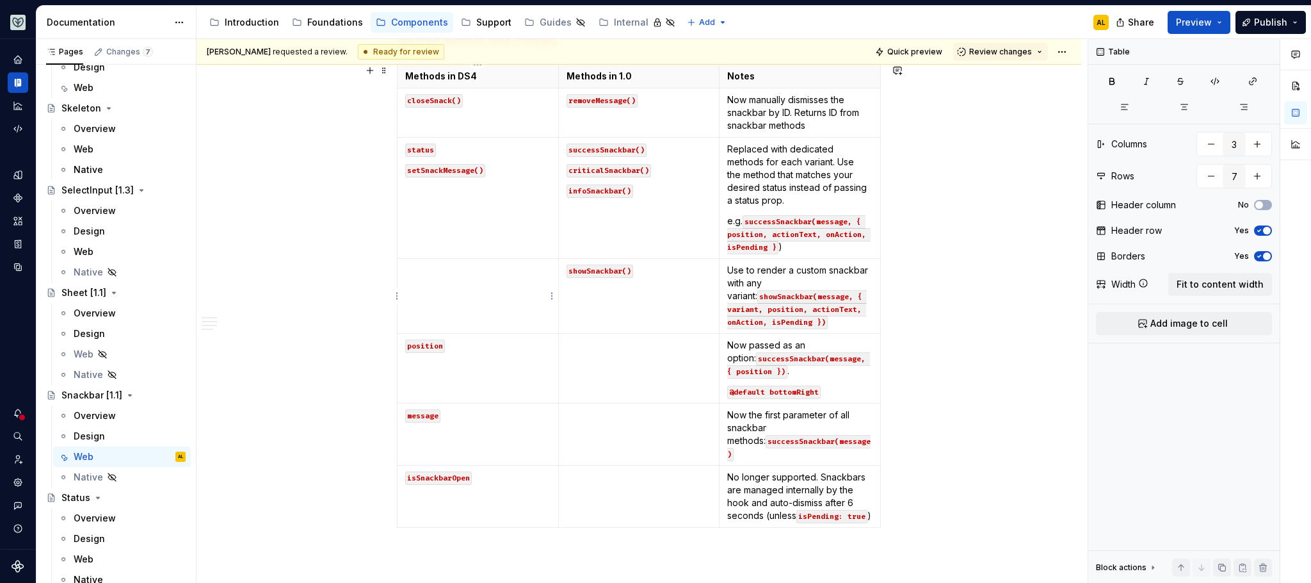
click at [433, 293] on td at bounding box center [478, 296] width 161 height 75
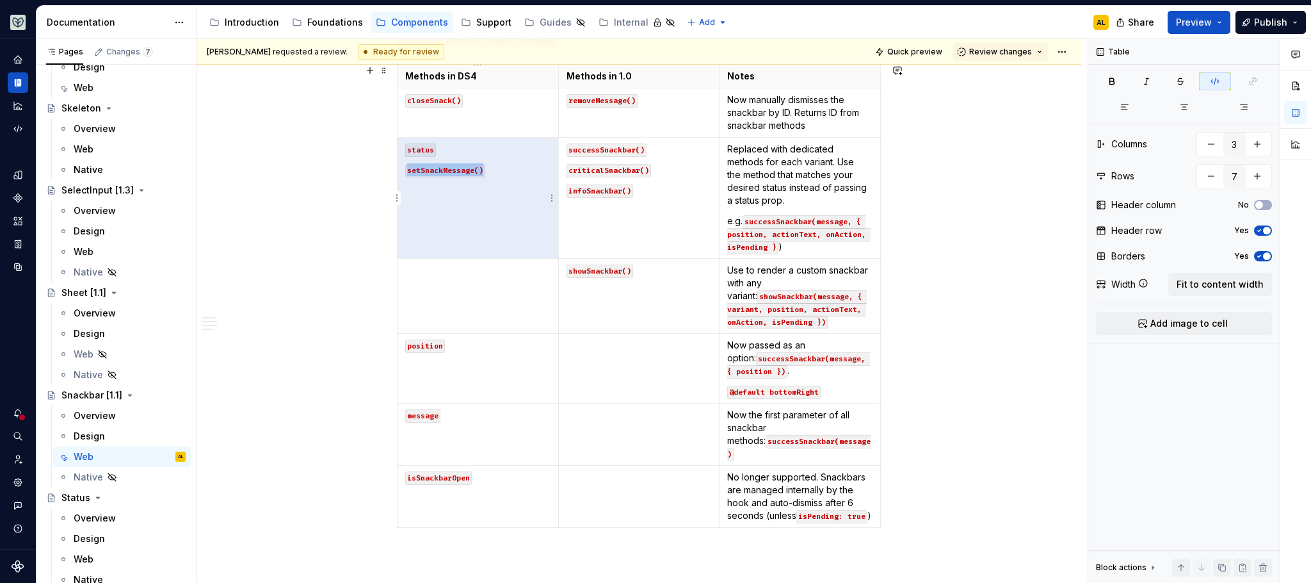
drag, startPoint x: 481, startPoint y: 172, endPoint x: 404, endPoint y: 171, distance: 77.5
click at [405, 171] on p "setSnackMessage()" at bounding box center [477, 169] width 145 height 13
copy code "status"
click at [462, 190] on td "status setSnackMessage()" at bounding box center [478, 198] width 161 height 121
drag, startPoint x: 490, startPoint y: 172, endPoint x: 401, endPoint y: 169, distance: 88.4
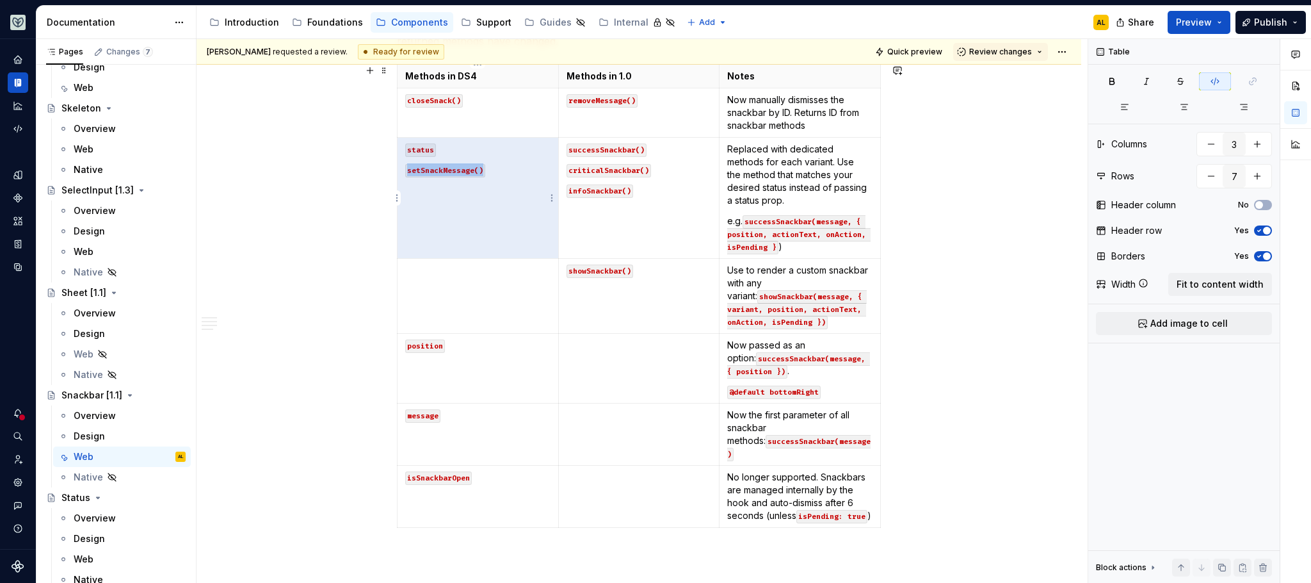
click at [401, 169] on td "status setSnackMessage()" at bounding box center [478, 198] width 161 height 121
copy code "status"
click at [485, 284] on td at bounding box center [478, 296] width 161 height 75
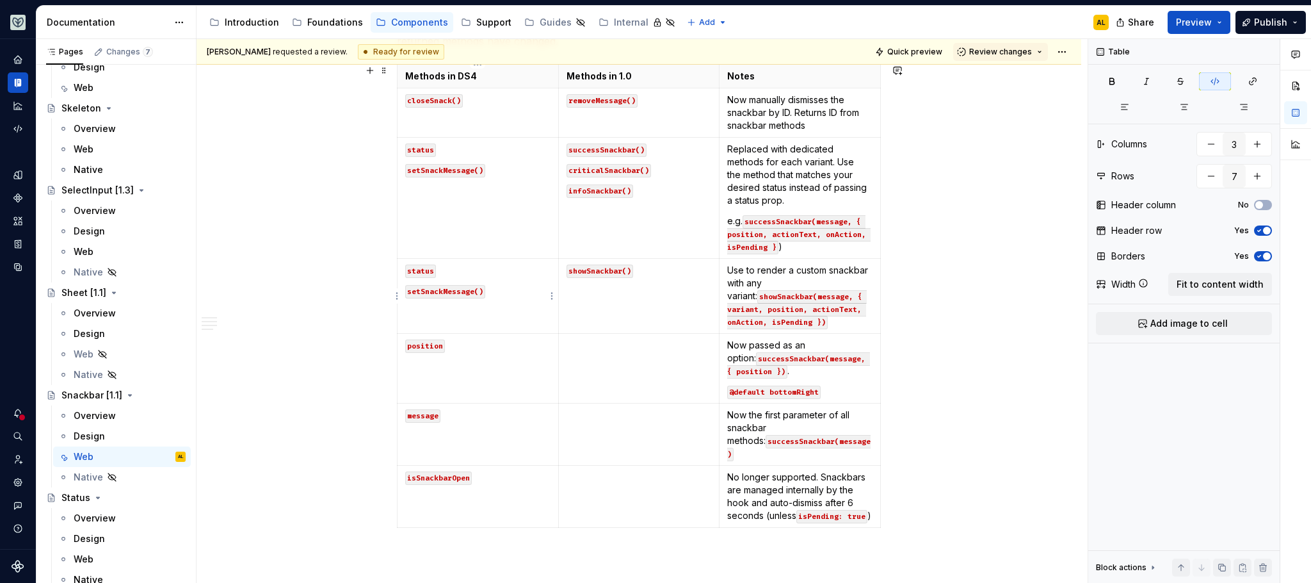
click at [407, 294] on code "setSnackMessage()" at bounding box center [445, 291] width 80 height 13
click at [358, 355] on div "**********" at bounding box center [639, 13] width 885 height 1420
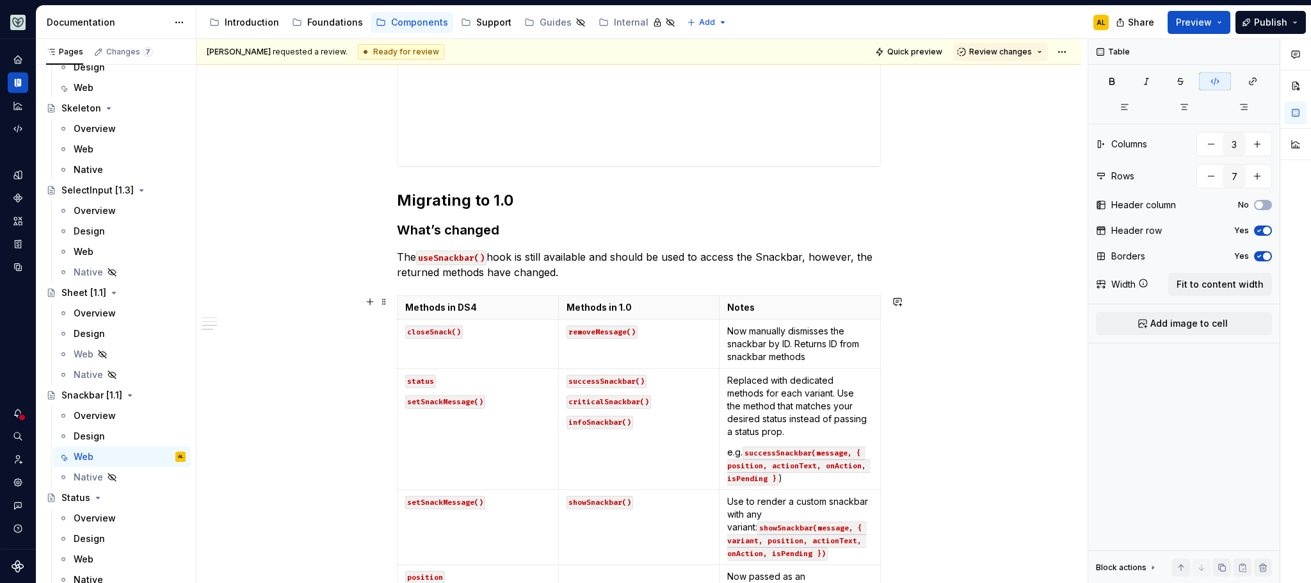
scroll to position [711, 0]
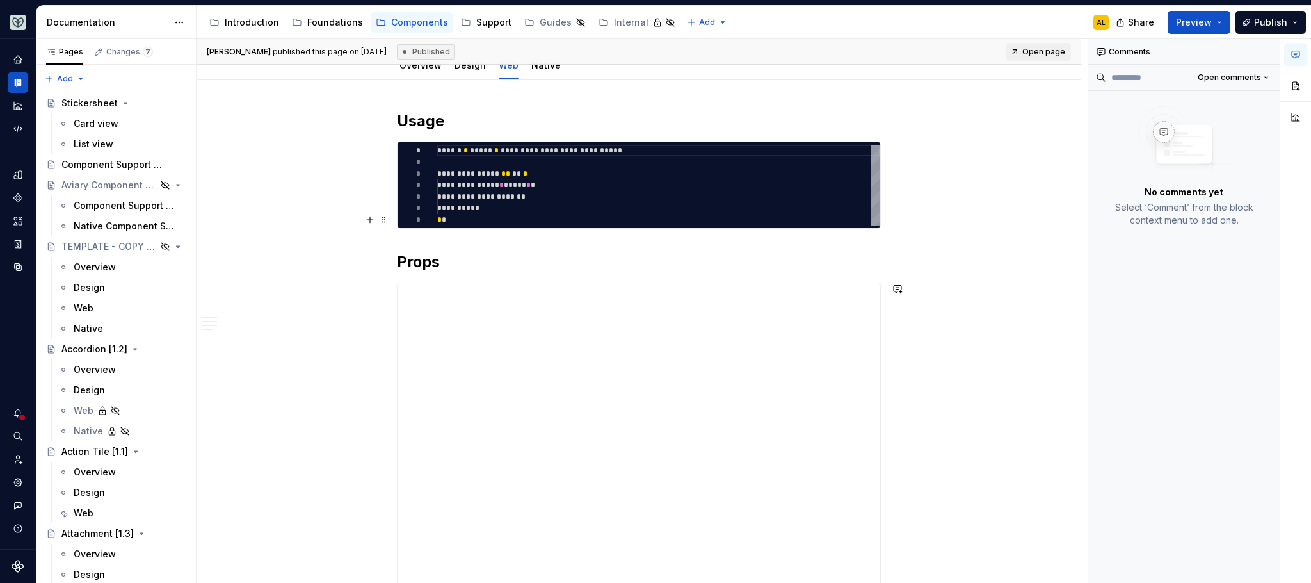
type textarea "*"
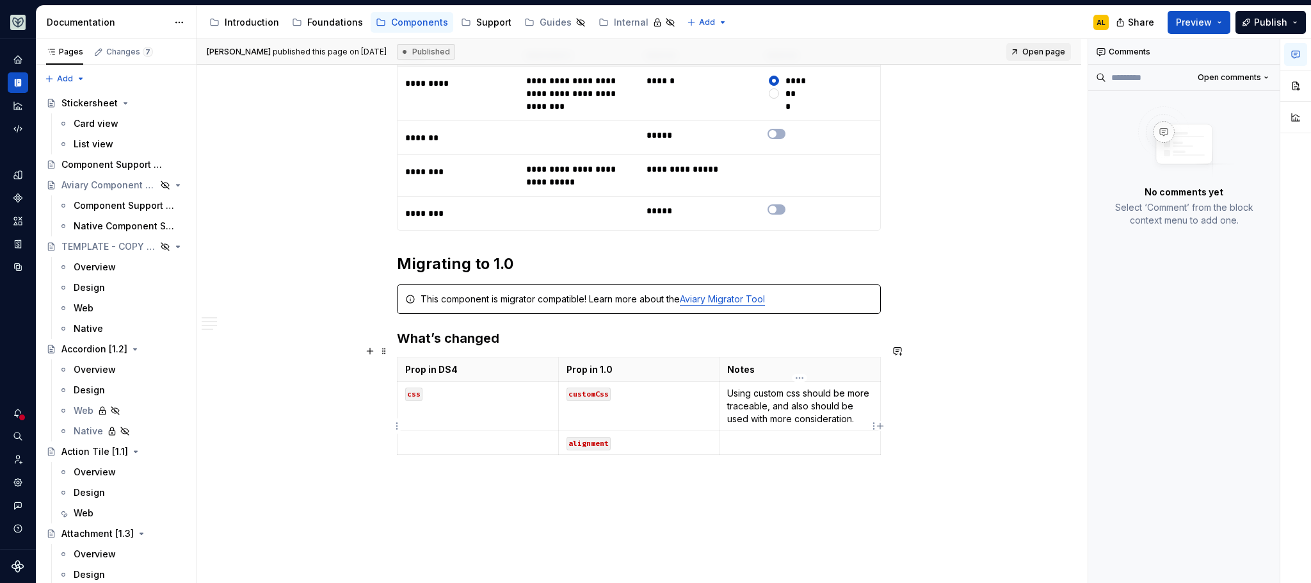
scroll to position [857, 0]
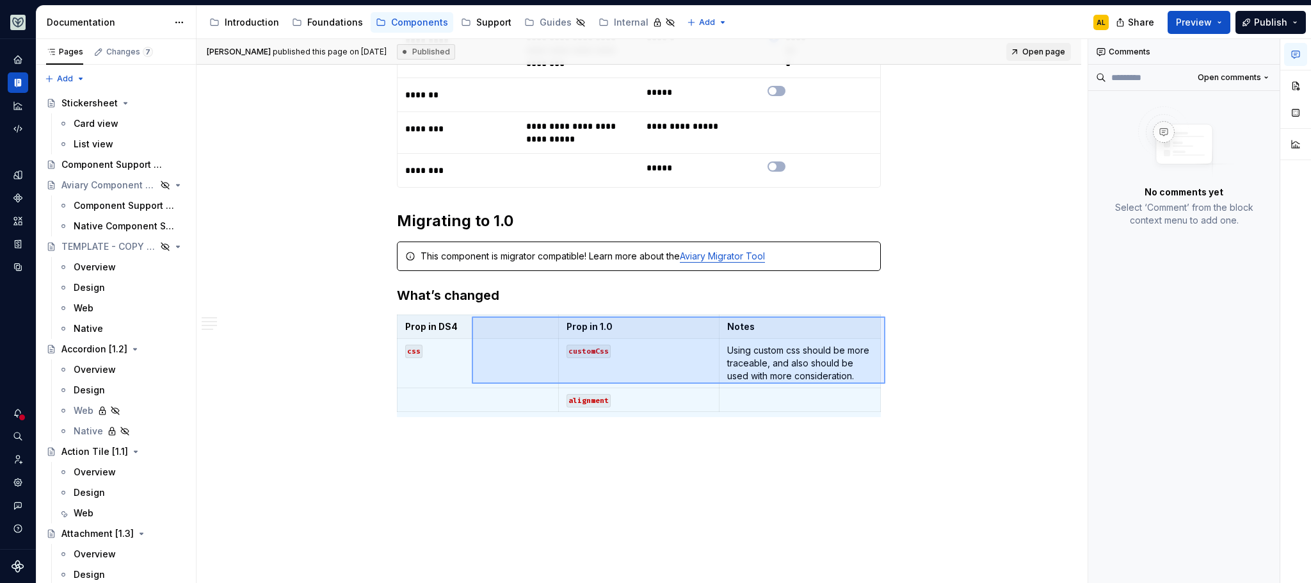
drag, startPoint x: 885, startPoint y: 383, endPoint x: 472, endPoint y: 316, distance: 419.0
click at [472, 316] on div "**********" at bounding box center [642, 311] width 891 height 544
